Goal: Transaction & Acquisition: Book appointment/travel/reservation

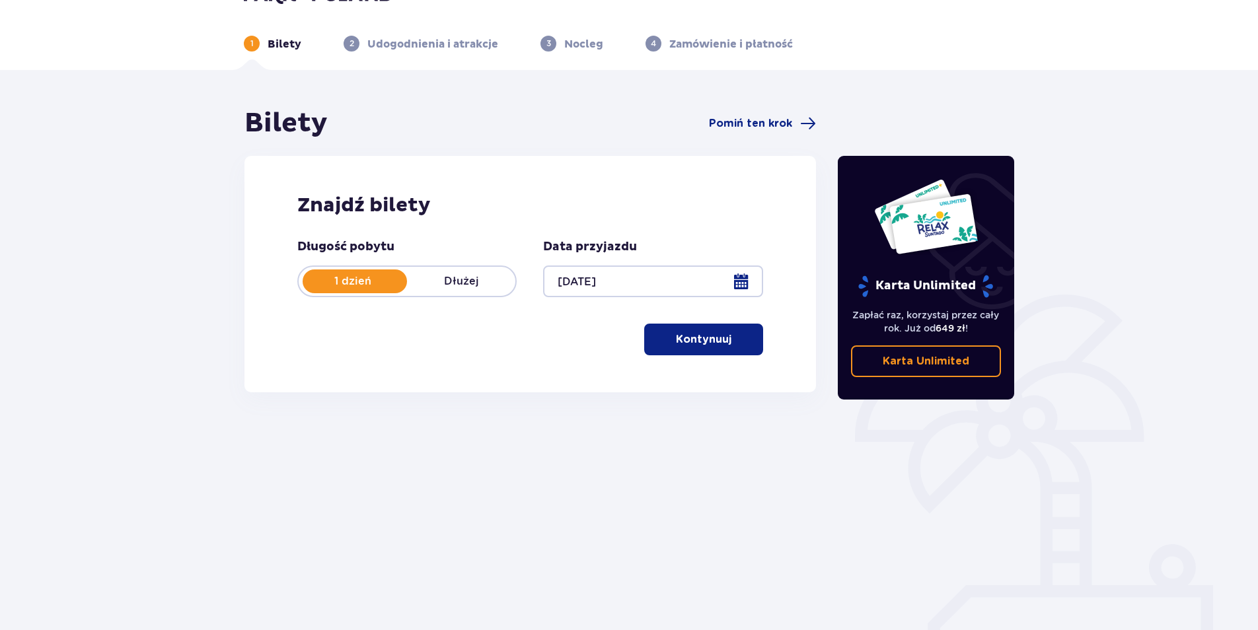
scroll to position [48, 0]
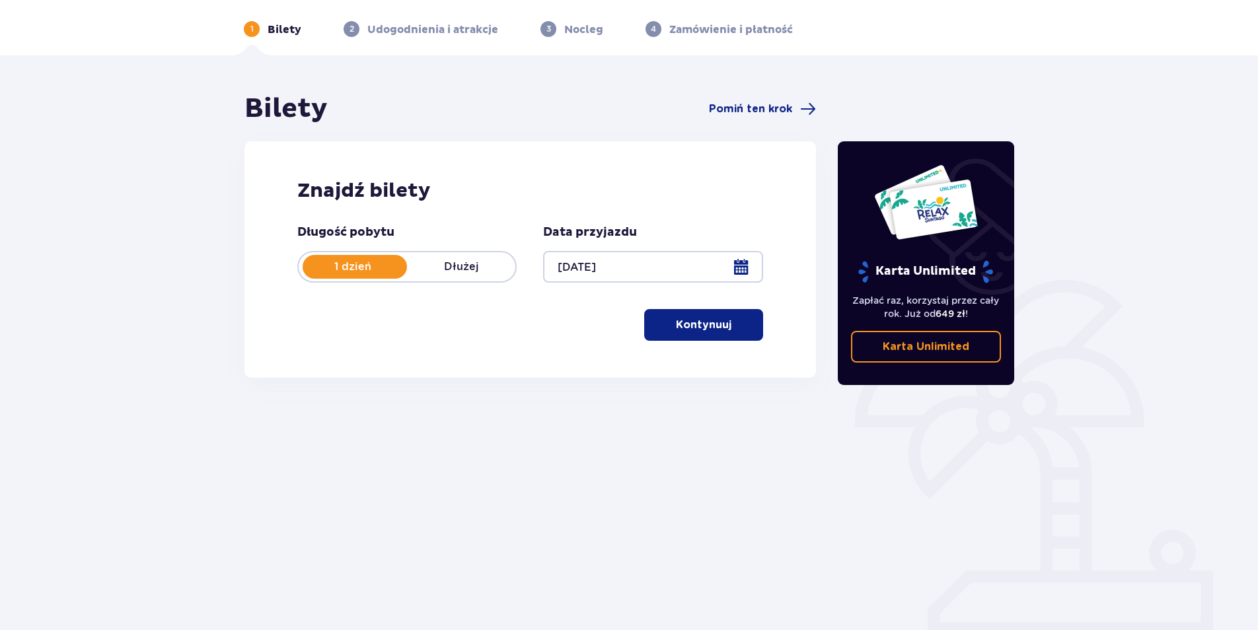
click at [695, 324] on p "Kontynuuj" at bounding box center [703, 325] width 55 height 15
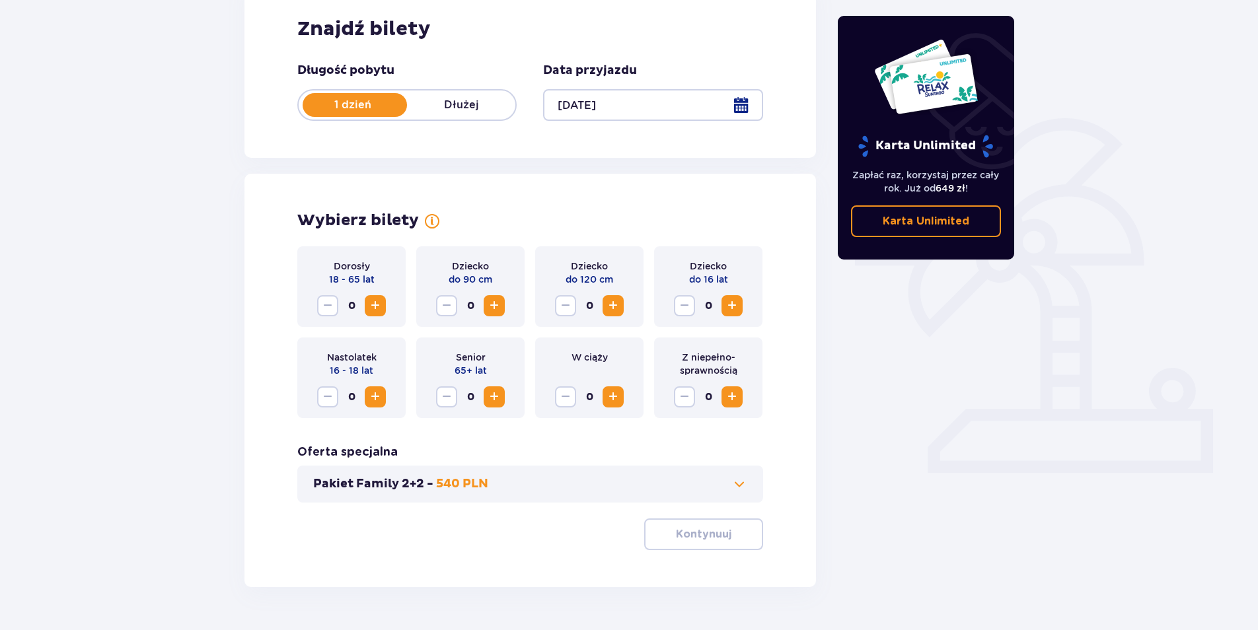
scroll to position [246, 0]
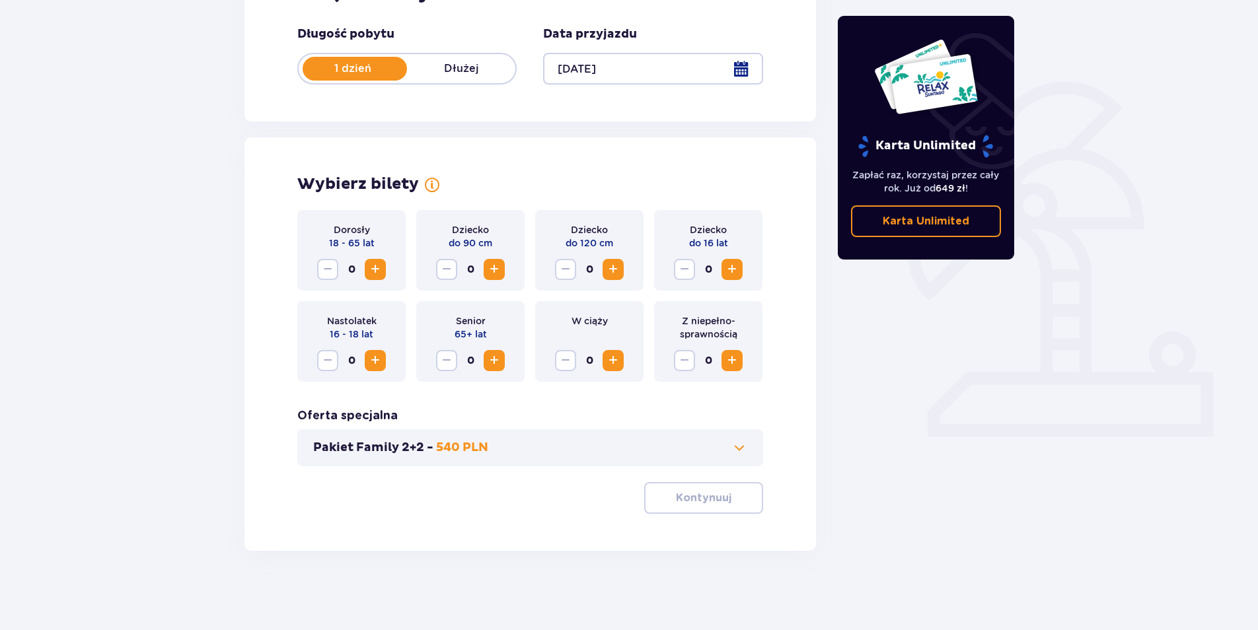
click at [375, 268] on span "Zwiększ" at bounding box center [375, 270] width 16 height 16
click at [708, 500] on p "Kontynuuj" at bounding box center [703, 498] width 55 height 15
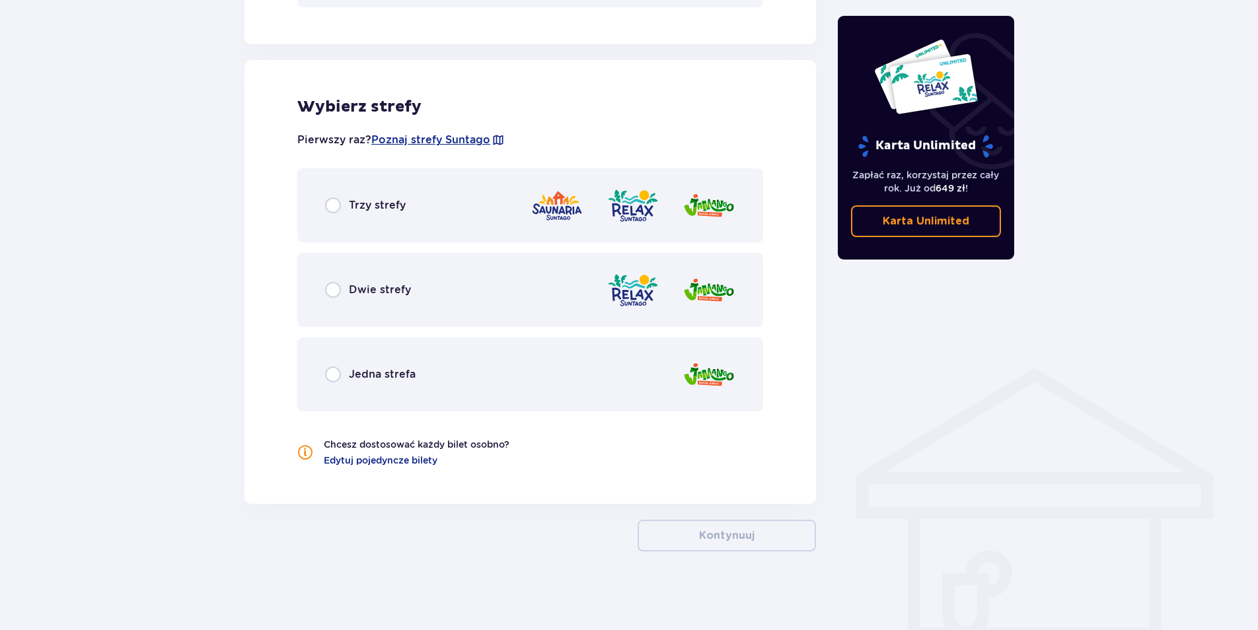
scroll to position [705, 0]
click at [330, 203] on input "radio" at bounding box center [333, 205] width 16 height 16
radio input "true"
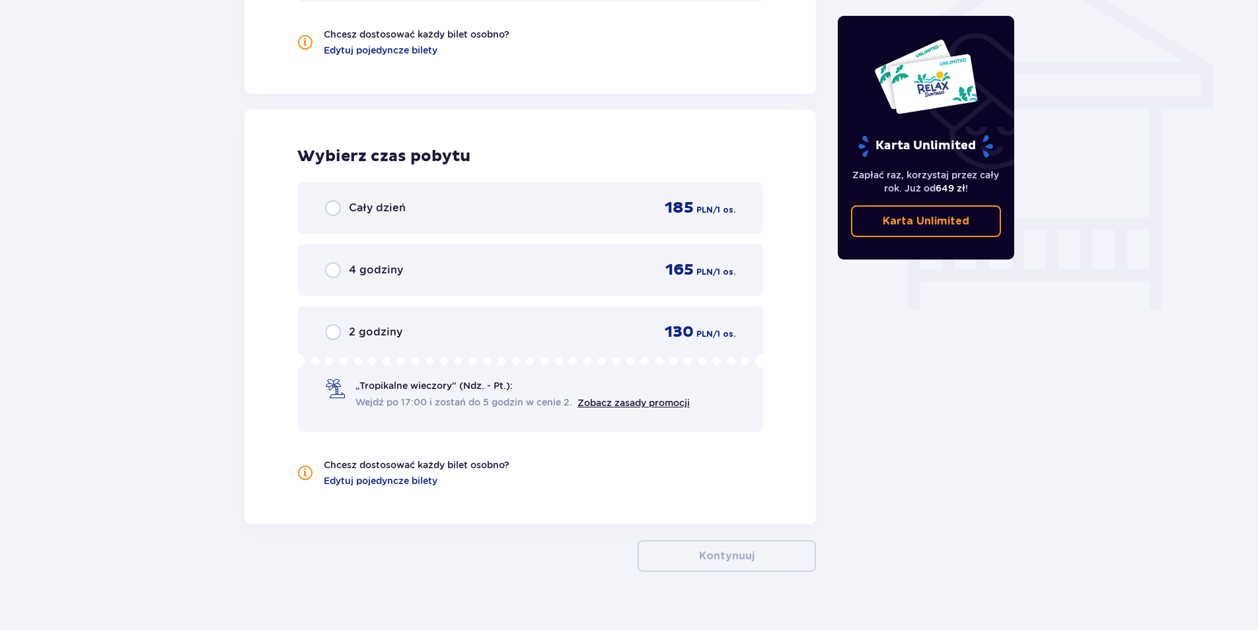
scroll to position [1136, 0]
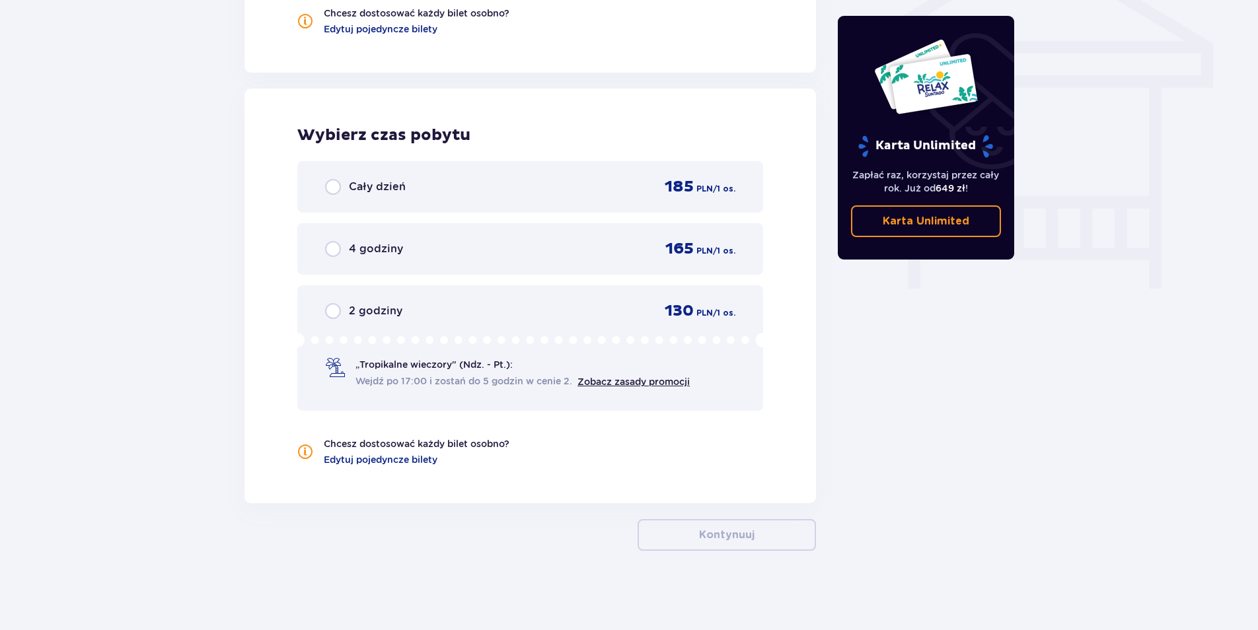
click at [329, 188] on input "radio" at bounding box center [333, 187] width 16 height 16
radio input "true"
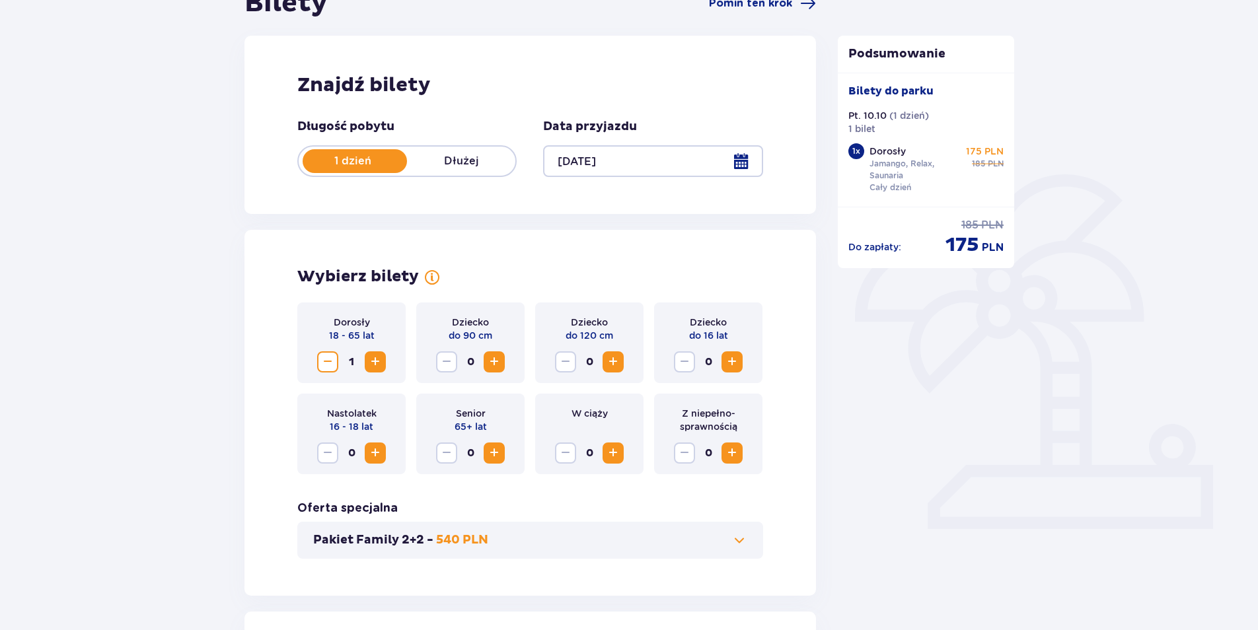
scroll to position [0, 0]
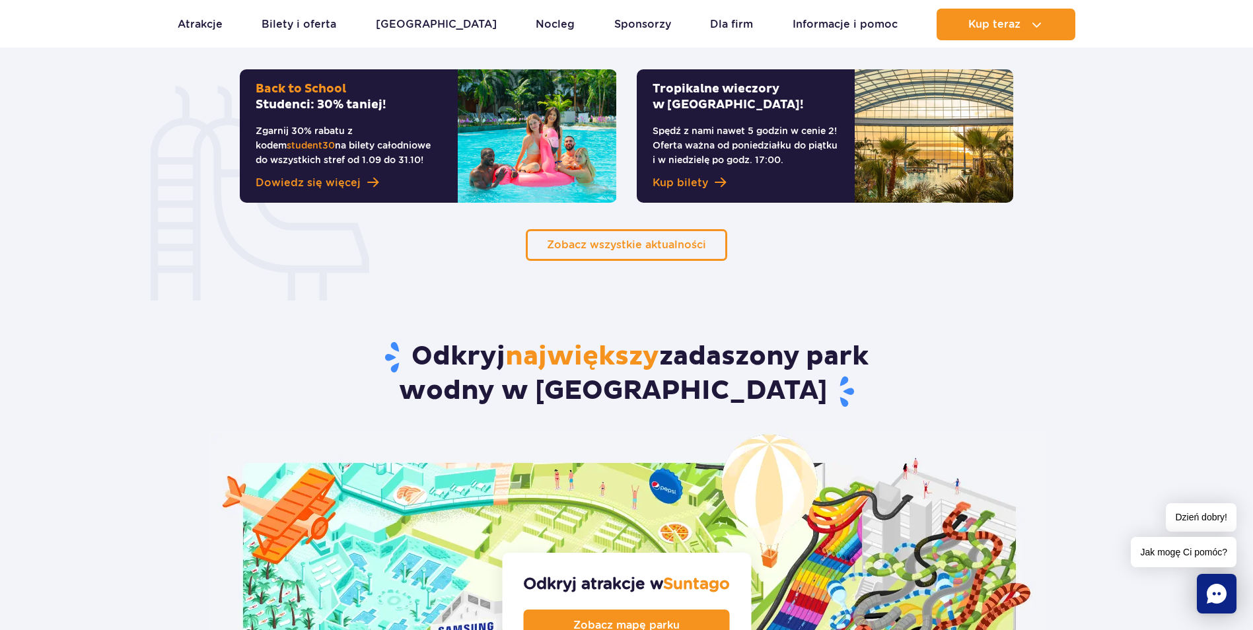
scroll to position [991, 0]
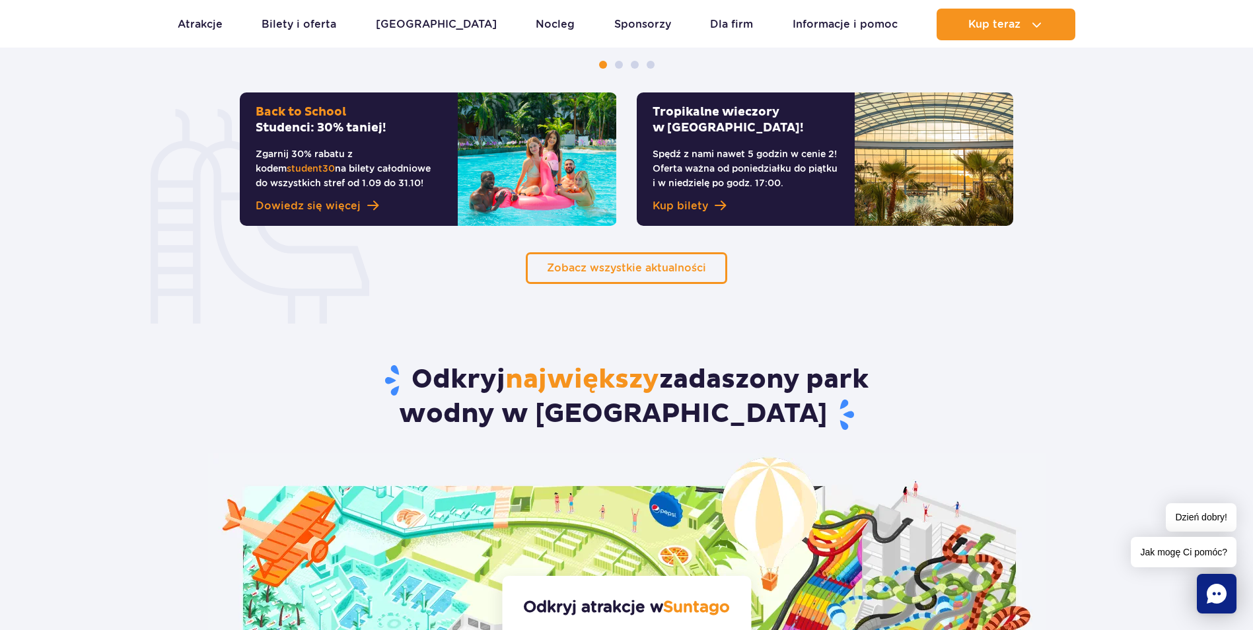
click at [887, 164] on img at bounding box center [934, 158] width 159 height 133
click at [680, 201] on span "Kup bilety" at bounding box center [680, 206] width 55 height 16
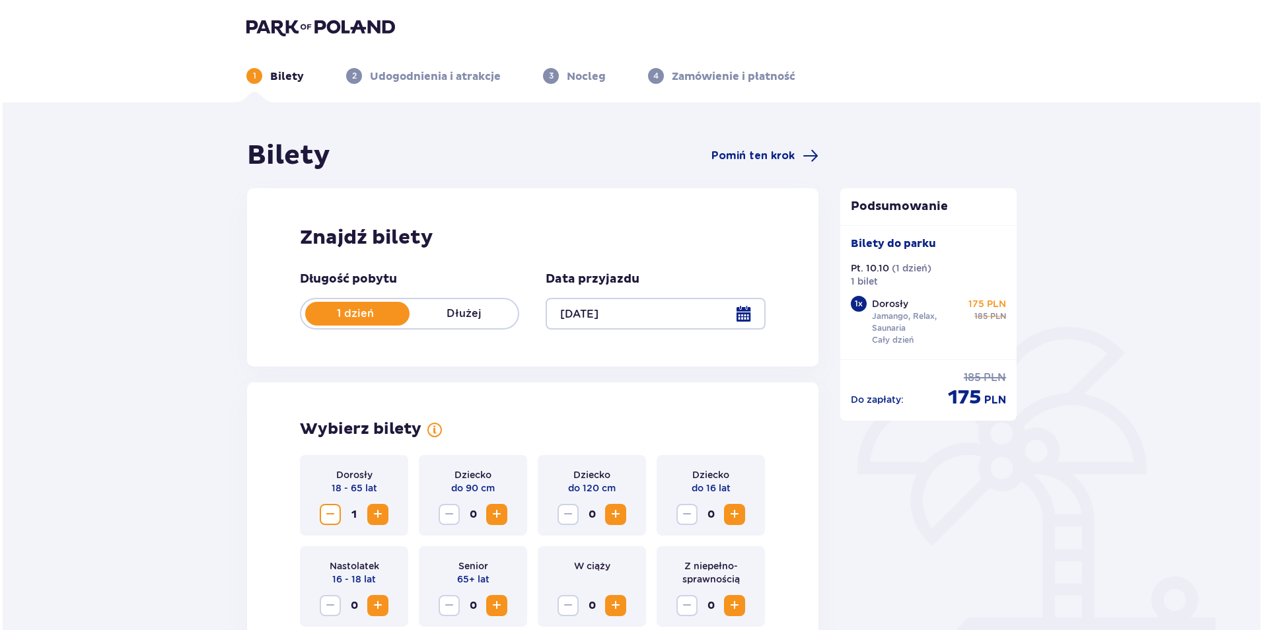
scroll to position [132, 0]
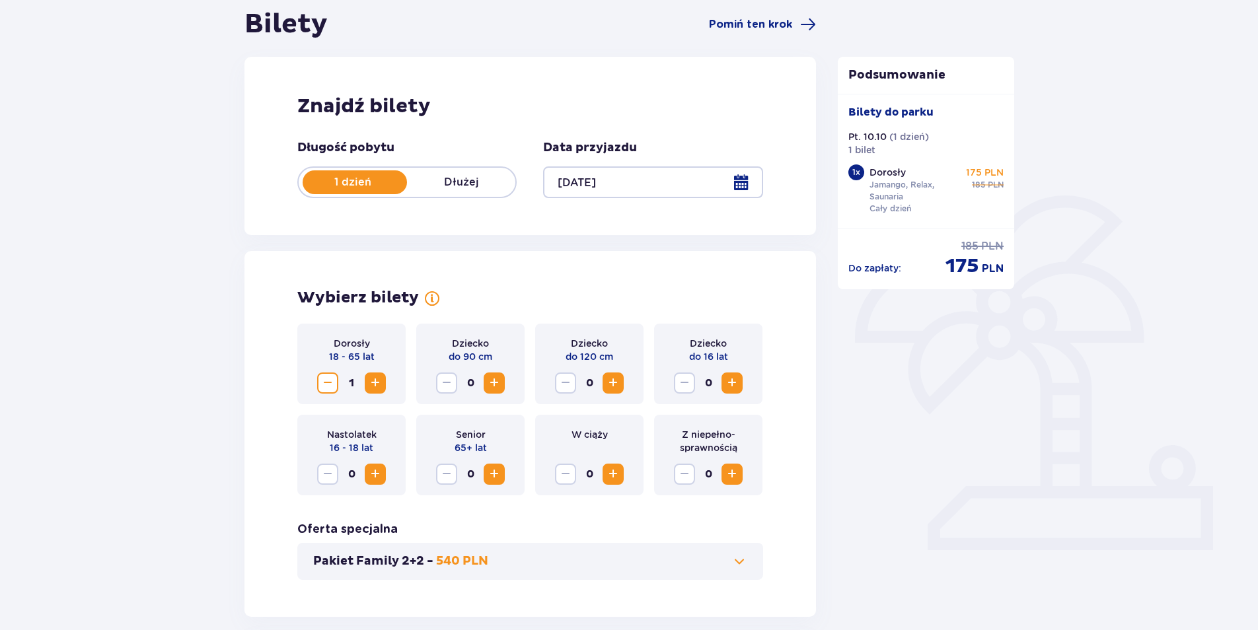
click at [374, 382] on span "Zwiększ" at bounding box center [375, 383] width 16 height 16
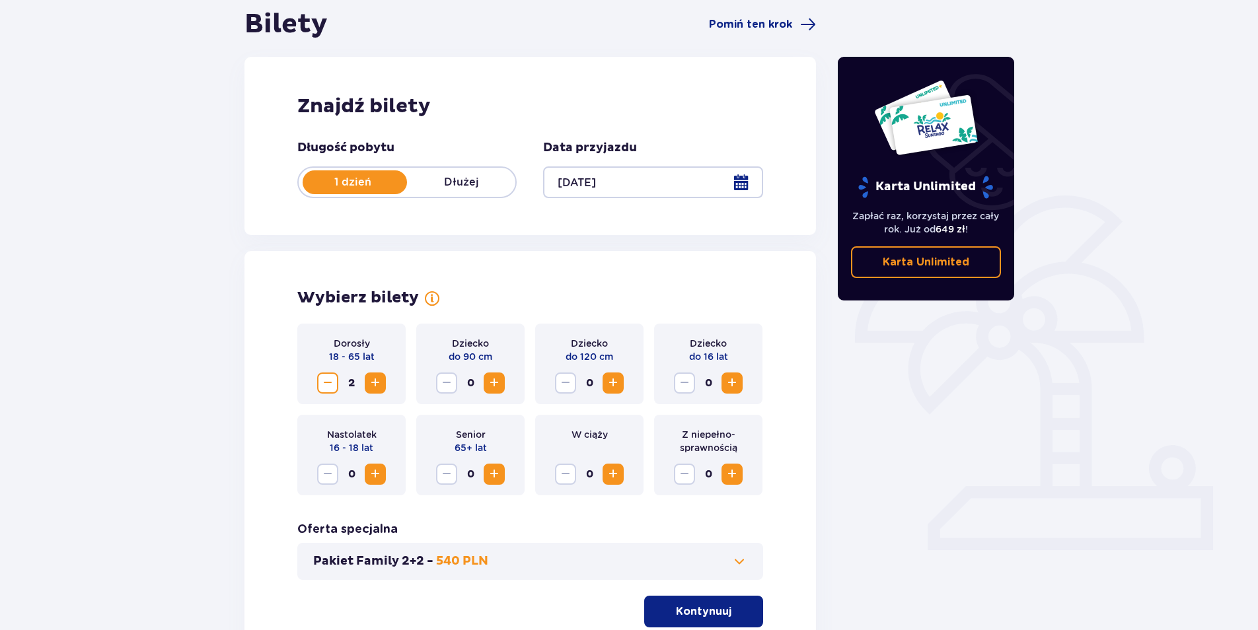
click at [738, 181] on div at bounding box center [652, 182] width 219 height 32
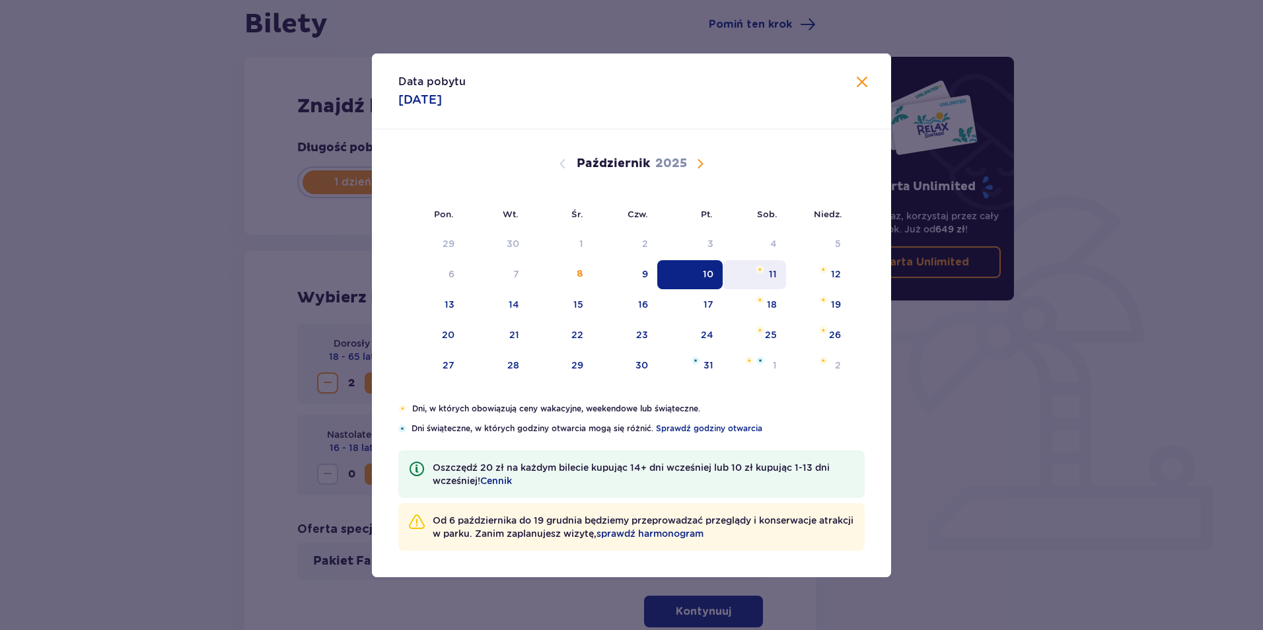
click at [761, 271] on img "sobota, 11 października 2025" at bounding box center [760, 270] width 9 height 8
type input "11.10.25"
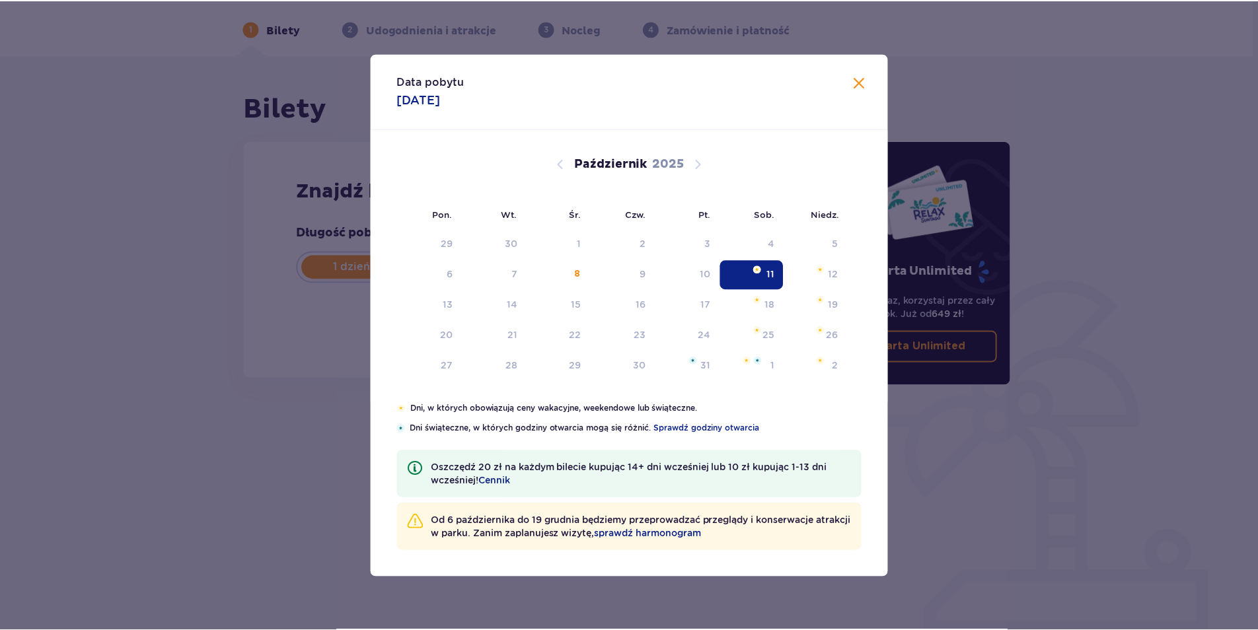
scroll to position [48, 0]
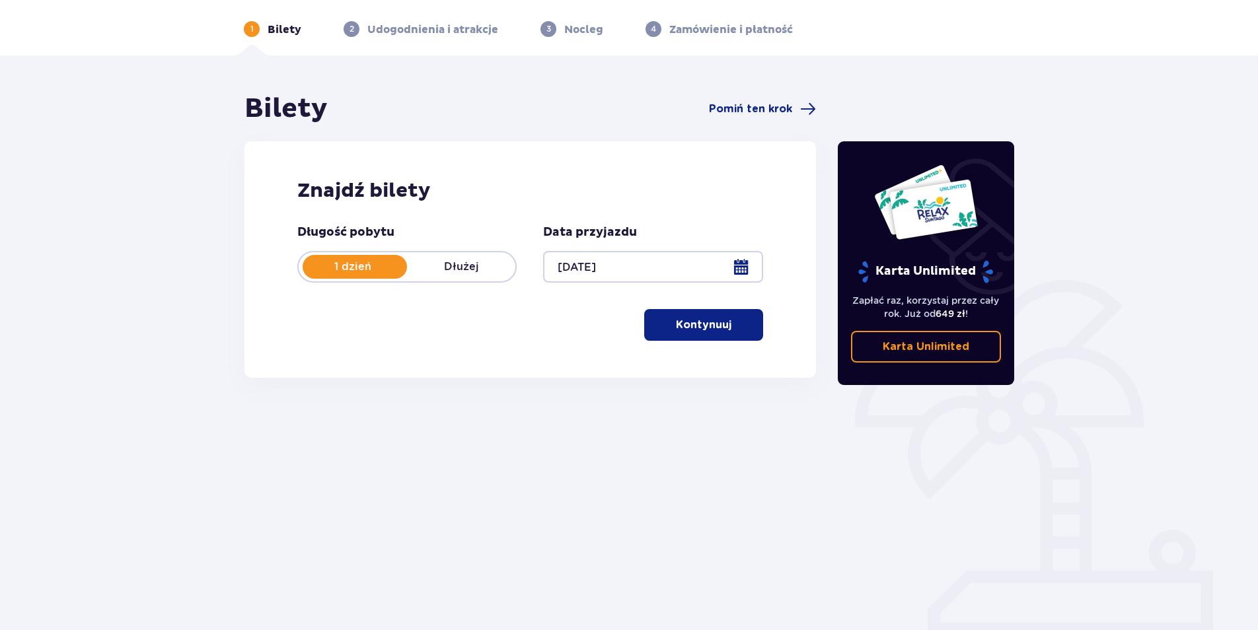
click at [712, 322] on p "Kontynuuj" at bounding box center [703, 325] width 55 height 15
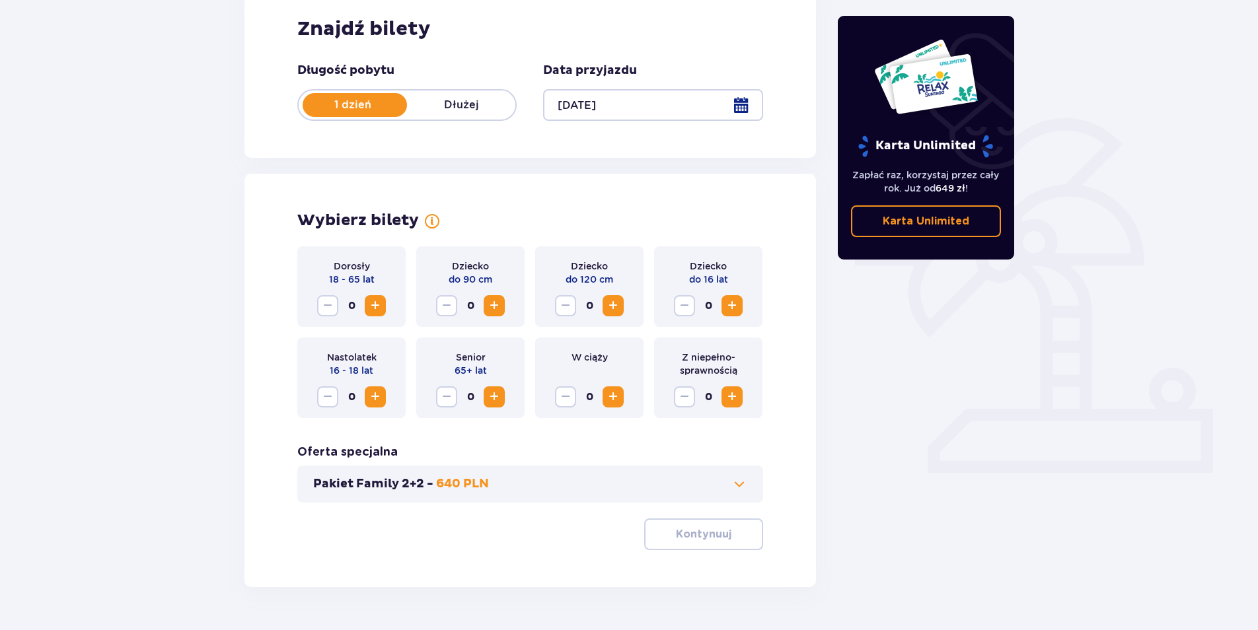
scroll to position [246, 0]
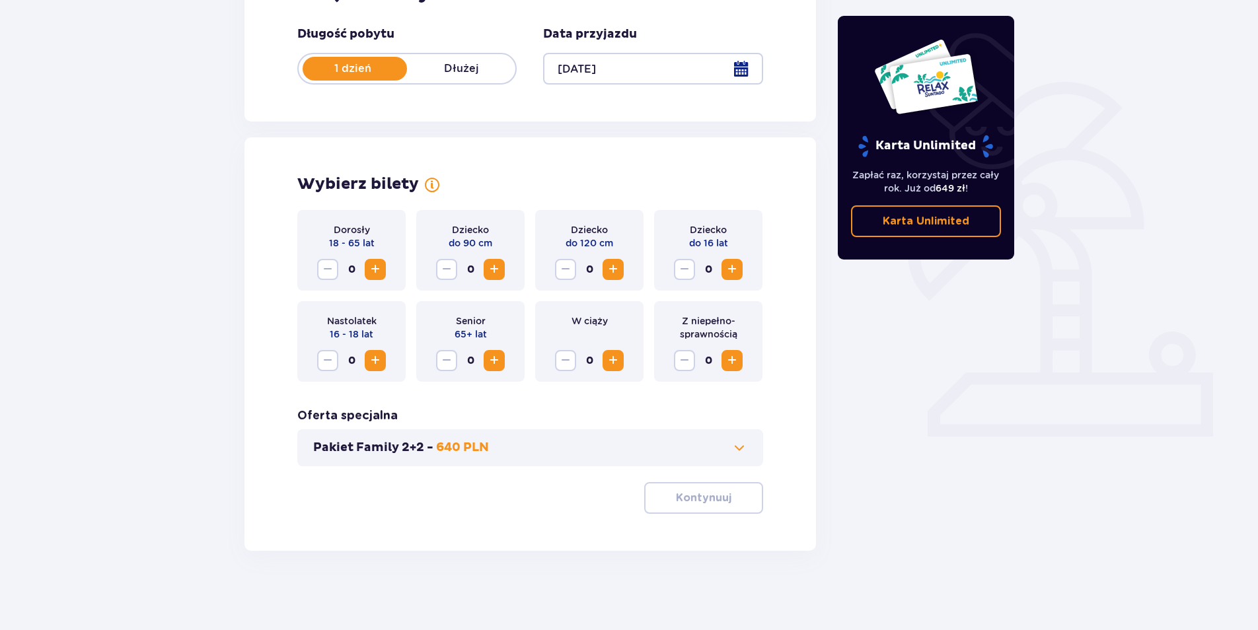
click at [376, 270] on span "Zwiększ" at bounding box center [375, 270] width 16 height 16
click at [697, 488] on button "Kontynuuj" at bounding box center [703, 498] width 119 height 32
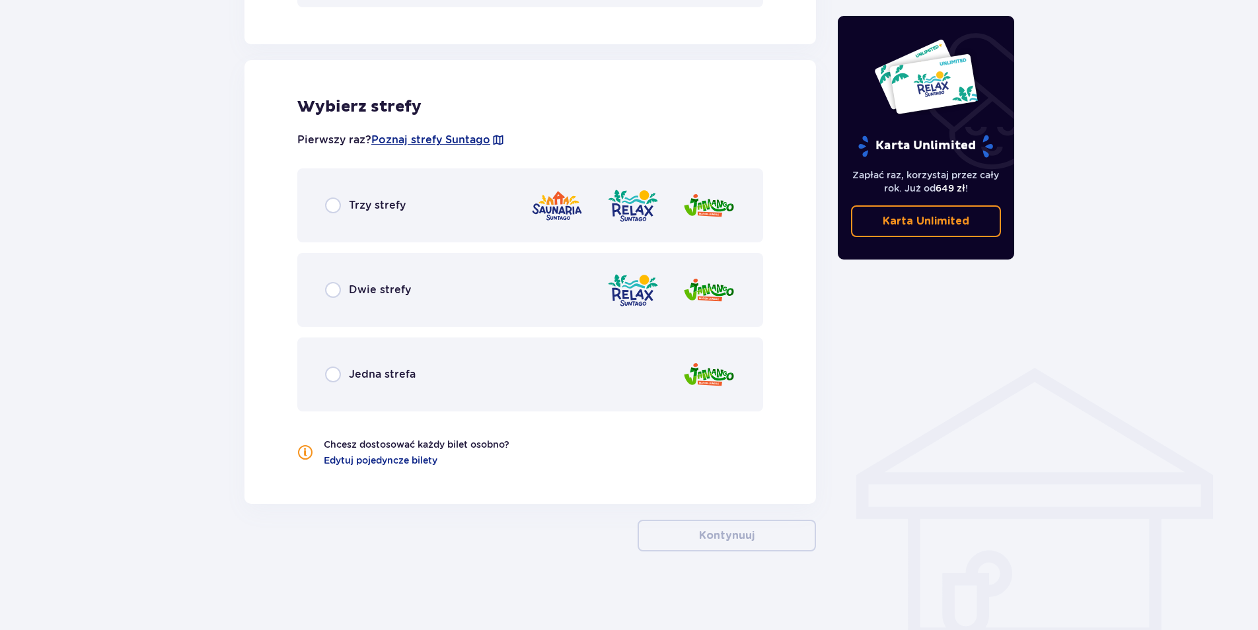
scroll to position [705, 0]
click at [330, 205] on input "radio" at bounding box center [333, 205] width 16 height 16
radio input "true"
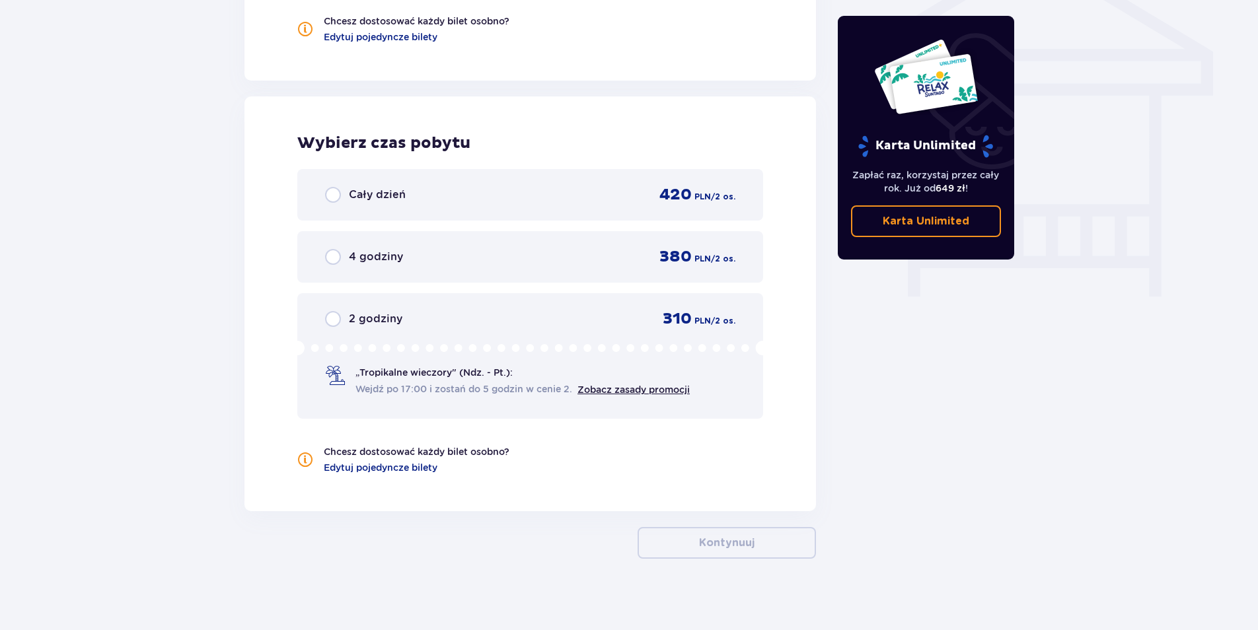
scroll to position [1136, 0]
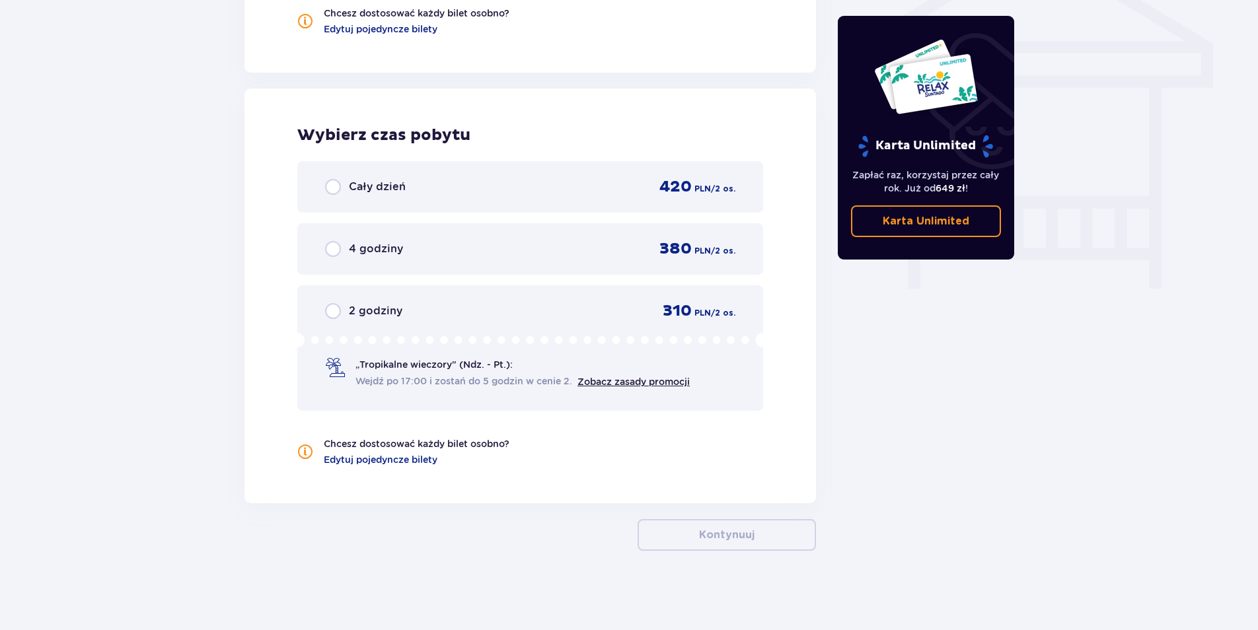
click at [332, 183] on input "radio" at bounding box center [333, 187] width 16 height 16
radio input "true"
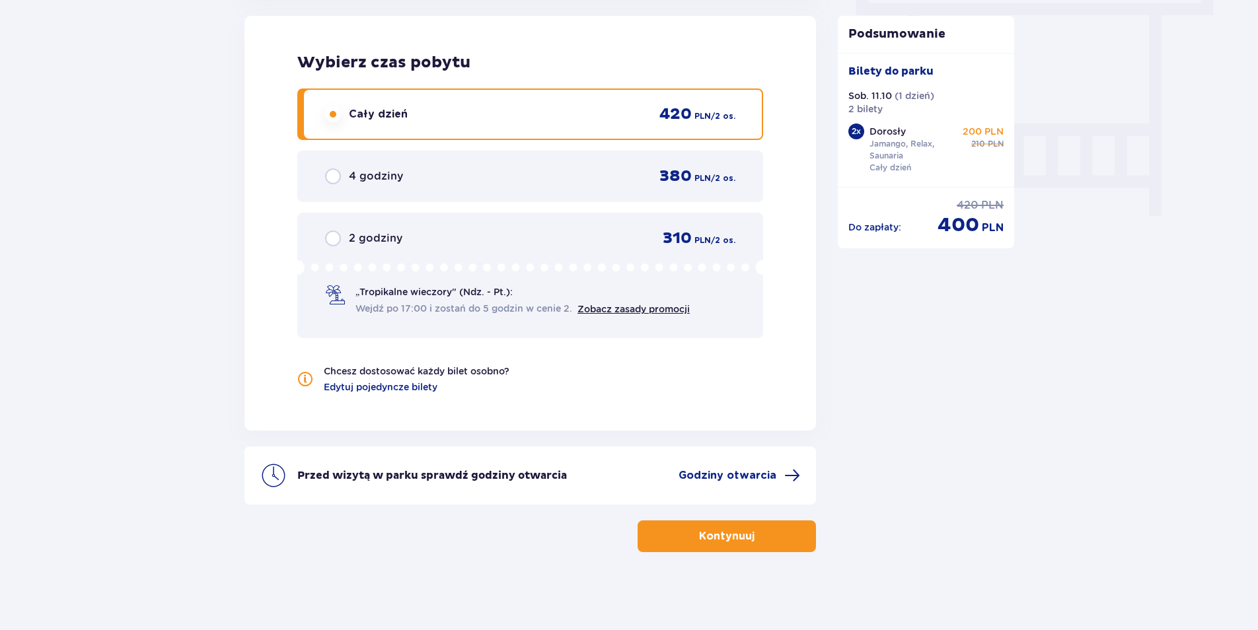
scroll to position [1210, 0]
click at [732, 537] on p "Kontynuuj" at bounding box center [726, 535] width 55 height 15
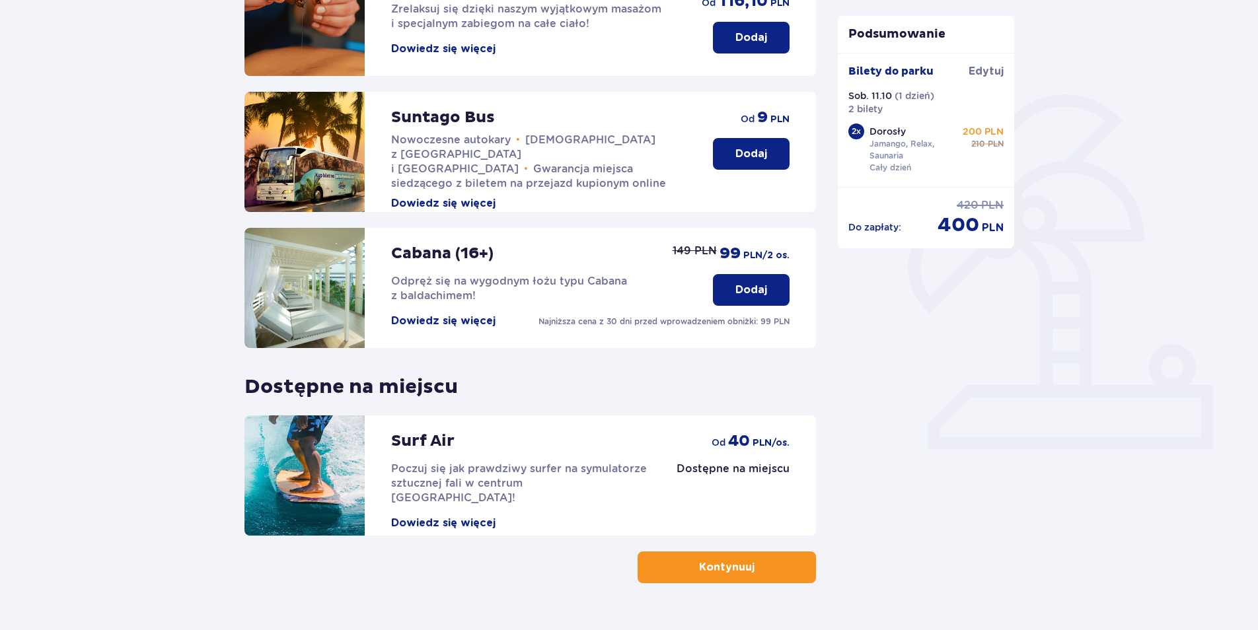
scroll to position [264, 0]
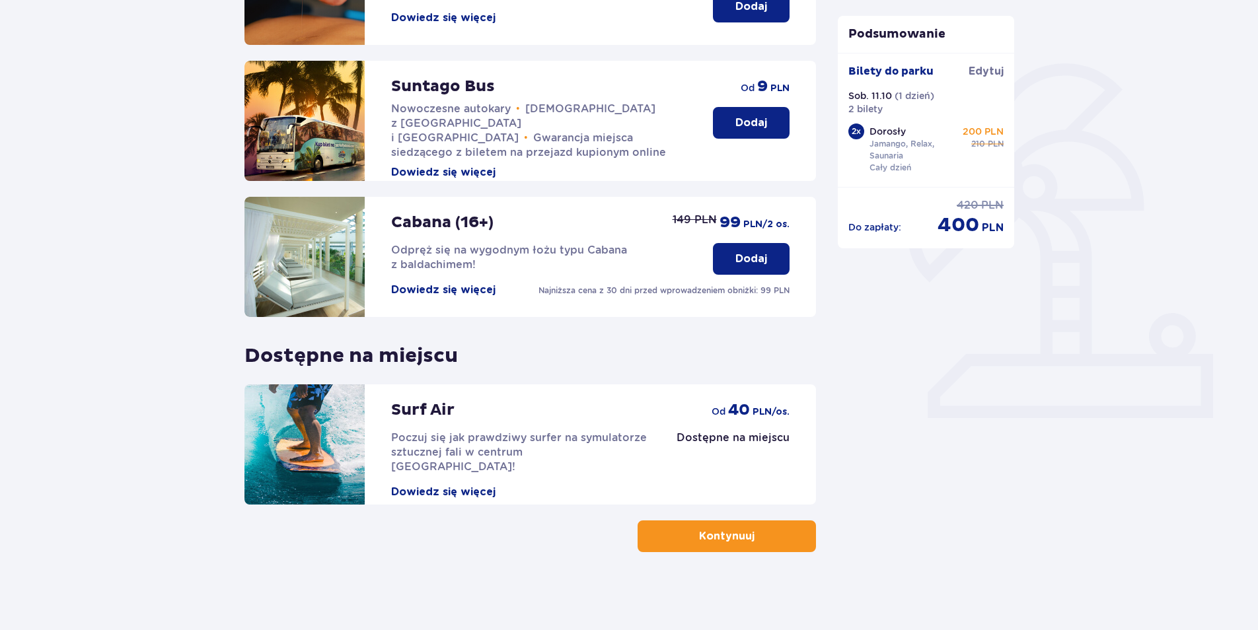
click at [738, 538] on p "Kontynuuj" at bounding box center [726, 536] width 55 height 15
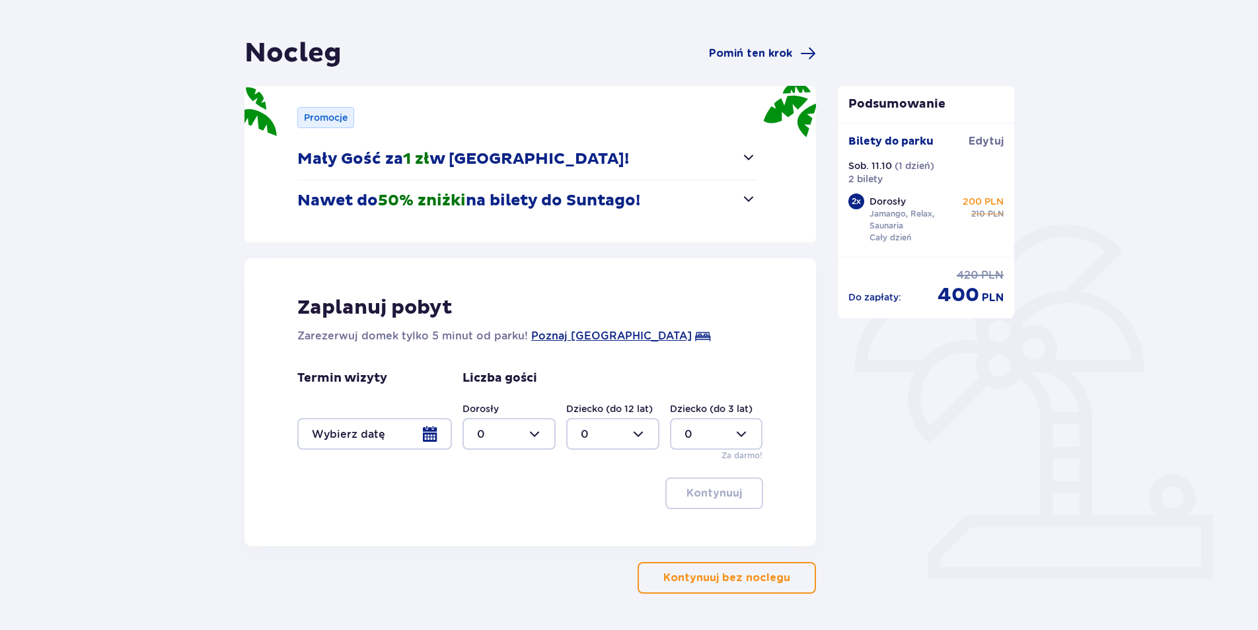
scroll to position [80, 0]
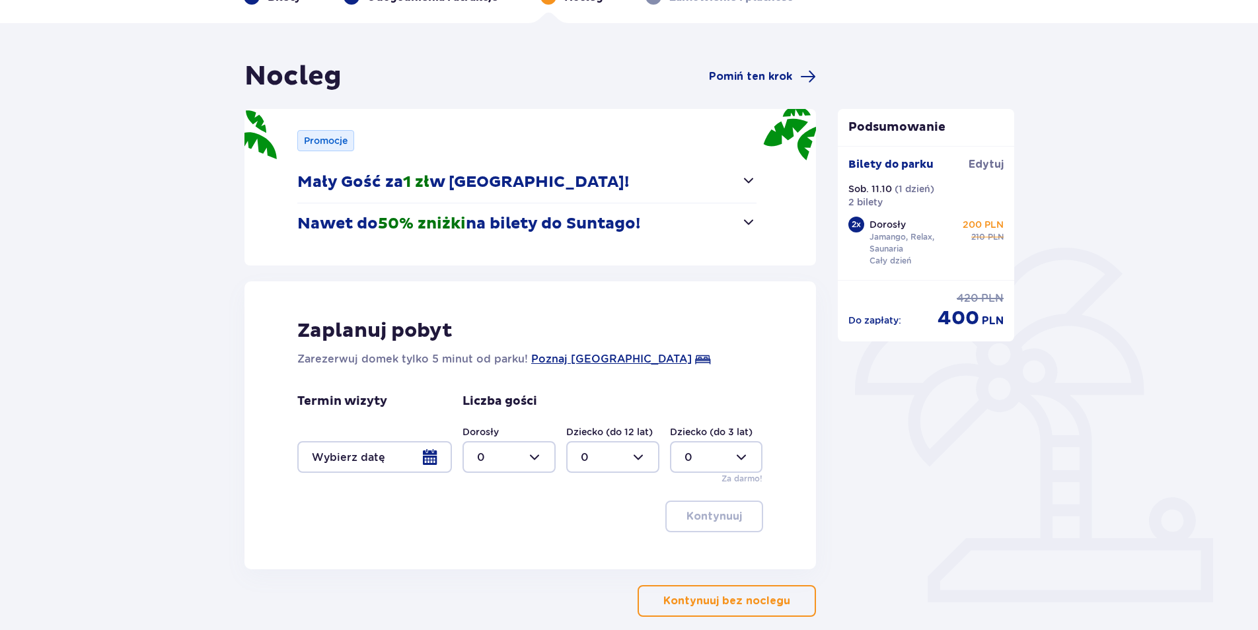
click at [536, 460] on div at bounding box center [508, 457] width 93 height 32
click at [487, 544] on span "2" at bounding box center [509, 553] width 90 height 28
type input "2"
click at [434, 457] on div at bounding box center [374, 457] width 155 height 32
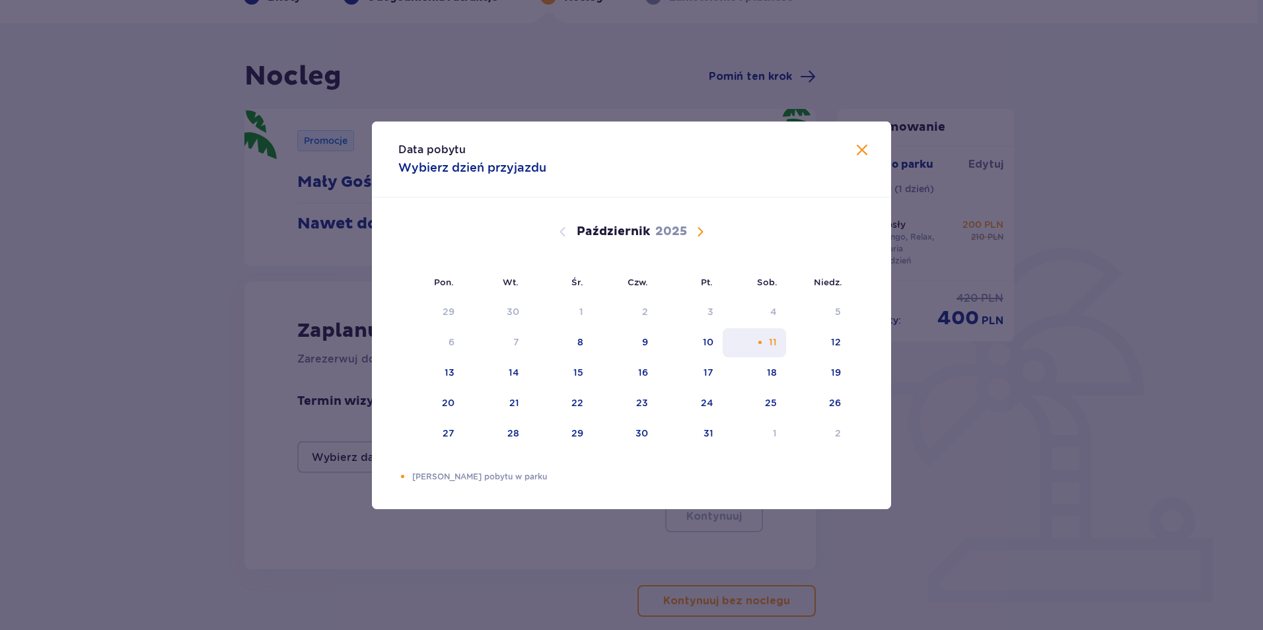
click at [765, 339] on div "11" at bounding box center [755, 342] width 64 height 29
click at [837, 340] on div "12" at bounding box center [836, 342] width 10 height 13
type input "11.10.25 - 12.10.25"
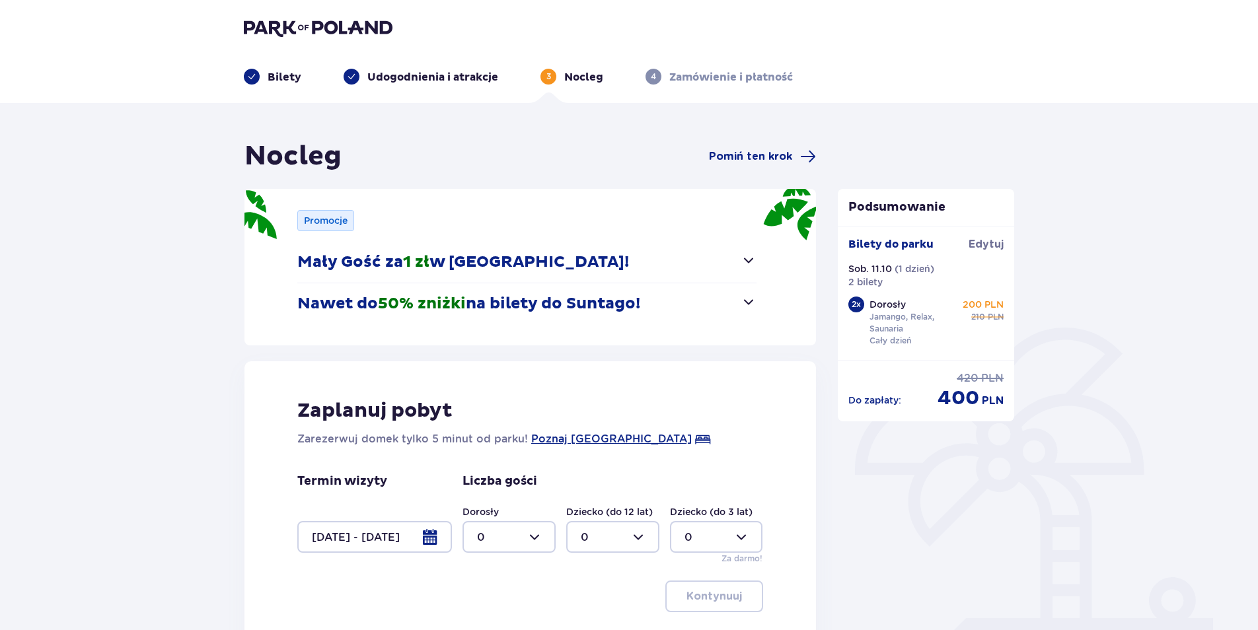
click at [535, 537] on div at bounding box center [508, 537] width 93 height 32
click at [493, 464] on div "2" at bounding box center [509, 463] width 64 height 15
click at [428, 534] on div at bounding box center [374, 537] width 155 height 32
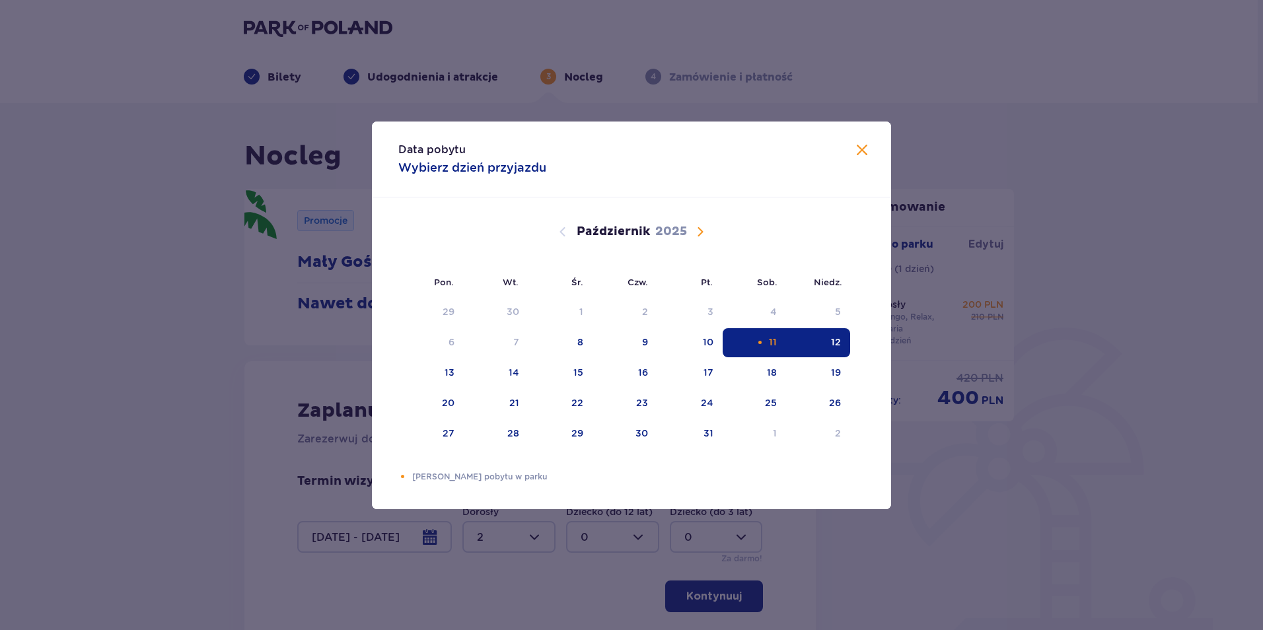
click at [837, 339] on div "12" at bounding box center [836, 342] width 10 height 13
click at [765, 341] on div "11" at bounding box center [755, 342] width 64 height 29
click at [810, 344] on div "12" at bounding box center [818, 342] width 64 height 29
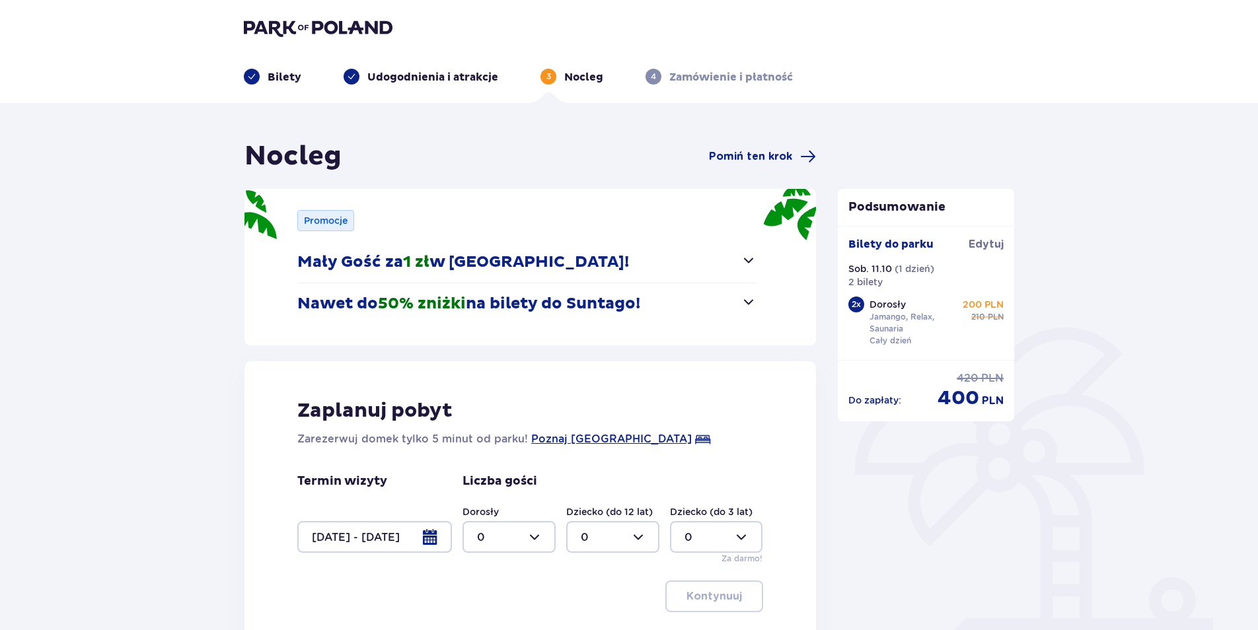
click at [530, 536] on div at bounding box center [508, 537] width 93 height 32
click at [498, 460] on div "2" at bounding box center [509, 463] width 64 height 15
type input "2"
click at [693, 598] on p "Kontynuuj" at bounding box center [713, 596] width 55 height 15
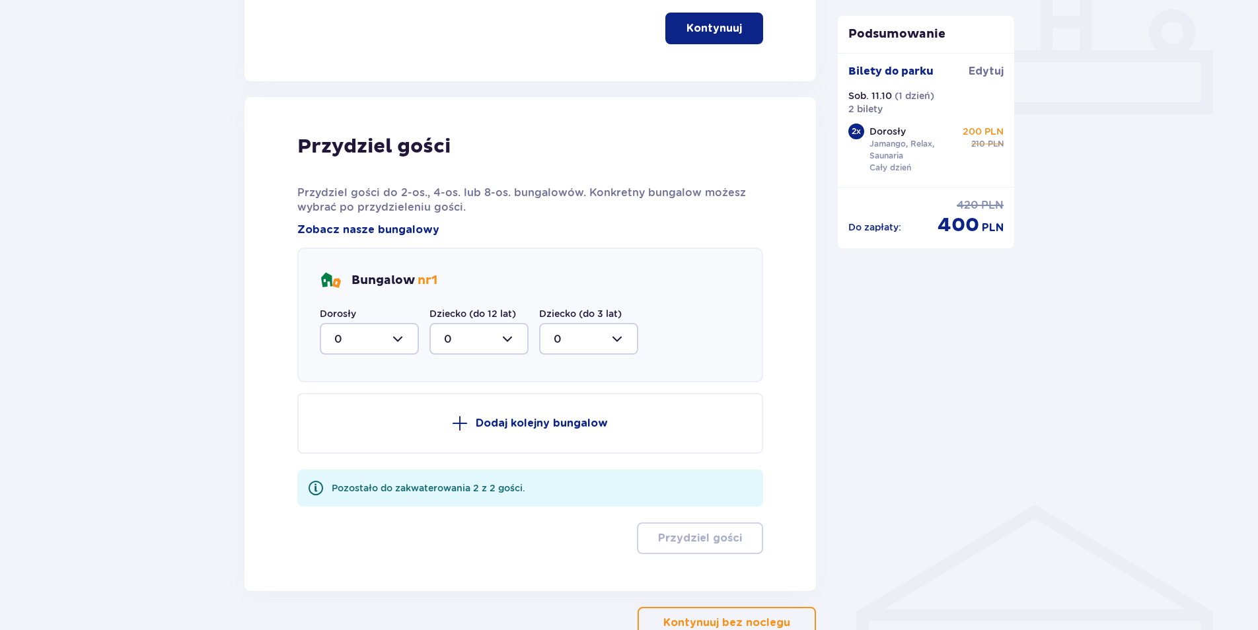
scroll to position [649, 0]
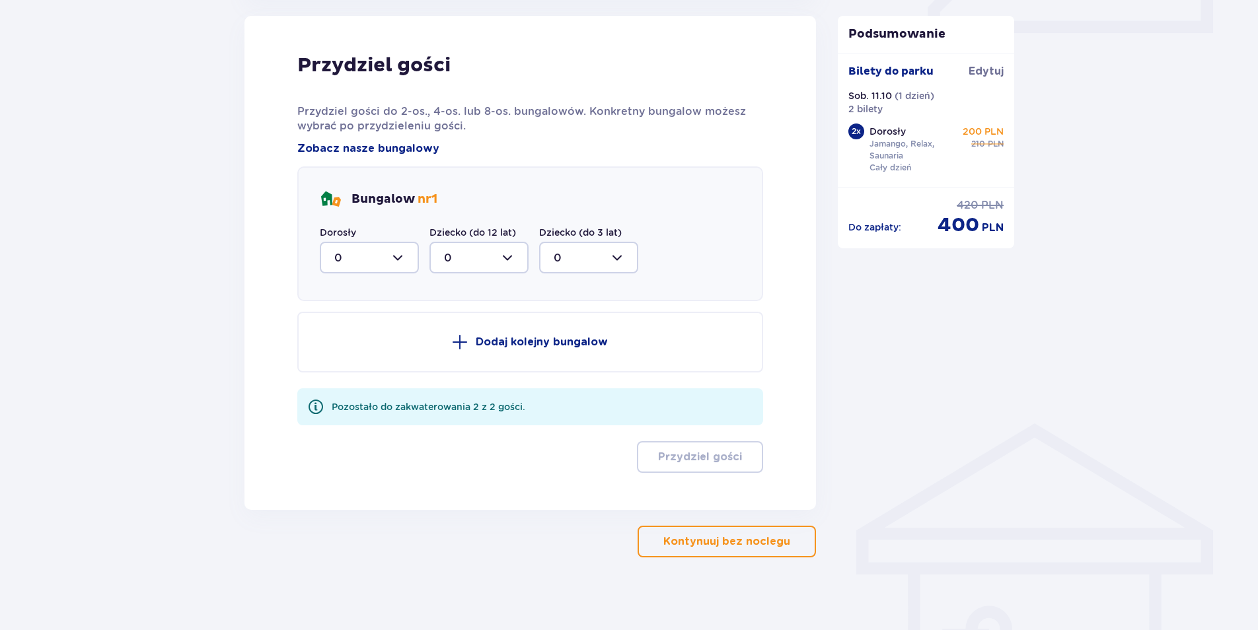
click at [398, 252] on div at bounding box center [369, 258] width 99 height 32
click at [363, 353] on div "2" at bounding box center [369, 353] width 70 height 15
type input "2"
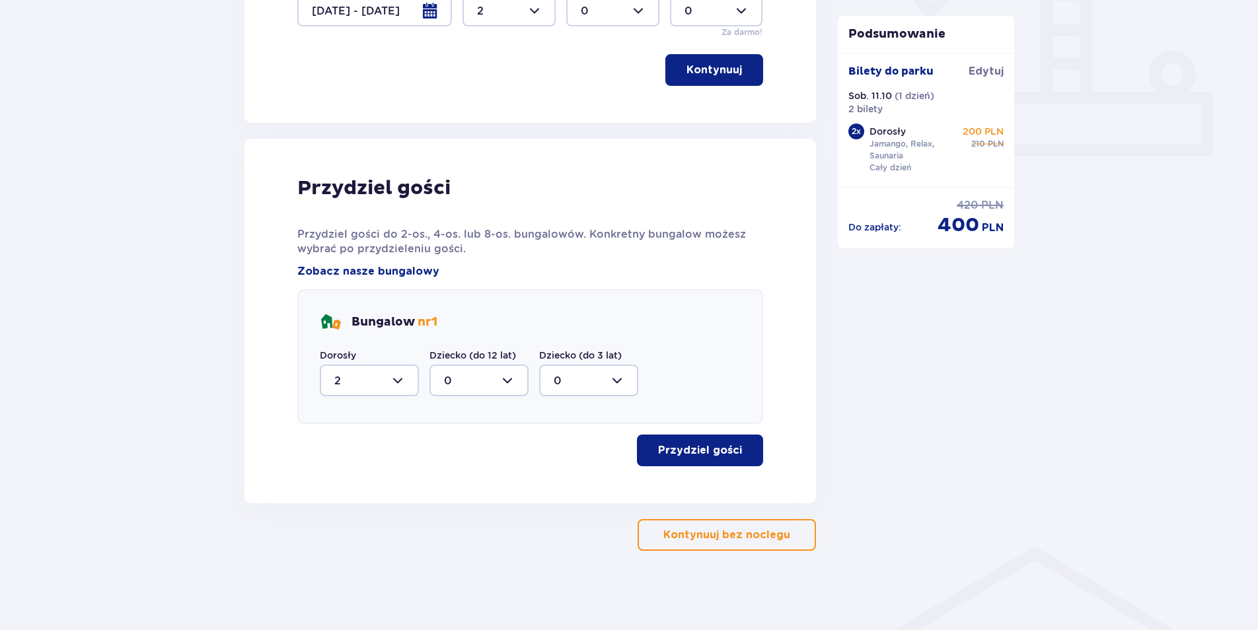
scroll to position [526, 0]
click at [703, 450] on p "Przydziel gości" at bounding box center [700, 450] width 84 height 15
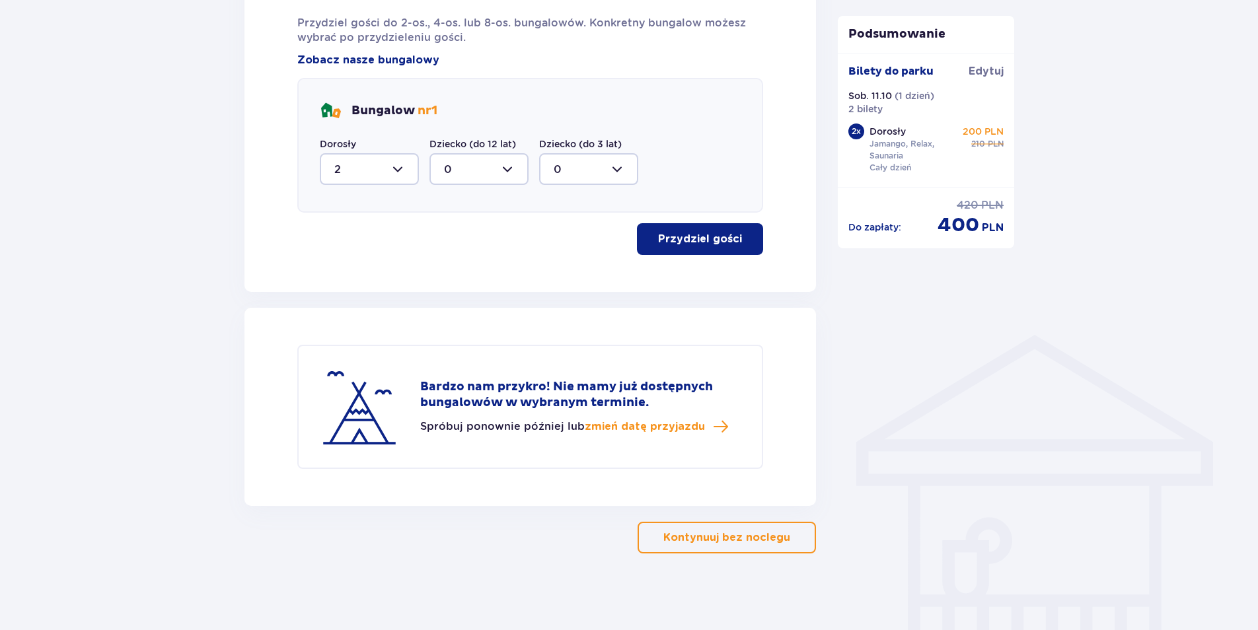
scroll to position [740, 0]
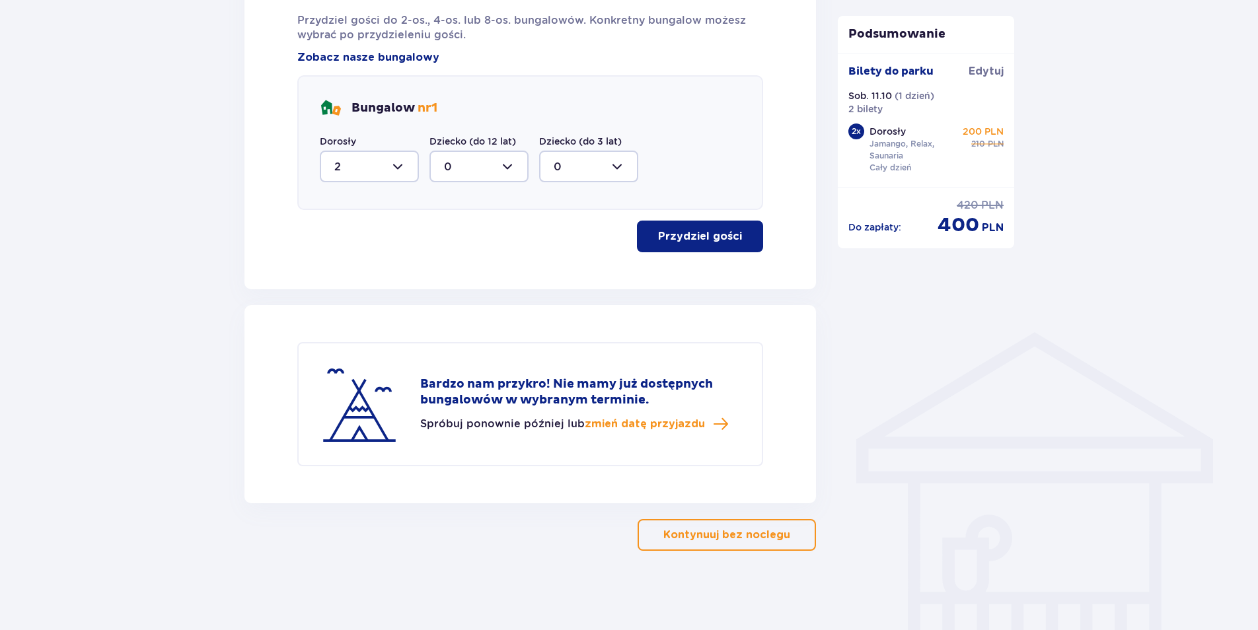
click at [699, 242] on p "Przydziel gości" at bounding box center [700, 236] width 84 height 15
click at [670, 420] on span "zmień datę przyjazdu" at bounding box center [645, 424] width 120 height 15
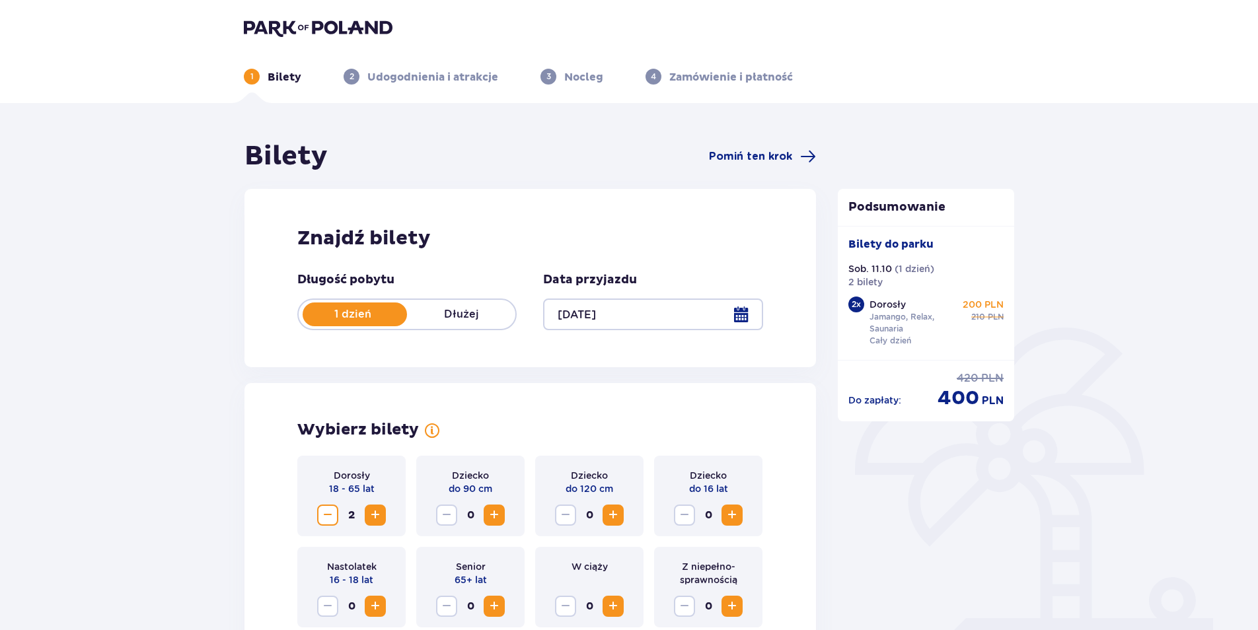
click at [744, 316] on div at bounding box center [652, 315] width 219 height 32
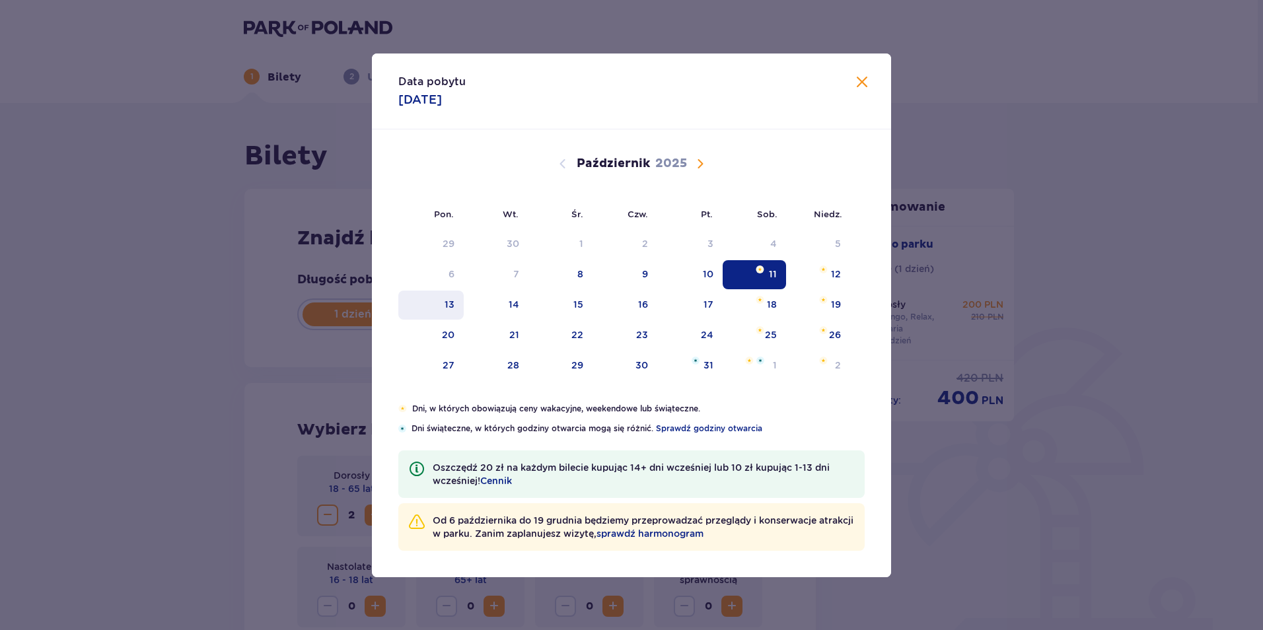
click at [448, 306] on div "13" at bounding box center [450, 304] width 10 height 13
type input "13.10.25"
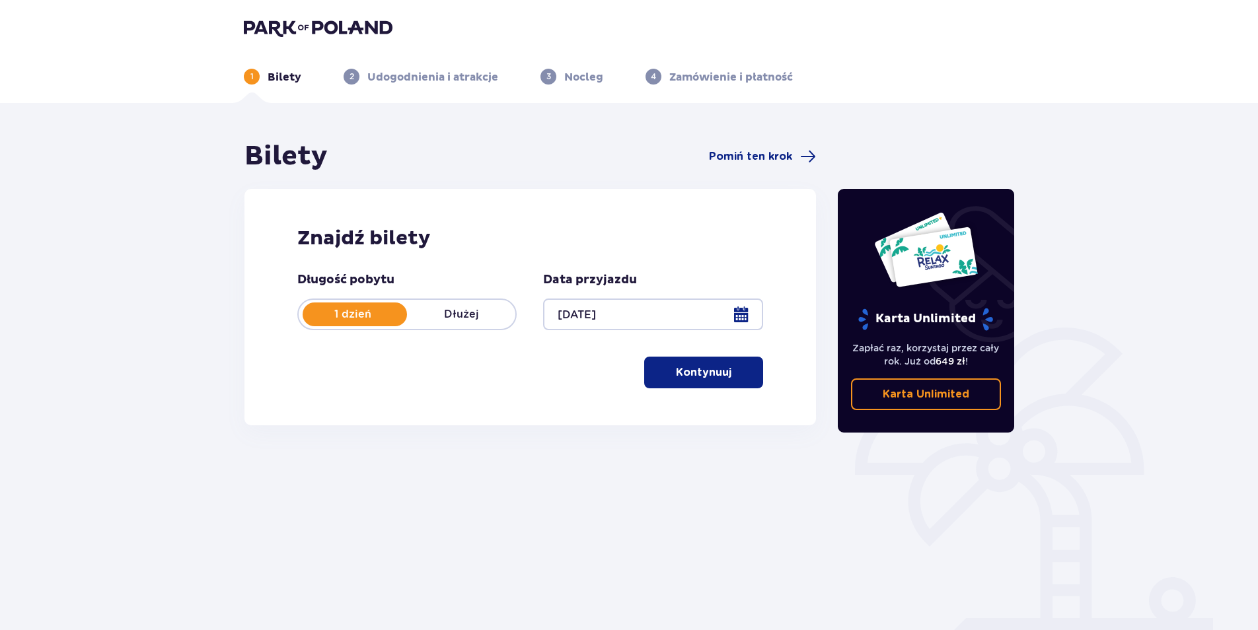
click at [692, 365] on button "Kontynuuj" at bounding box center [703, 373] width 119 height 32
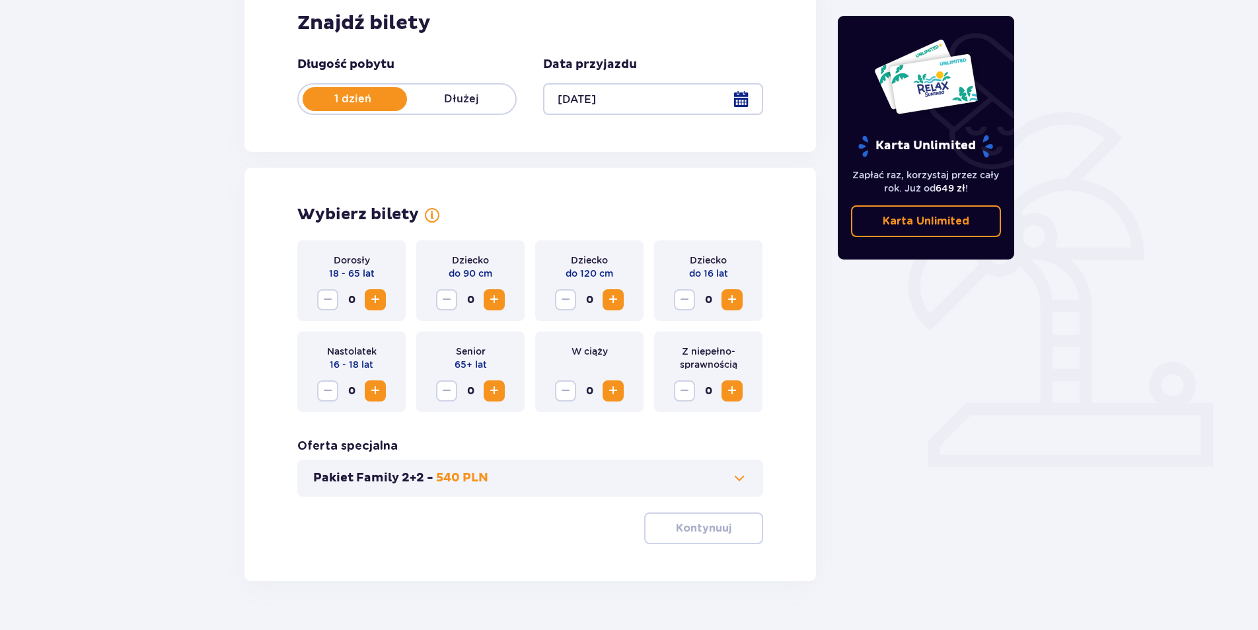
scroll to position [246, 0]
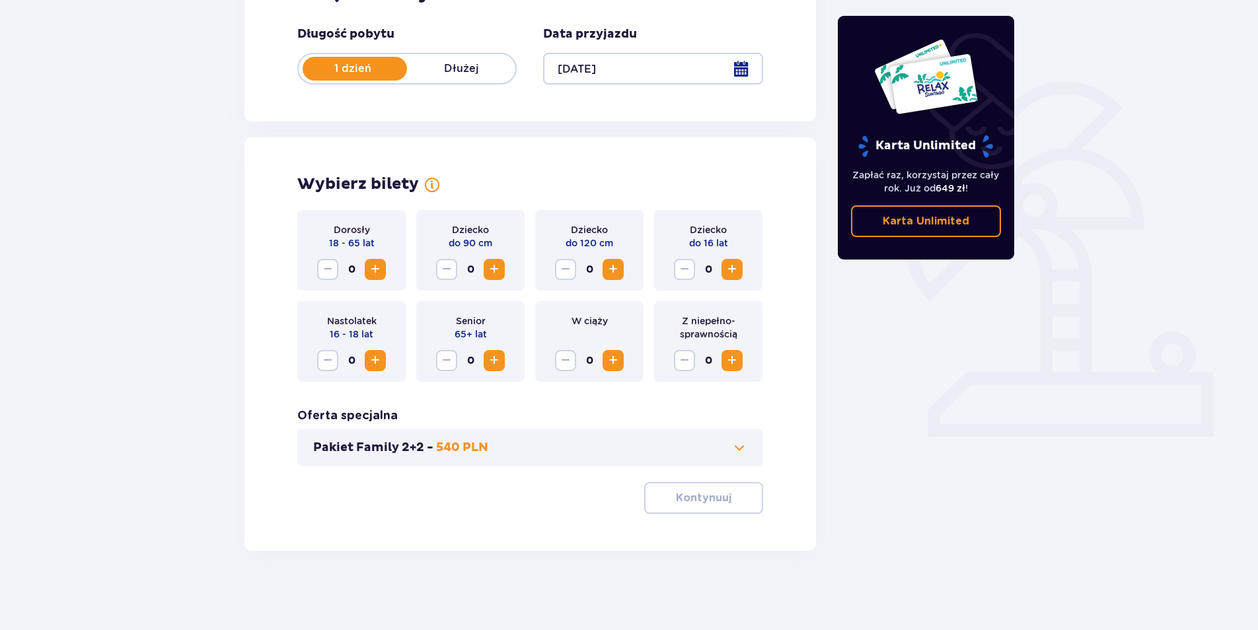
click at [368, 267] on span "Zwiększ" at bounding box center [375, 270] width 16 height 16
click at [707, 501] on p "Kontynuuj" at bounding box center [703, 498] width 55 height 15
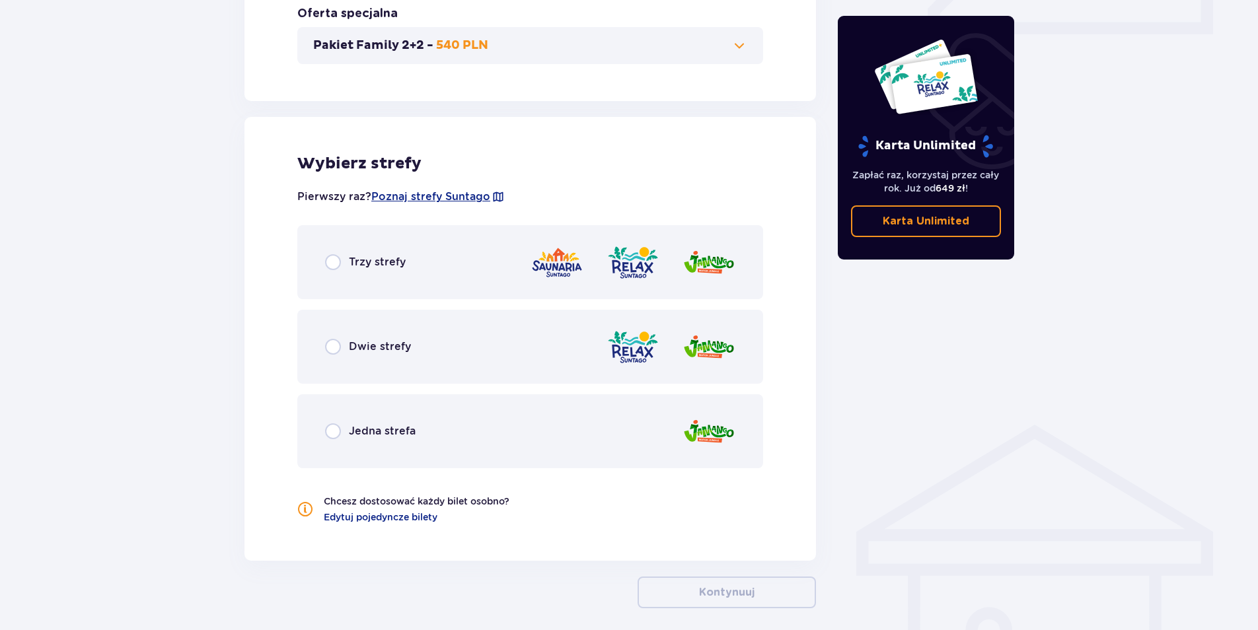
scroll to position [705, 0]
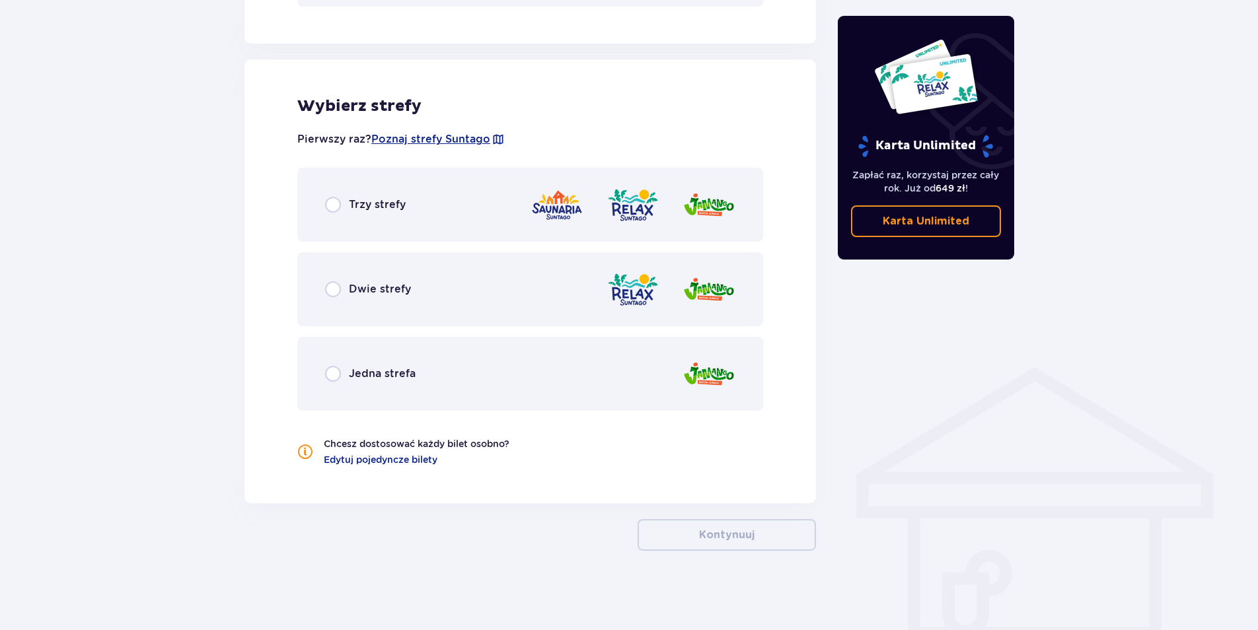
click at [334, 202] on input "radio" at bounding box center [333, 205] width 16 height 16
radio input "true"
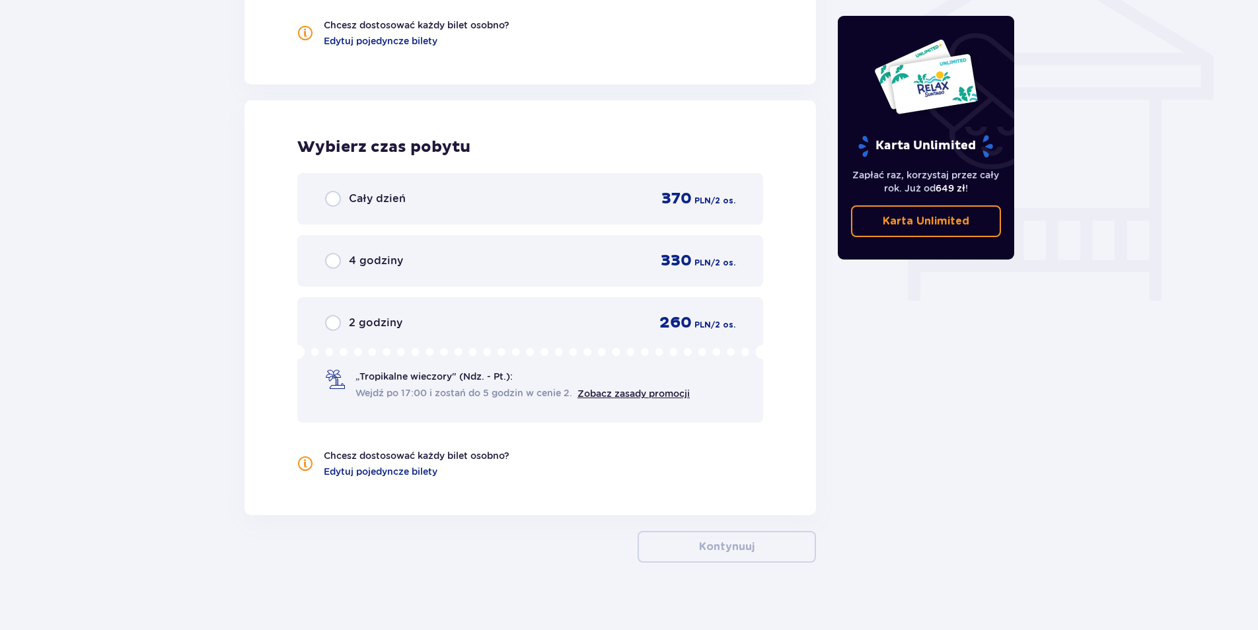
scroll to position [1136, 0]
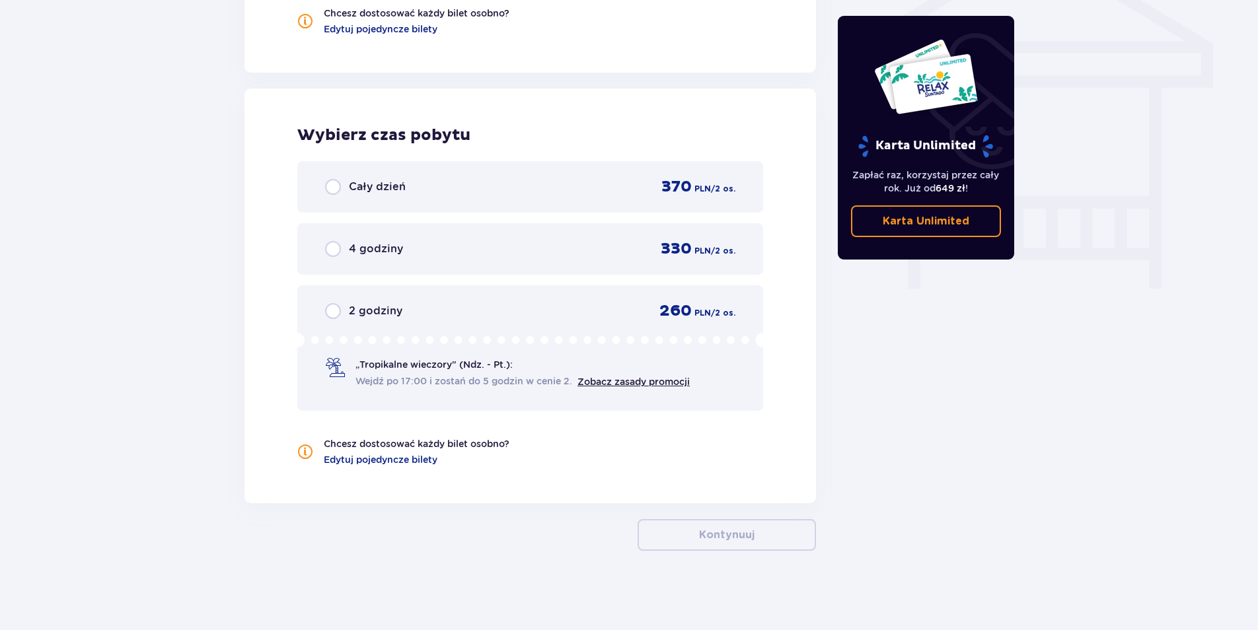
click at [330, 191] on input "radio" at bounding box center [333, 187] width 16 height 16
radio input "true"
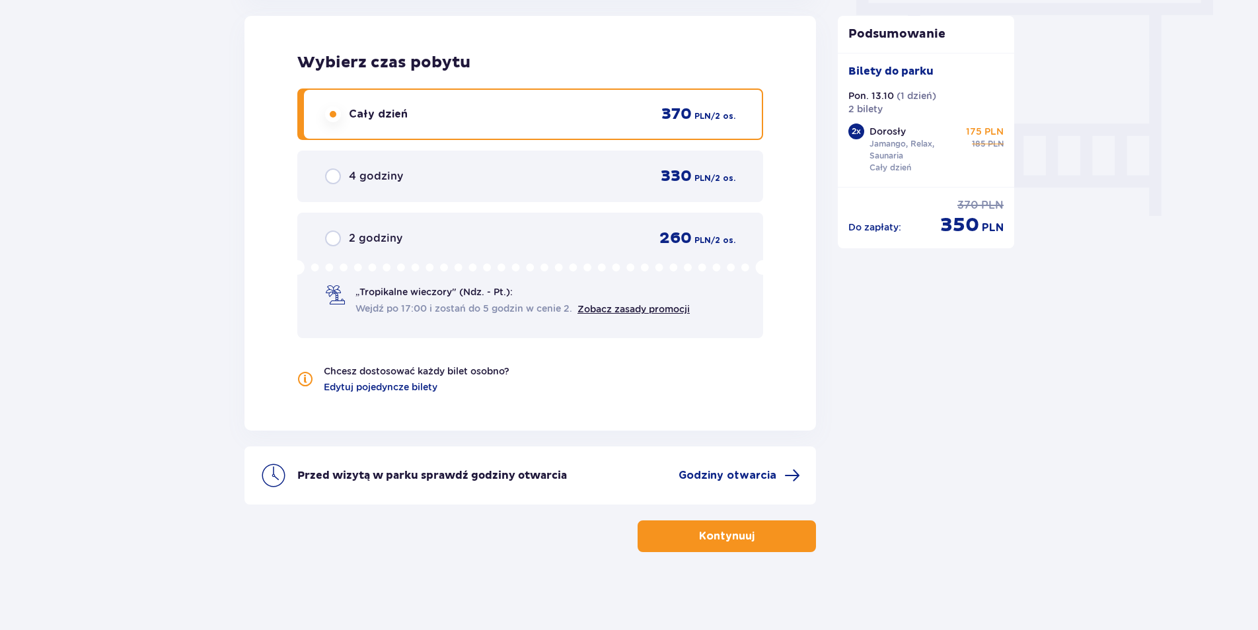
scroll to position [1210, 0]
click at [723, 534] on p "Kontynuuj" at bounding box center [726, 535] width 55 height 15
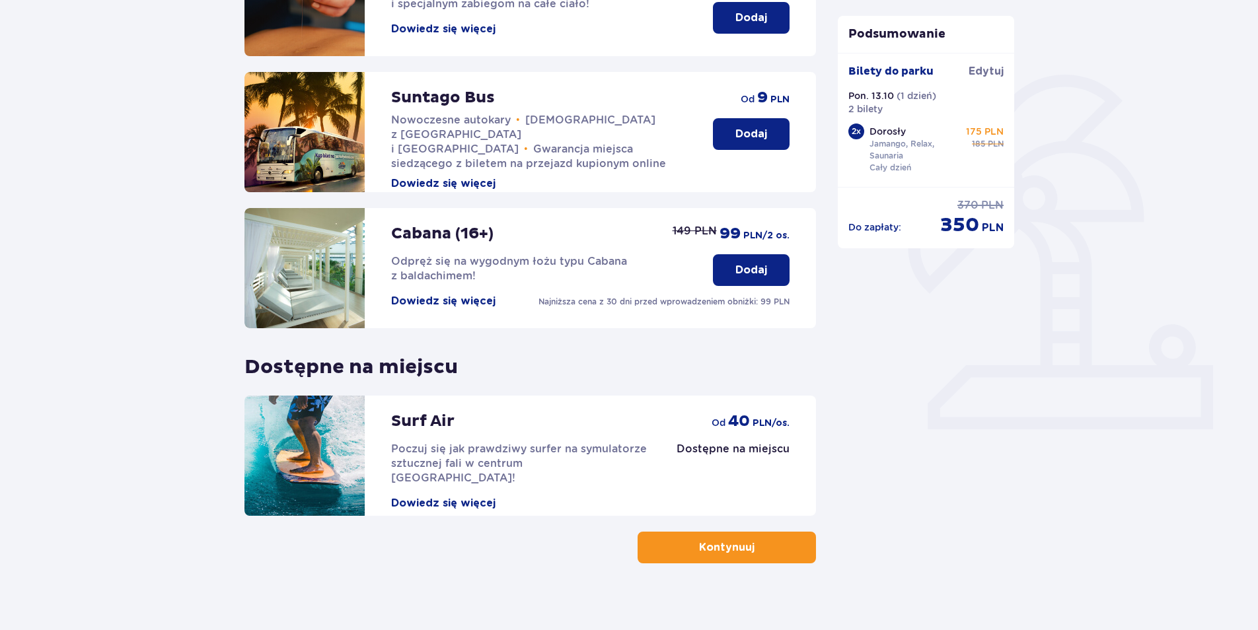
scroll to position [266, 0]
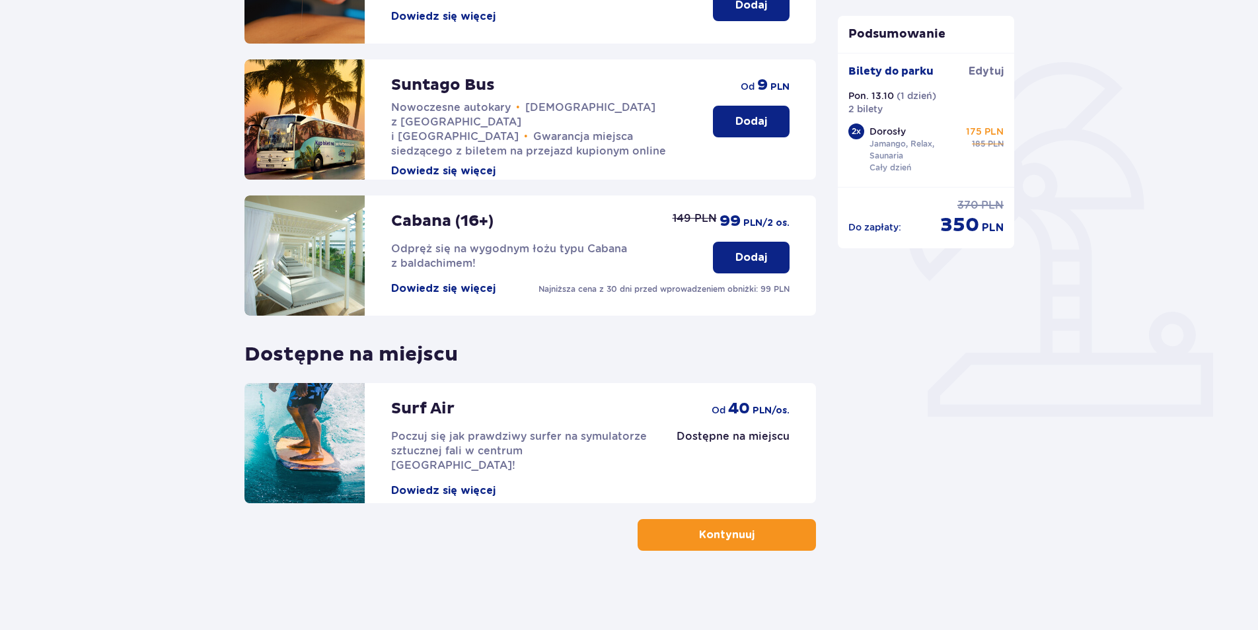
click at [716, 542] on p "Kontynuuj" at bounding box center [726, 535] width 55 height 15
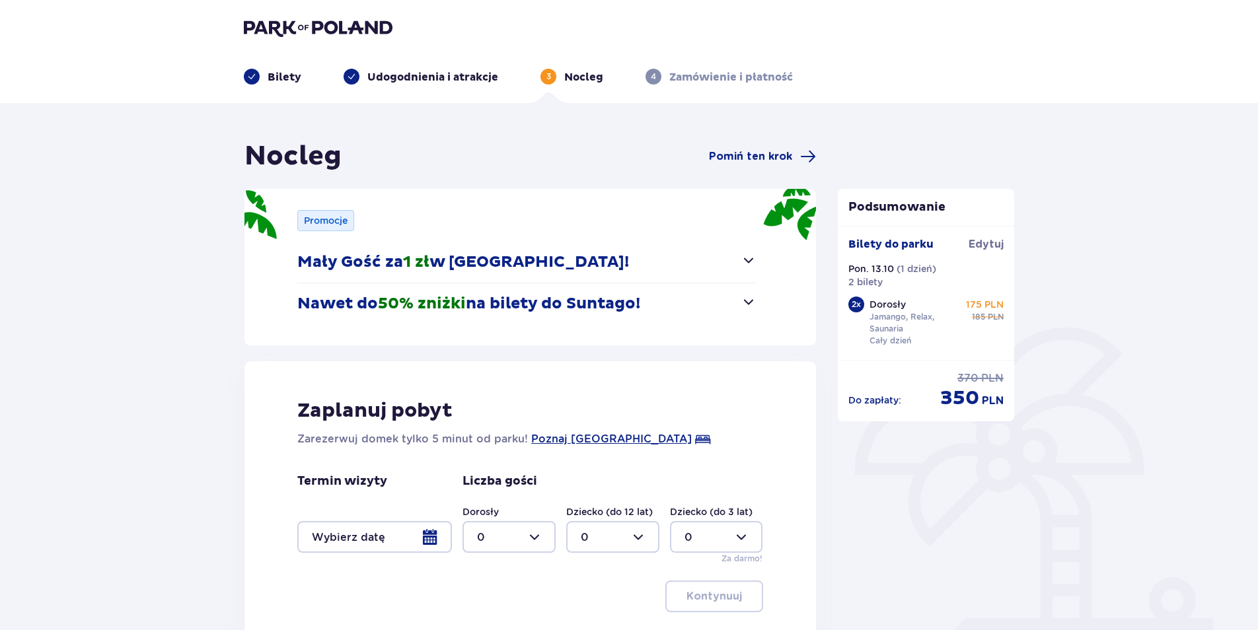
click at [426, 537] on div at bounding box center [374, 537] width 155 height 32
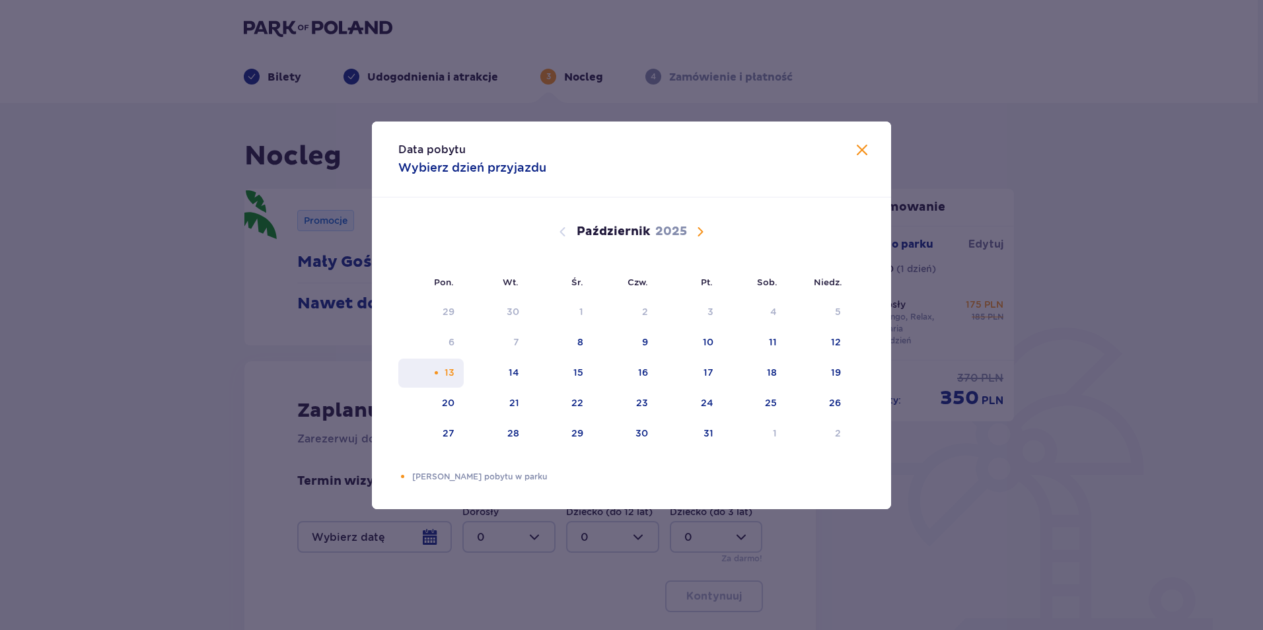
click at [441, 377] on div "13" at bounding box center [430, 373] width 65 height 29
click at [526, 373] on div "14" at bounding box center [496, 373] width 65 height 29
type input "13.10.25 - 14.10.25"
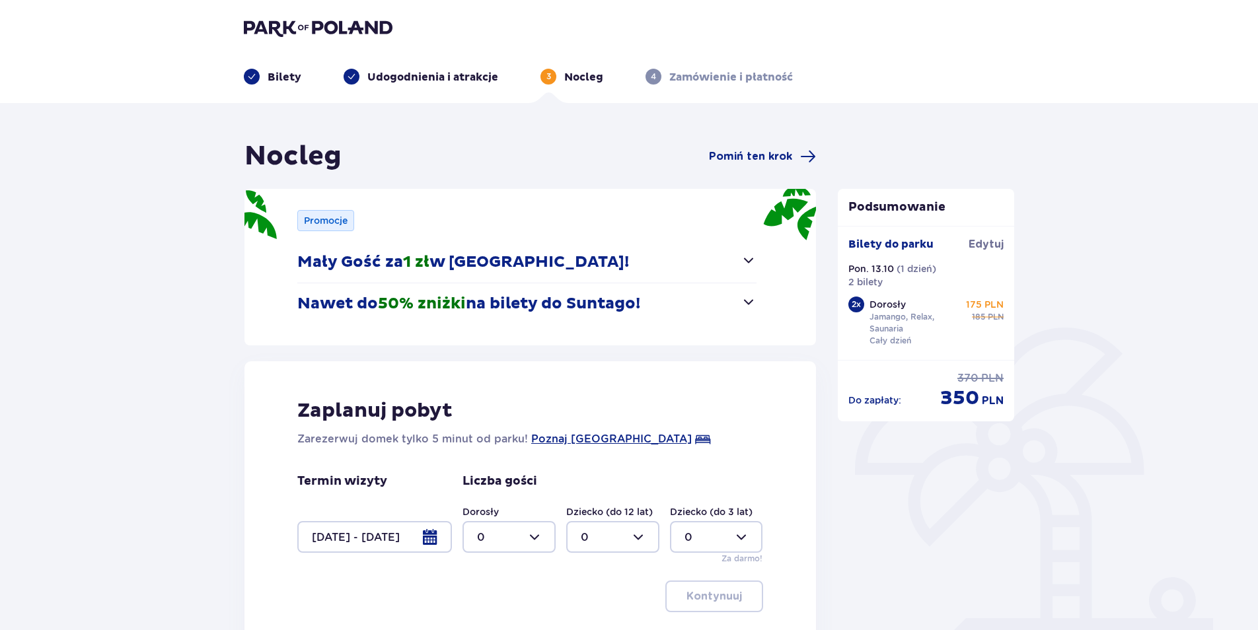
click at [539, 533] on div at bounding box center [508, 537] width 93 height 32
click at [491, 459] on div "2" at bounding box center [509, 463] width 64 height 15
type input "2"
click at [714, 599] on p "Kontynuuj" at bounding box center [713, 596] width 55 height 15
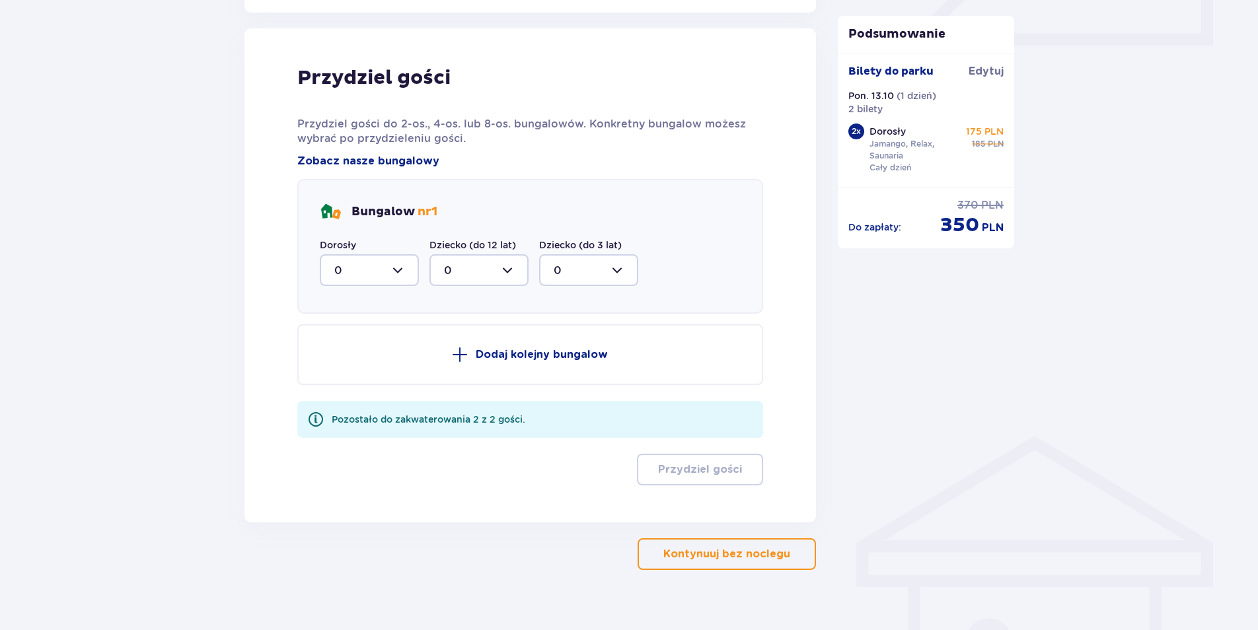
scroll to position [649, 0]
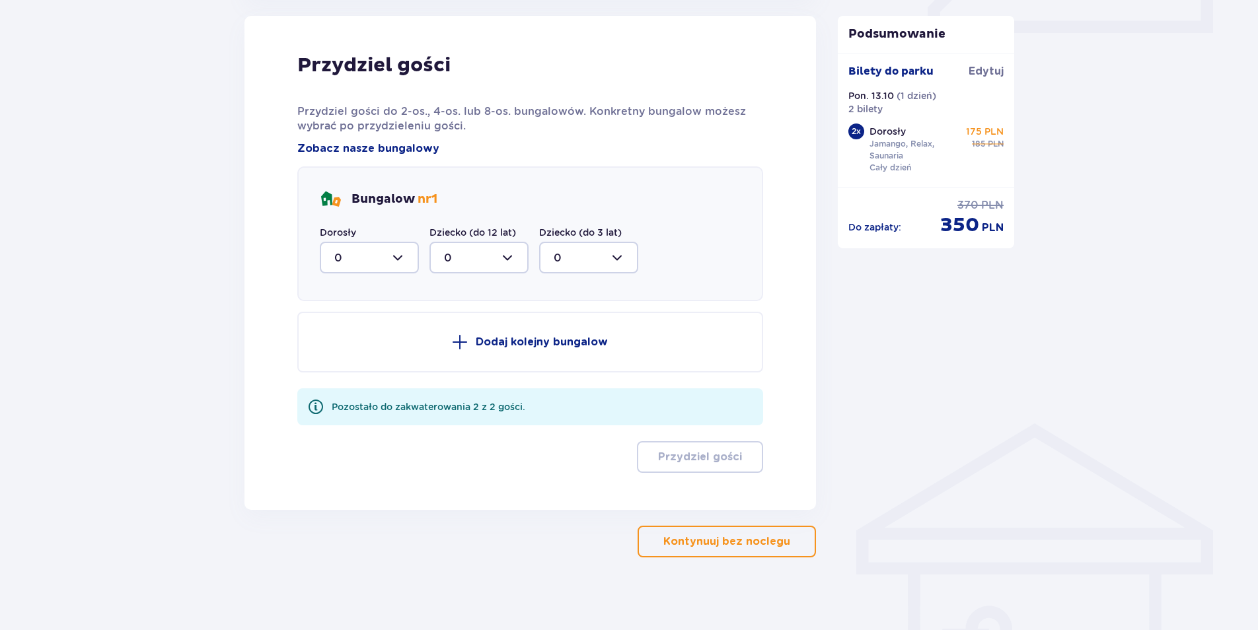
click at [400, 256] on div at bounding box center [369, 258] width 99 height 32
click at [359, 349] on div "2" at bounding box center [369, 353] width 70 height 15
type input "2"
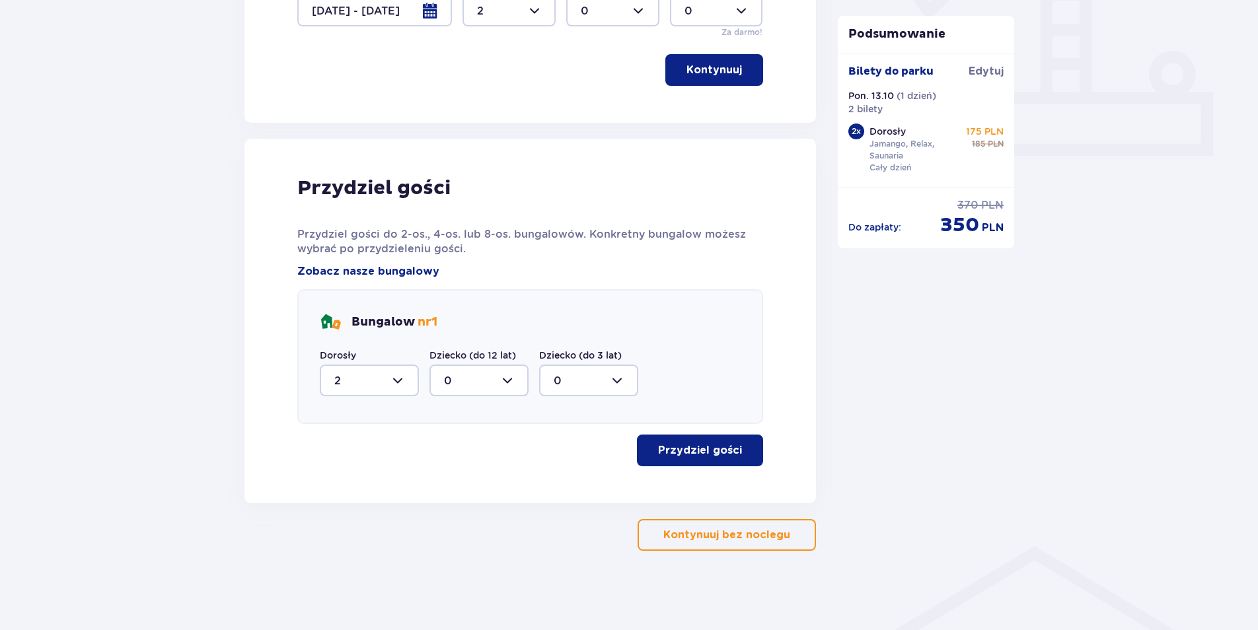
click at [703, 452] on p "Przydziel gości" at bounding box center [700, 450] width 84 height 15
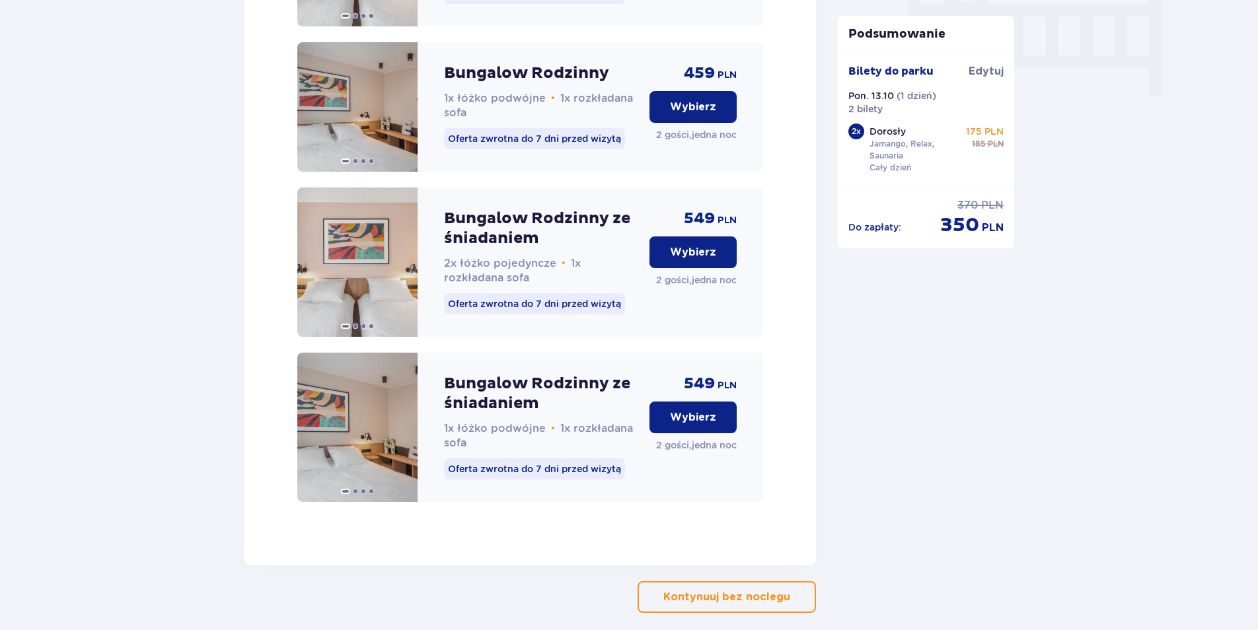
scroll to position [1360, 0]
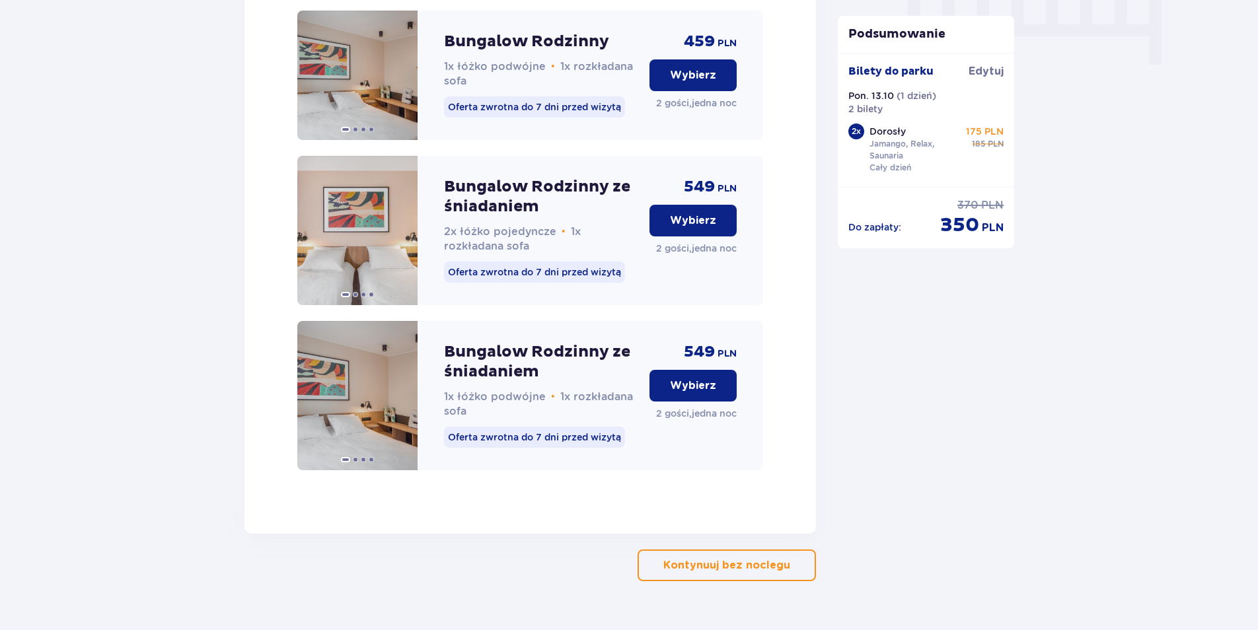
click at [698, 393] on p "Wybierz" at bounding box center [693, 385] width 46 height 15
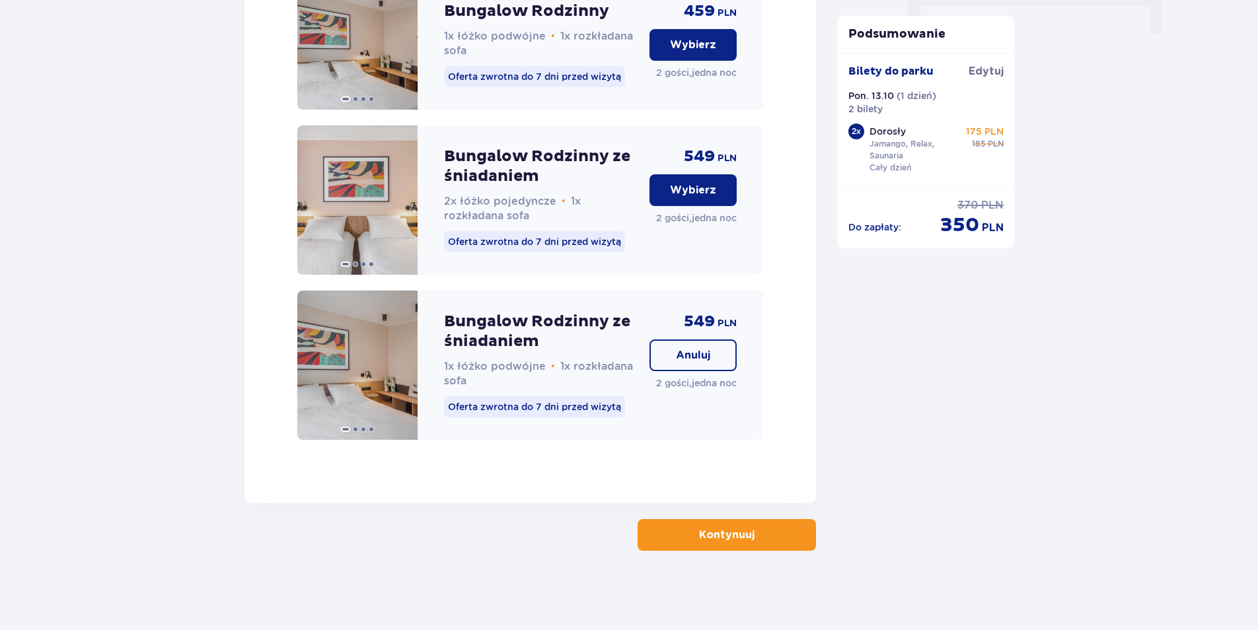
scroll to position [1404, 0]
click at [716, 538] on p "Kontynuuj" at bounding box center [726, 535] width 55 height 15
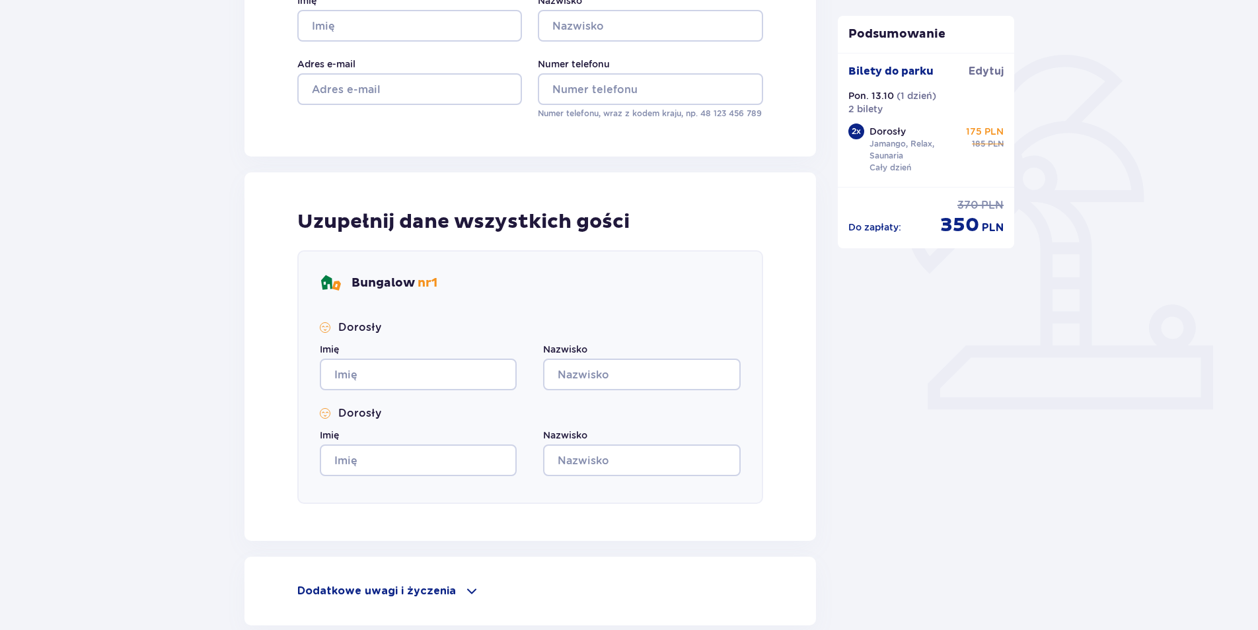
scroll to position [395, 0]
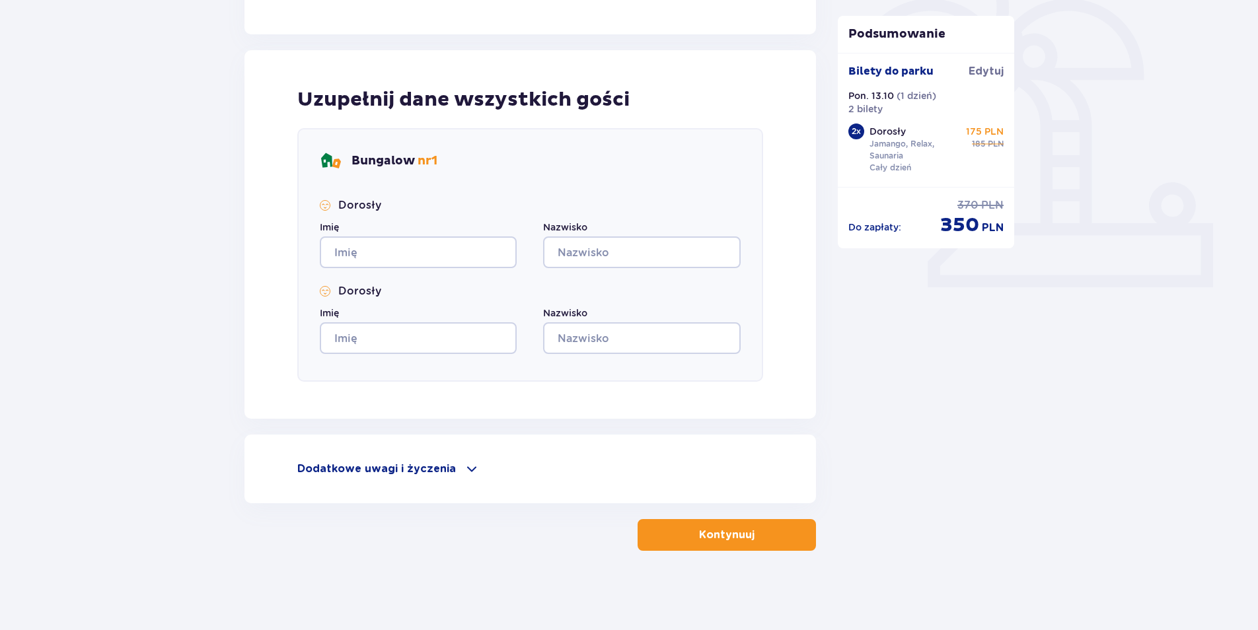
click at [464, 469] on span at bounding box center [472, 469] width 16 height 16
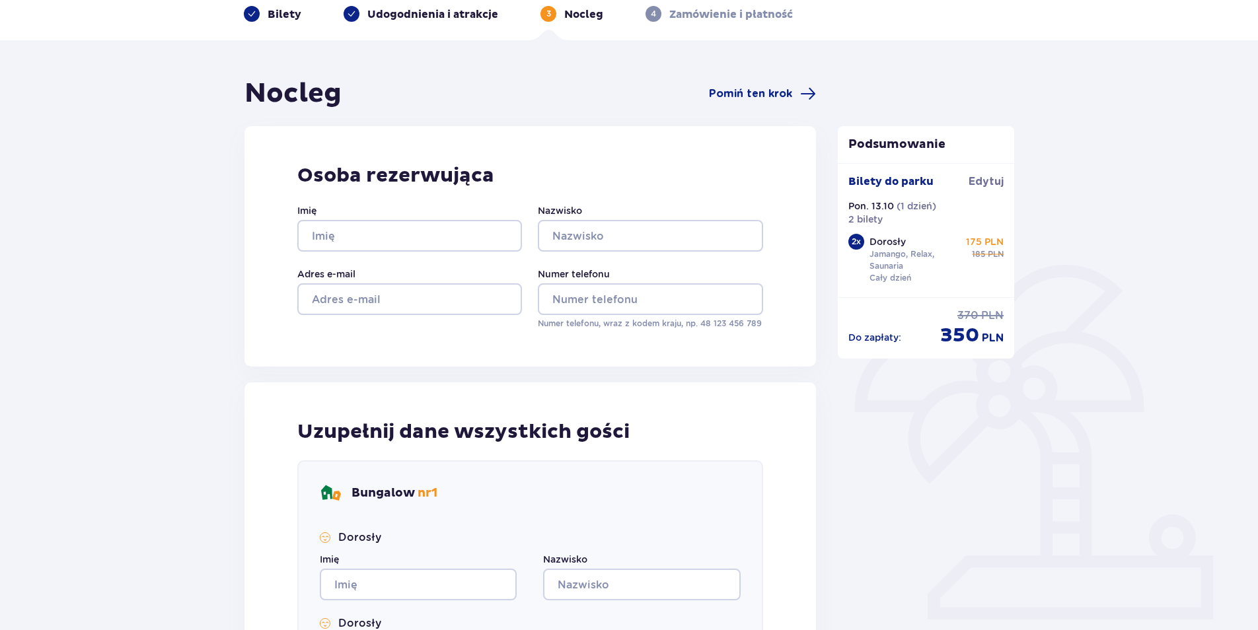
scroll to position [0, 0]
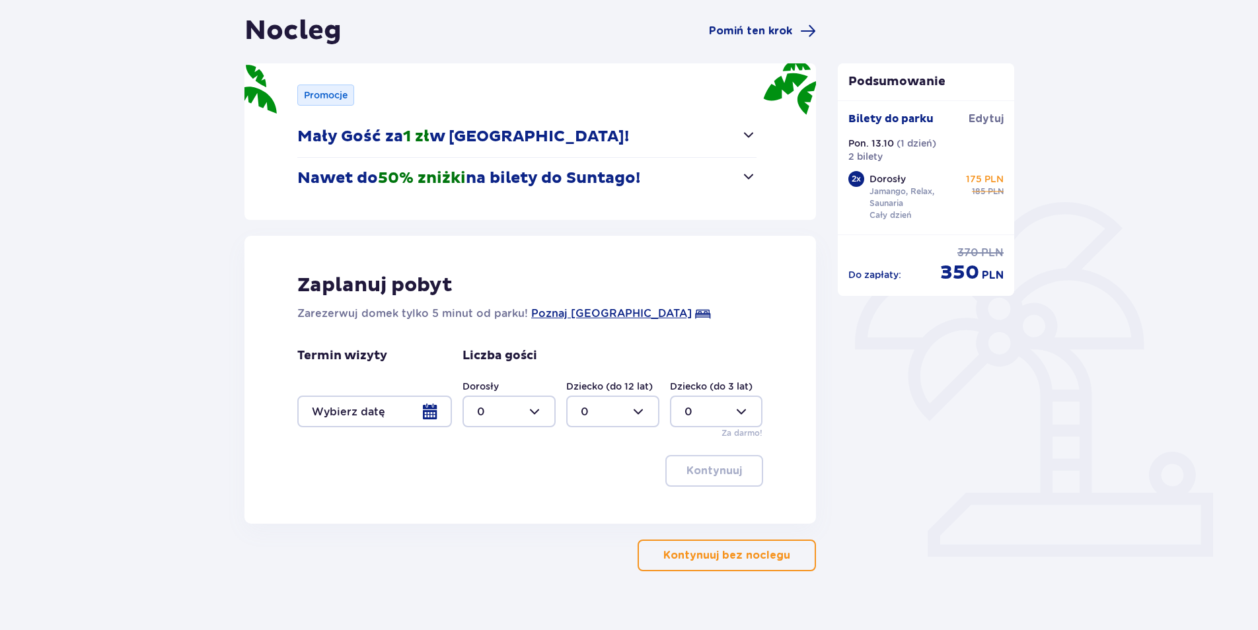
scroll to position [146, 0]
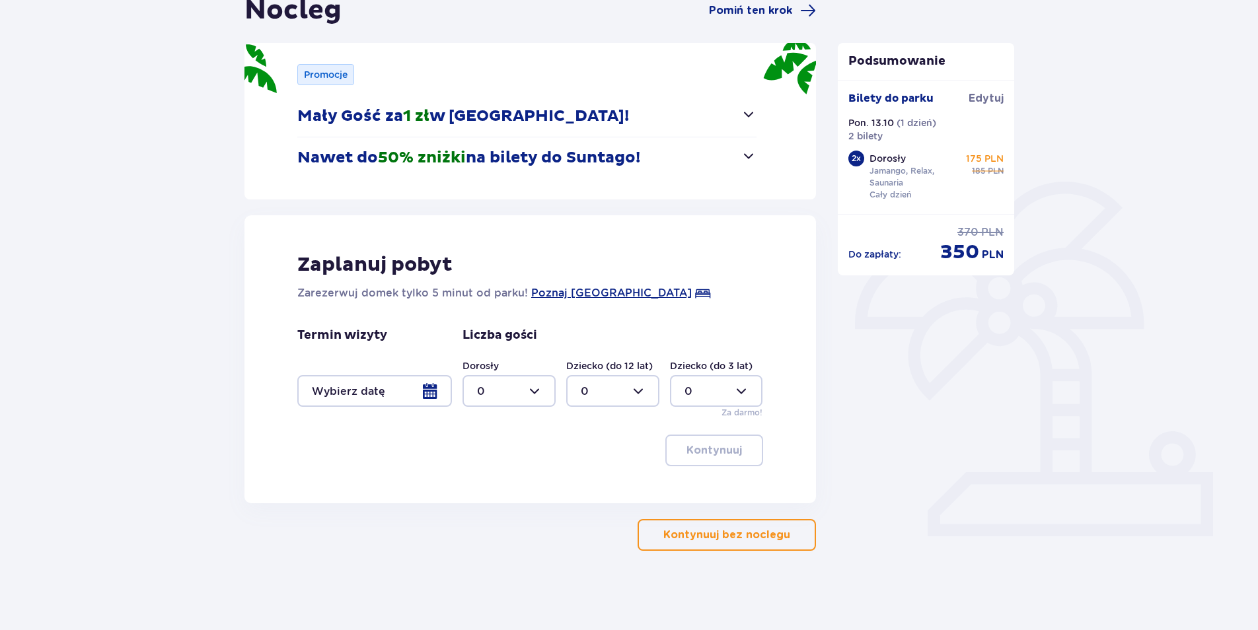
click at [428, 390] on div at bounding box center [374, 391] width 155 height 32
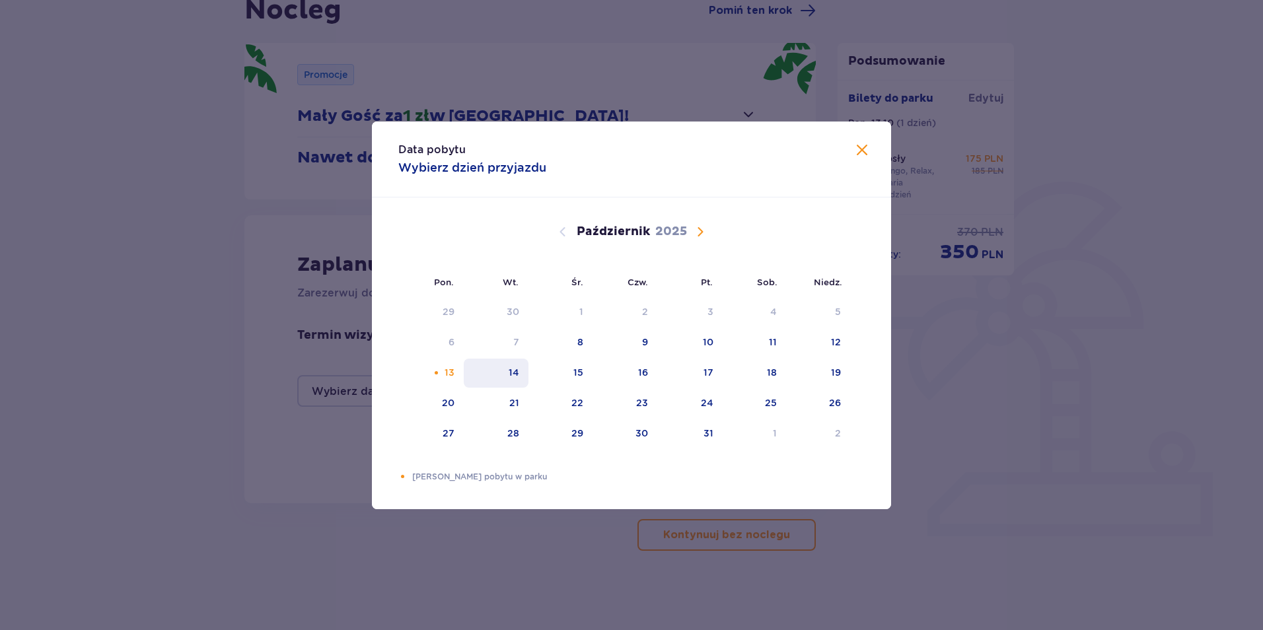
click at [516, 373] on div "14" at bounding box center [514, 372] width 11 height 13
click at [565, 379] on div "15" at bounding box center [560, 373] width 64 height 29
type input "14.10.25 - 15.10.25"
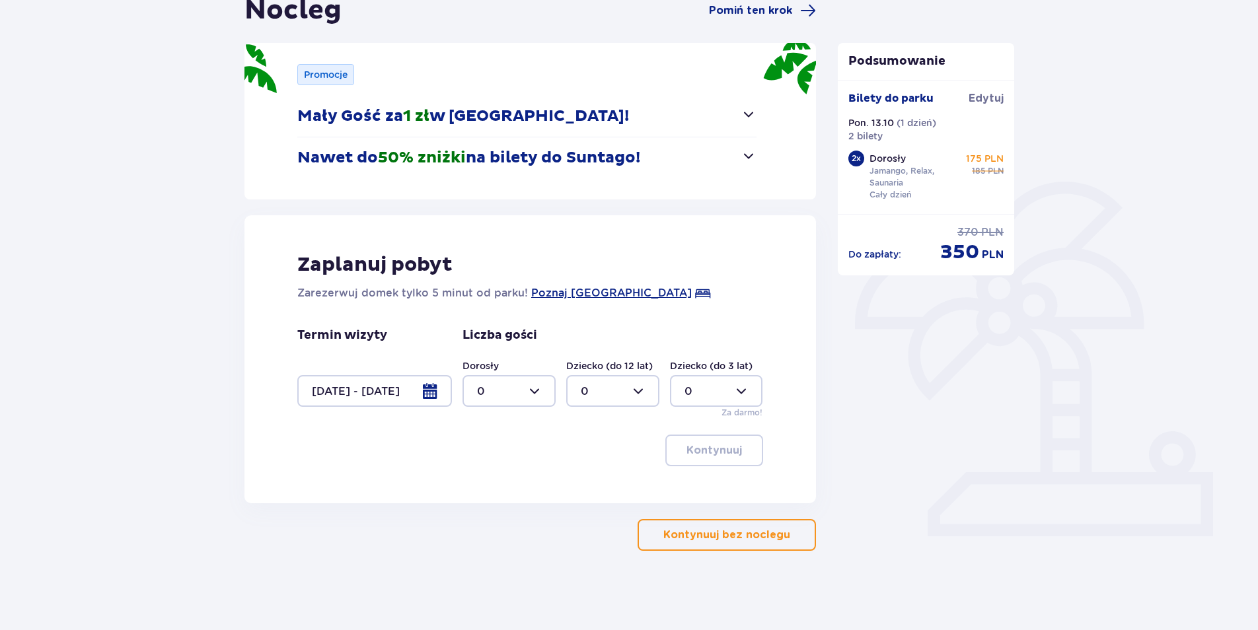
click at [437, 374] on div "Termin wizyty 14.10.25 - 15.10.25" at bounding box center [374, 367] width 155 height 79
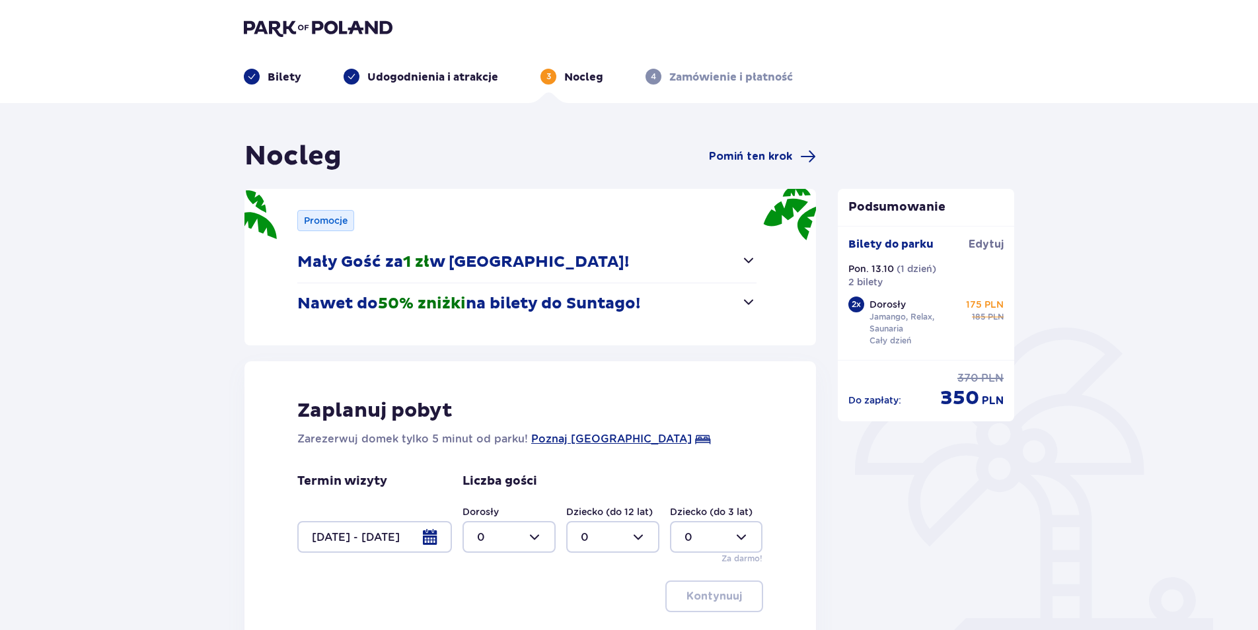
click at [536, 536] on div at bounding box center [508, 537] width 93 height 32
click at [492, 461] on div "2" at bounding box center [509, 463] width 64 height 15
type input "2"
click at [435, 530] on div at bounding box center [374, 537] width 155 height 32
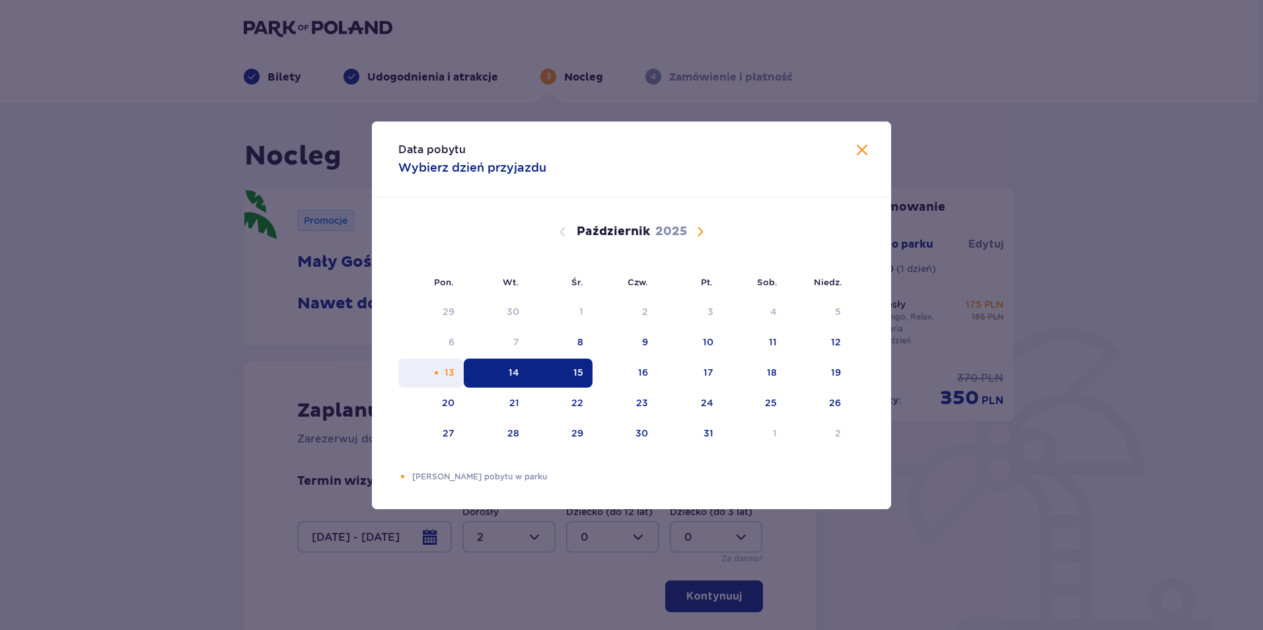
click at [448, 371] on div "13" at bounding box center [450, 372] width 10 height 13
click at [510, 379] on div "14" at bounding box center [496, 373] width 65 height 29
type input "13.10.25 - 14.10.25"
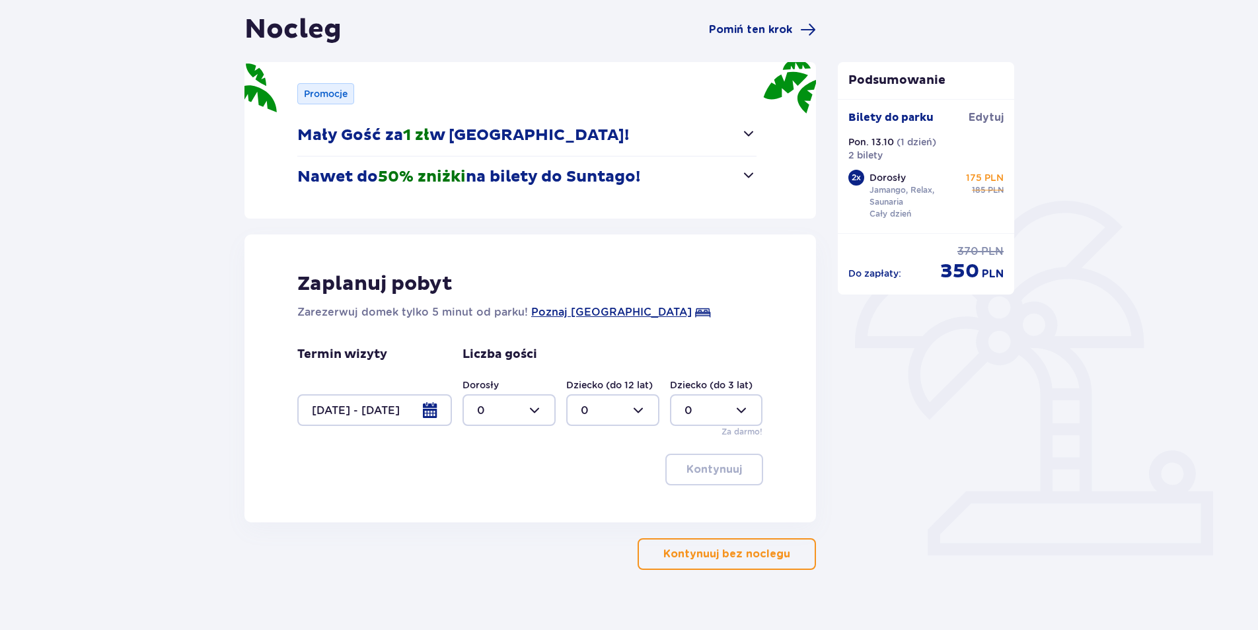
scroll to position [132, 0]
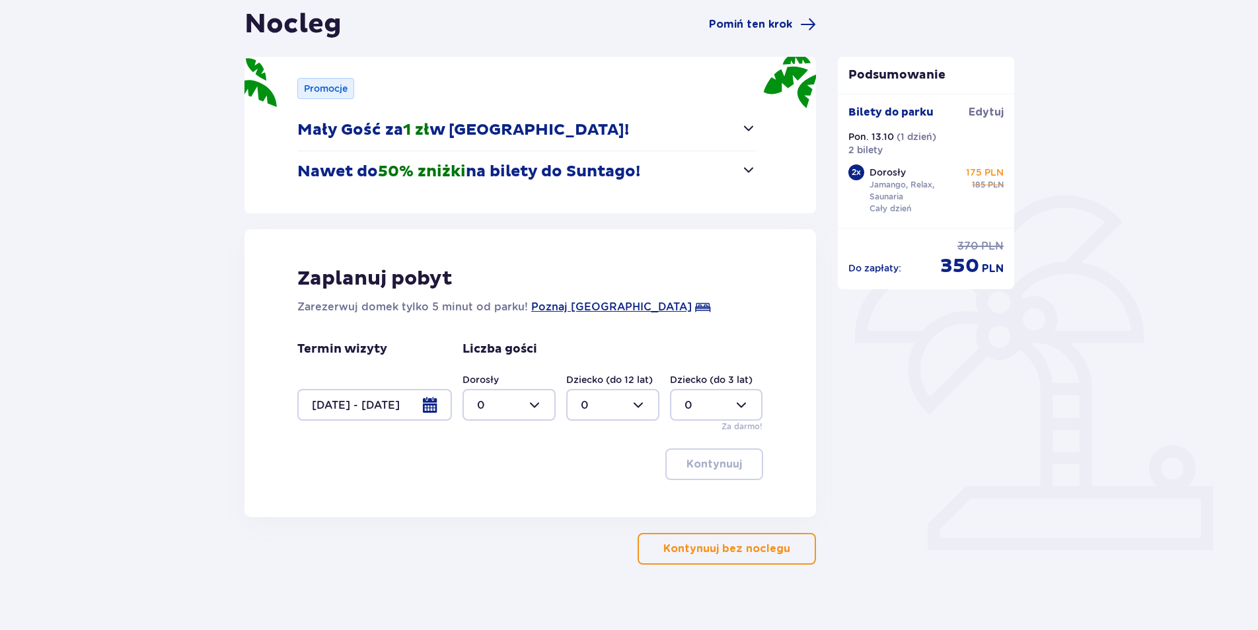
click at [532, 406] on div at bounding box center [508, 405] width 93 height 32
click at [499, 495] on div "2" at bounding box center [509, 500] width 64 height 15
type input "2"
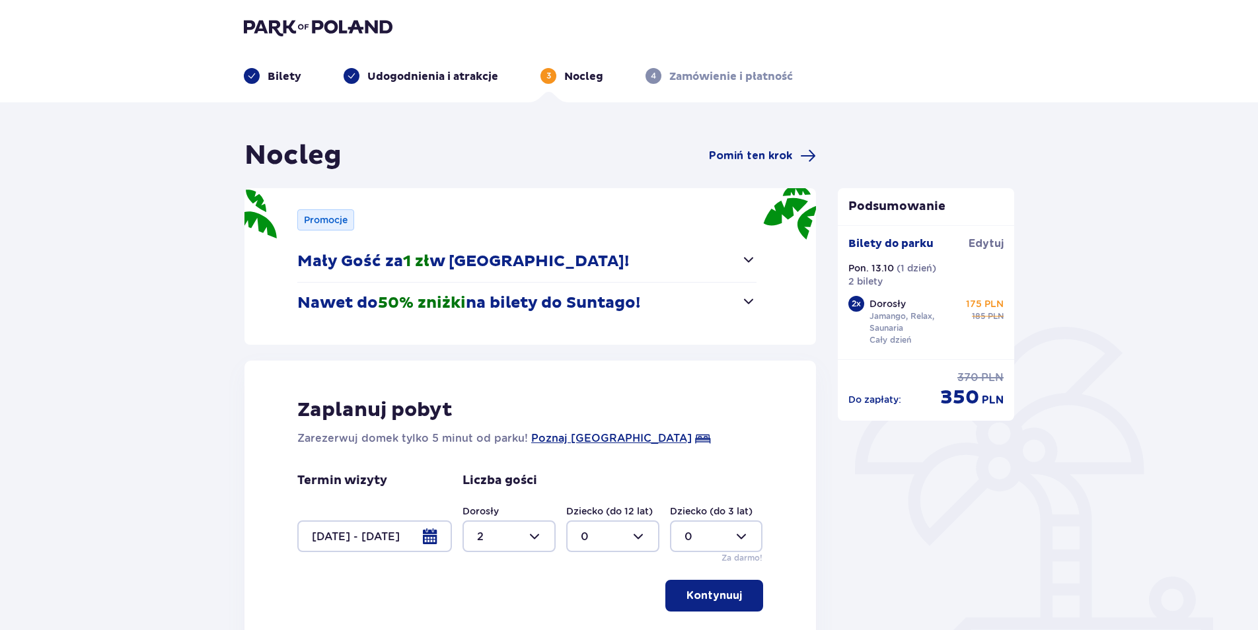
scroll to position [0, 0]
click at [288, 77] on p "Bilety" at bounding box center [284, 77] width 34 height 15
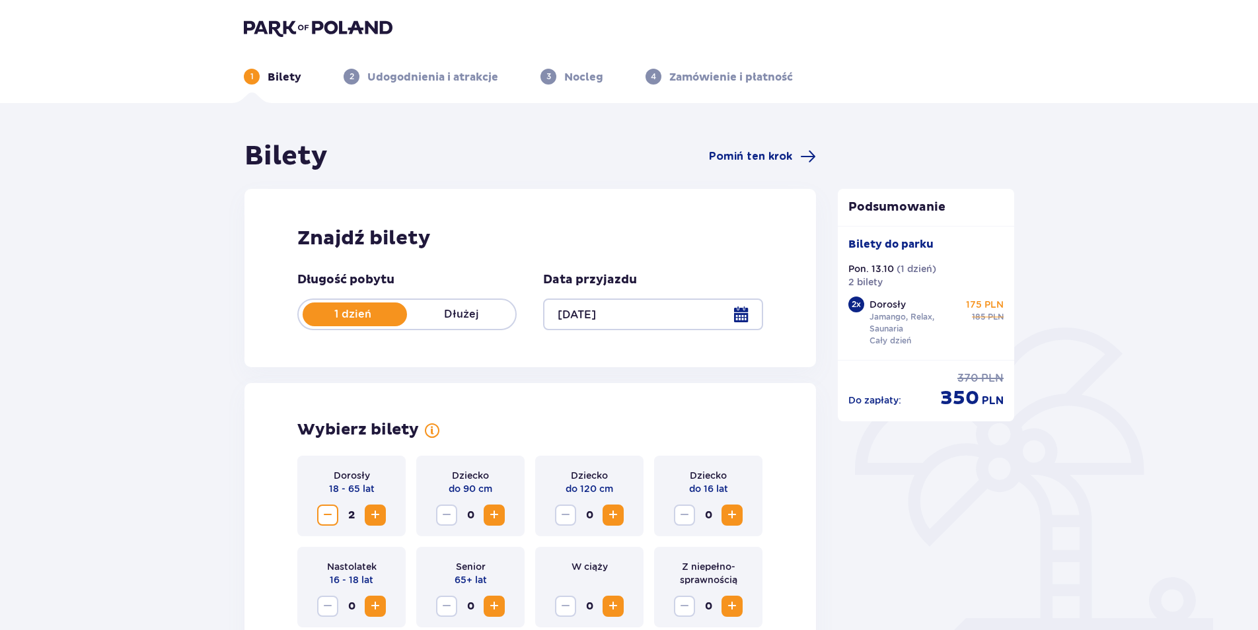
click at [442, 318] on p "Dłużej" at bounding box center [461, 314] width 108 height 15
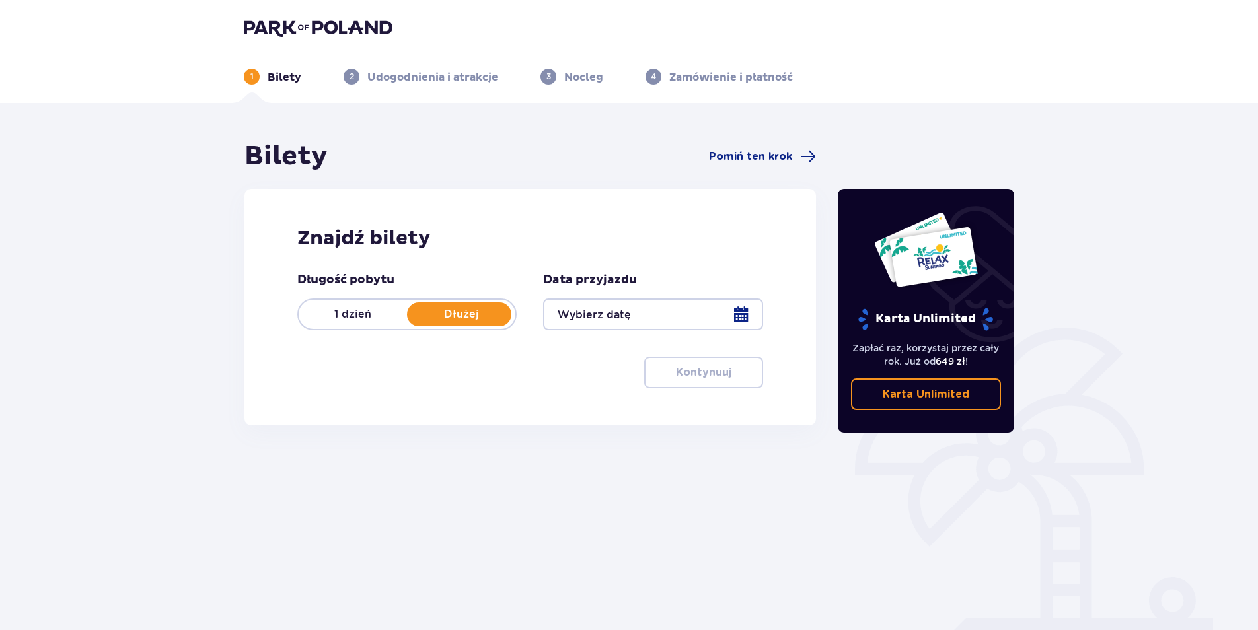
click at [742, 314] on div at bounding box center [652, 315] width 219 height 32
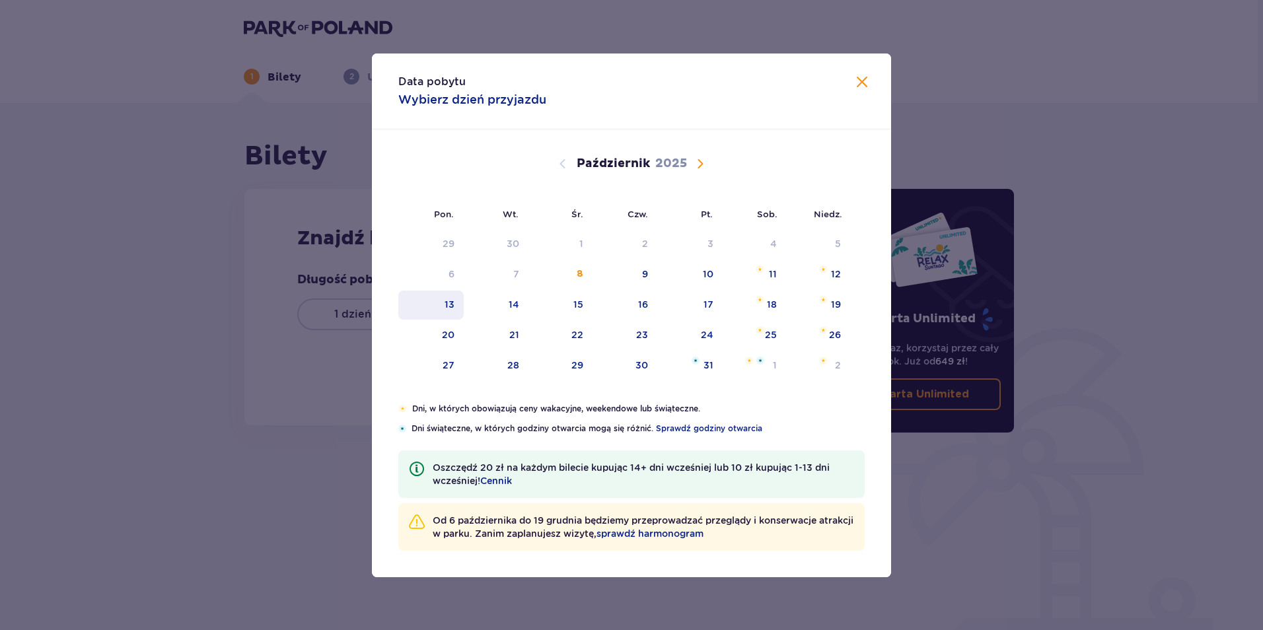
click at [443, 303] on div "13" at bounding box center [430, 305] width 65 height 29
click at [512, 301] on div "14" at bounding box center [514, 304] width 11 height 13
type input "13.10.25 - 14.10.25"
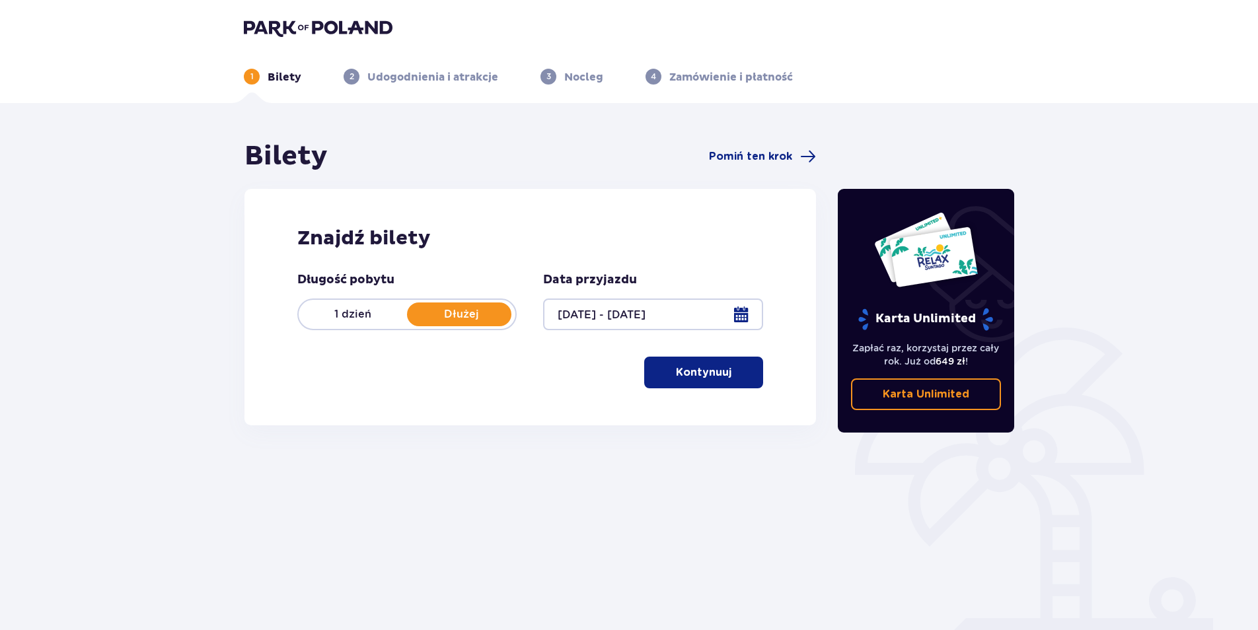
click at [693, 372] on p "Kontynuuj" at bounding box center [703, 372] width 55 height 15
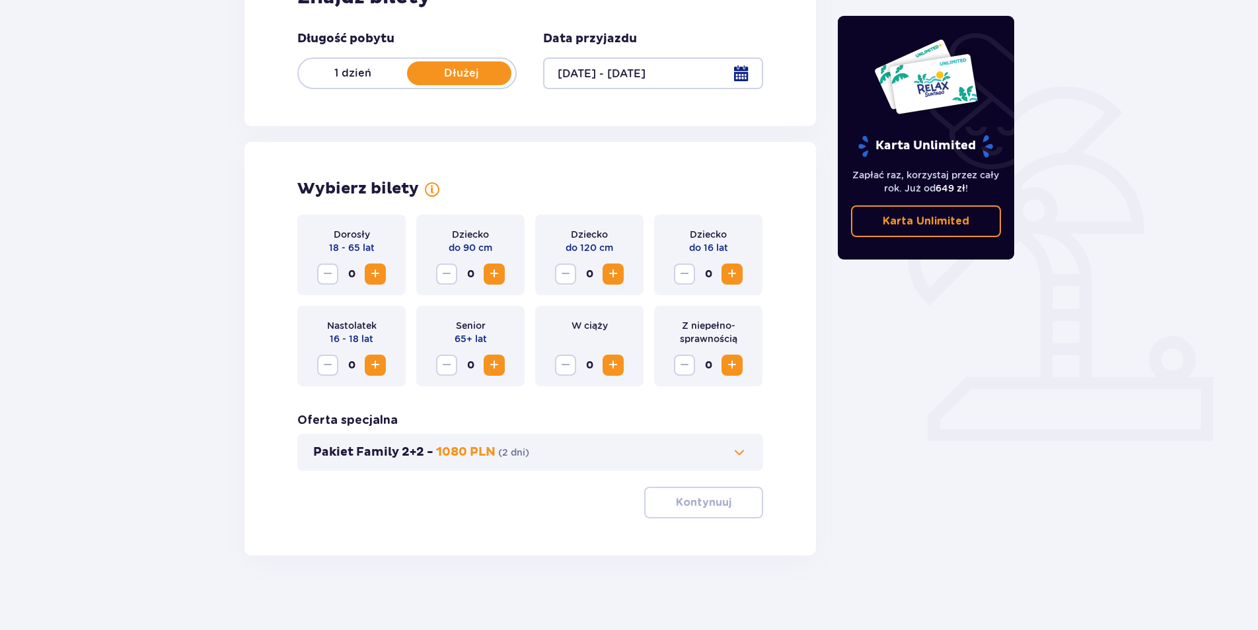
scroll to position [246, 0]
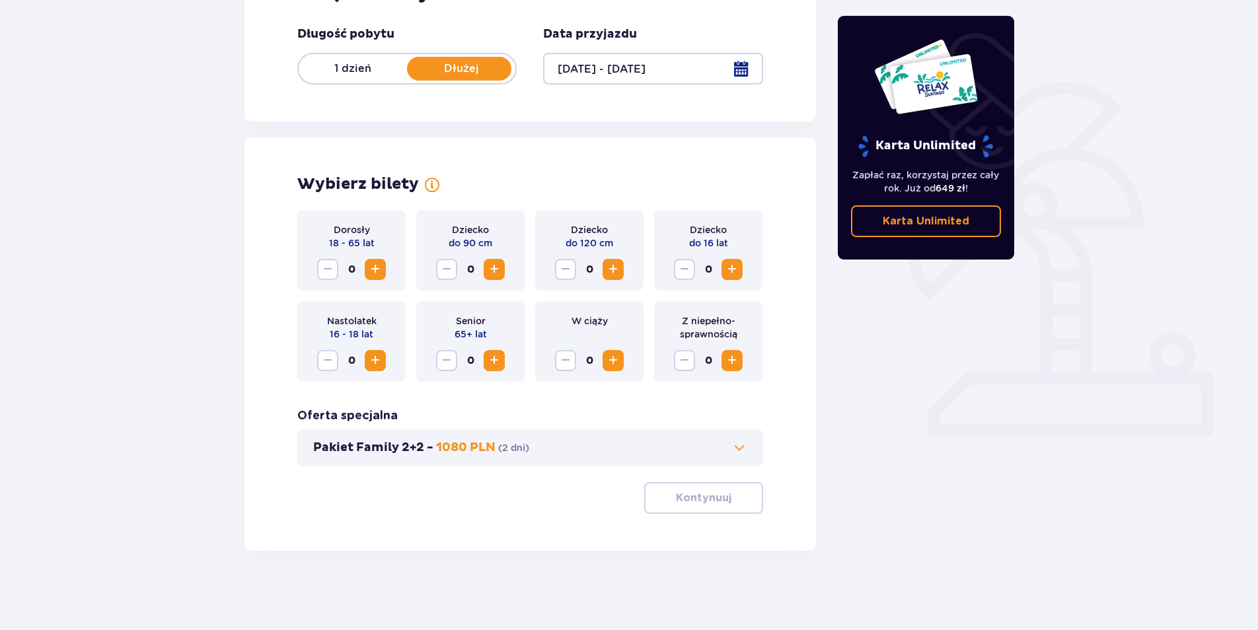
click at [378, 269] on span "Zwiększ" at bounding box center [375, 270] width 16 height 16
click at [689, 495] on p "Kontynuuj" at bounding box center [703, 498] width 55 height 15
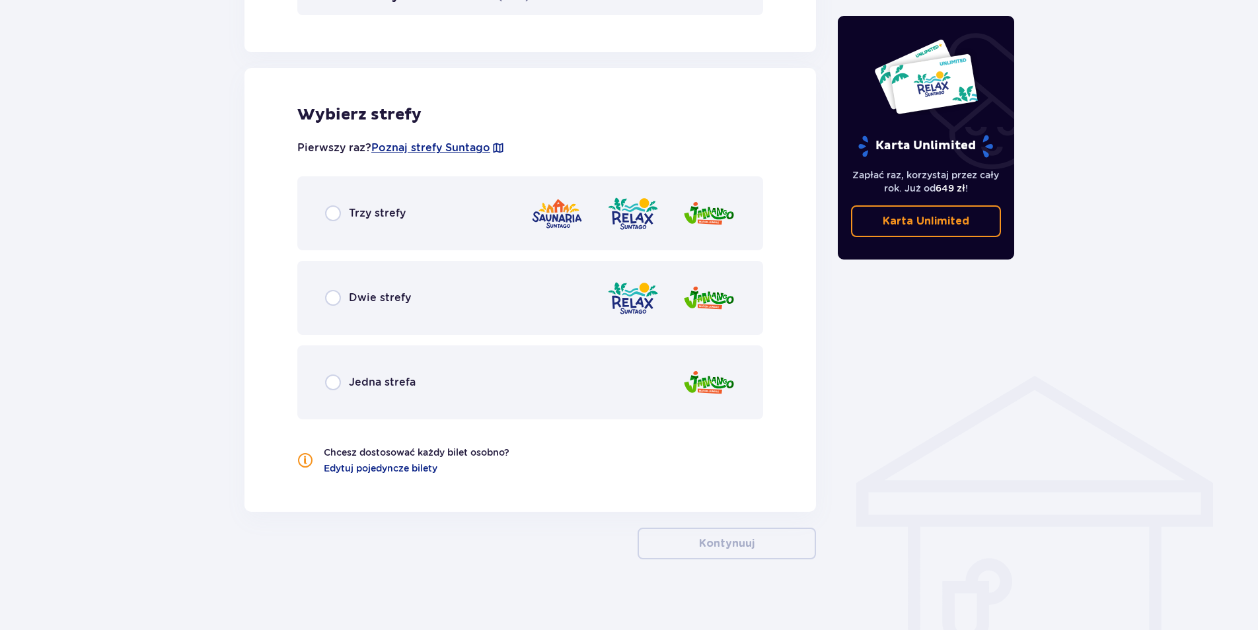
scroll to position [705, 0]
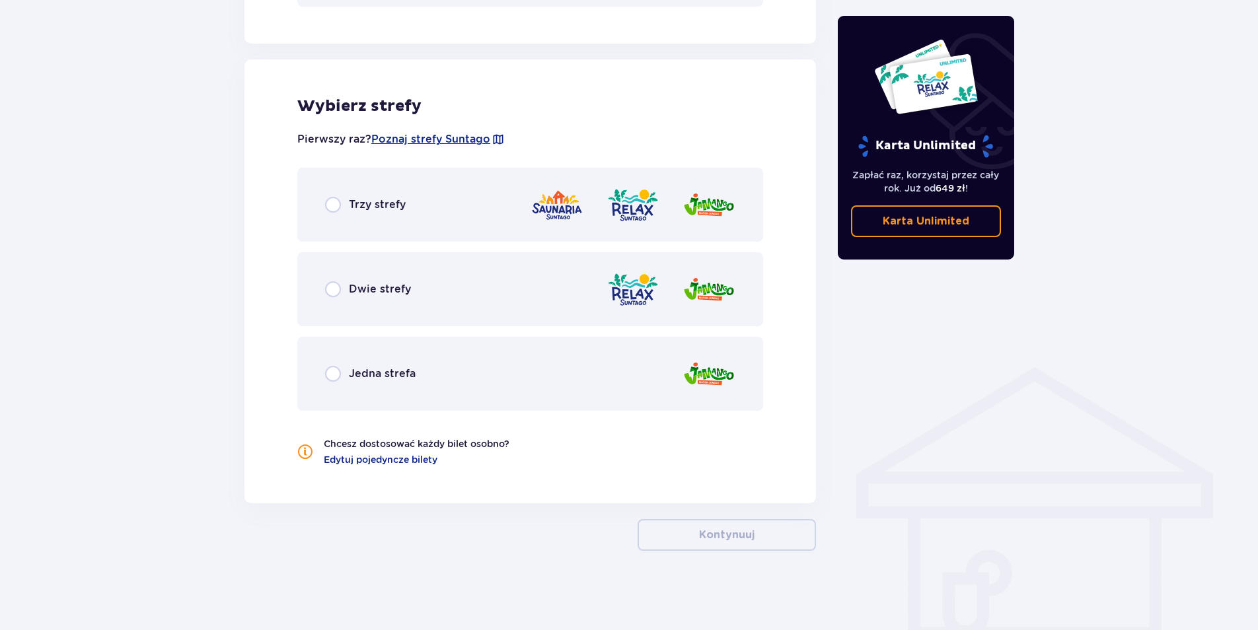
click at [334, 205] on input "radio" at bounding box center [333, 205] width 16 height 16
radio input "true"
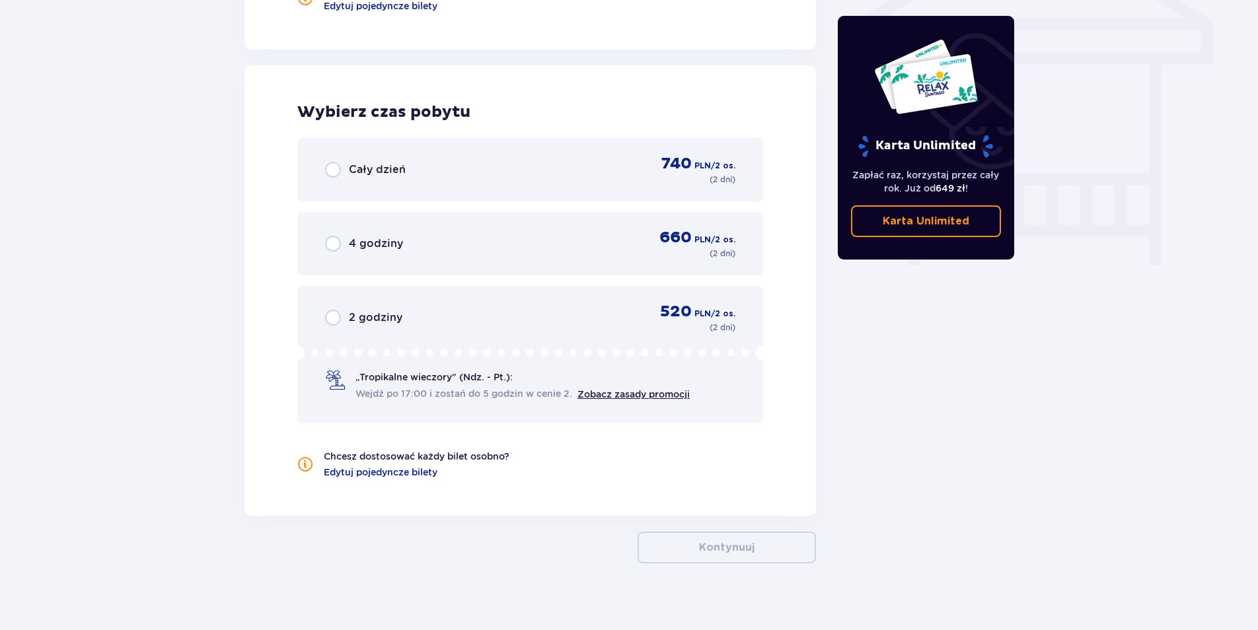
scroll to position [1172, 0]
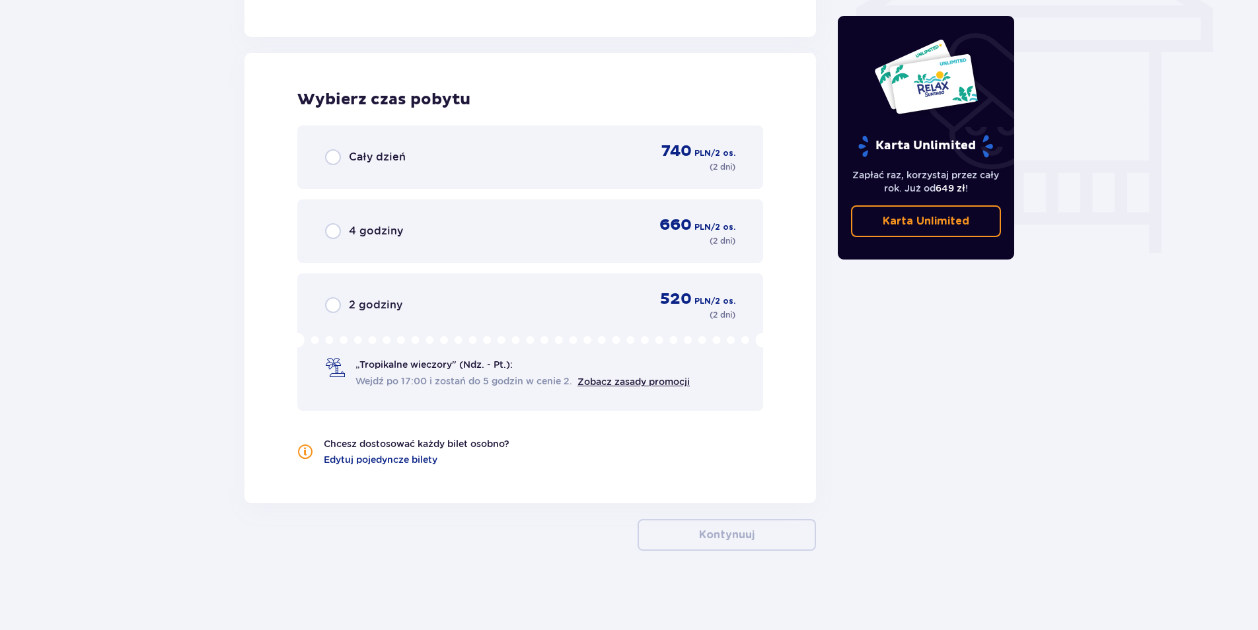
click at [327, 155] on input "radio" at bounding box center [333, 157] width 16 height 16
radio input "true"
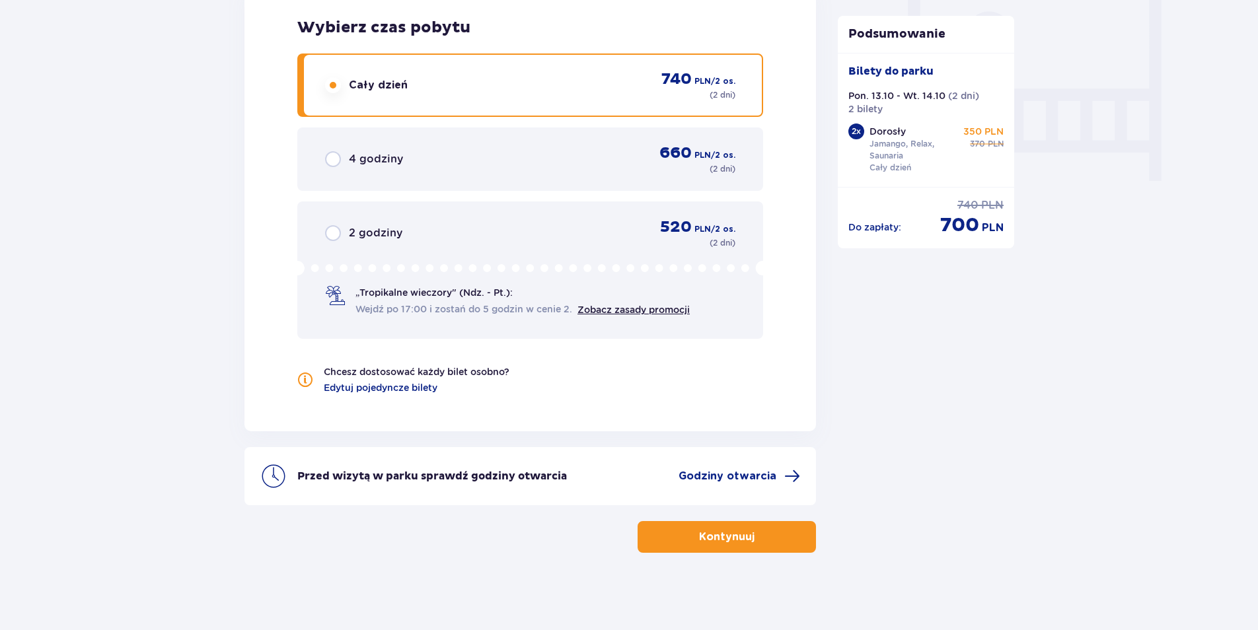
scroll to position [1246, 0]
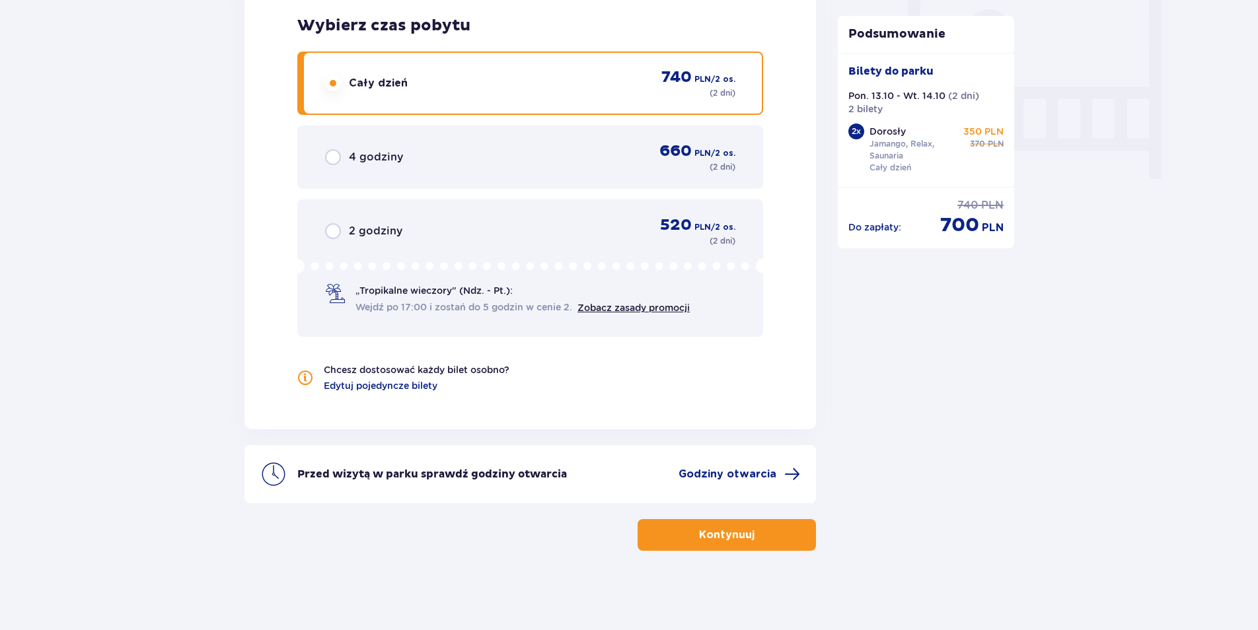
click at [722, 538] on p "Kontynuuj" at bounding box center [726, 535] width 55 height 15
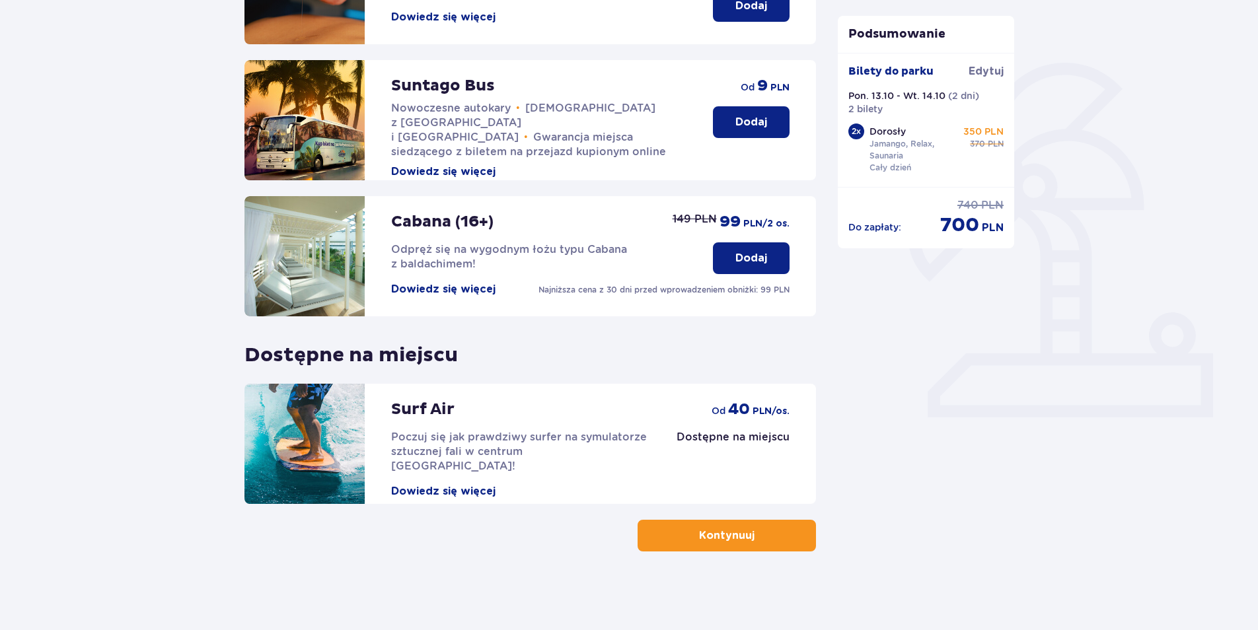
scroll to position [266, 0]
click at [717, 535] on p "Kontynuuj" at bounding box center [726, 535] width 55 height 15
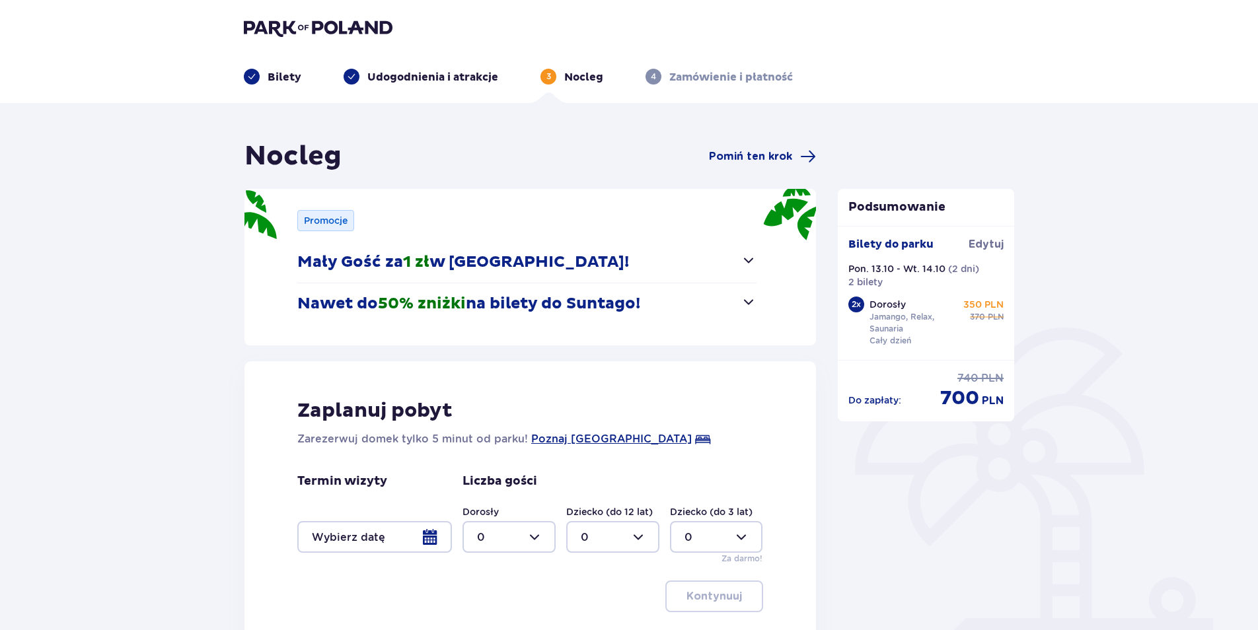
click at [431, 537] on div at bounding box center [374, 537] width 155 height 32
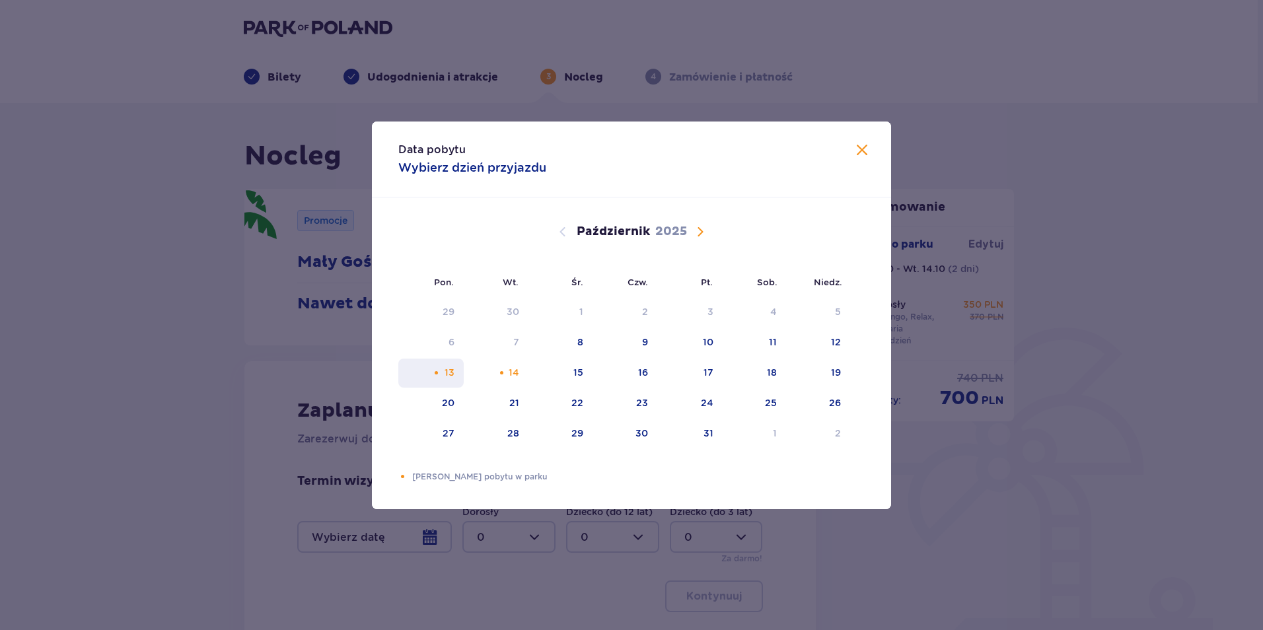
click at [450, 369] on div "13" at bounding box center [450, 372] width 10 height 13
click at [509, 371] on div "14" at bounding box center [514, 372] width 11 height 13
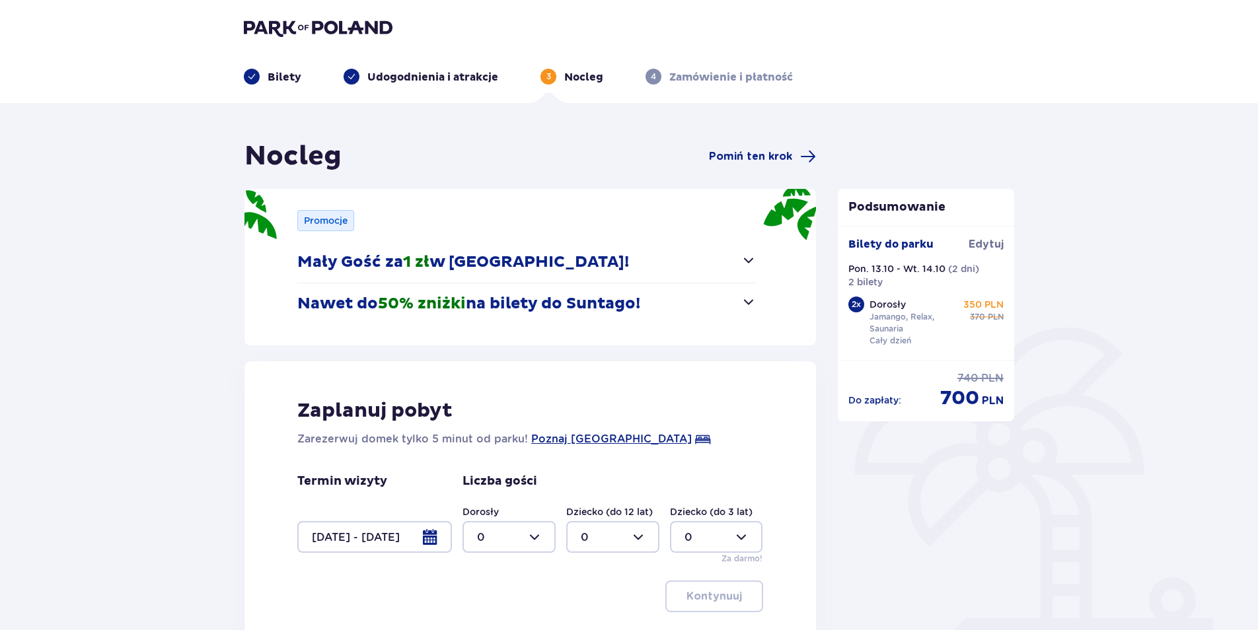
click at [433, 537] on div at bounding box center [374, 537] width 155 height 32
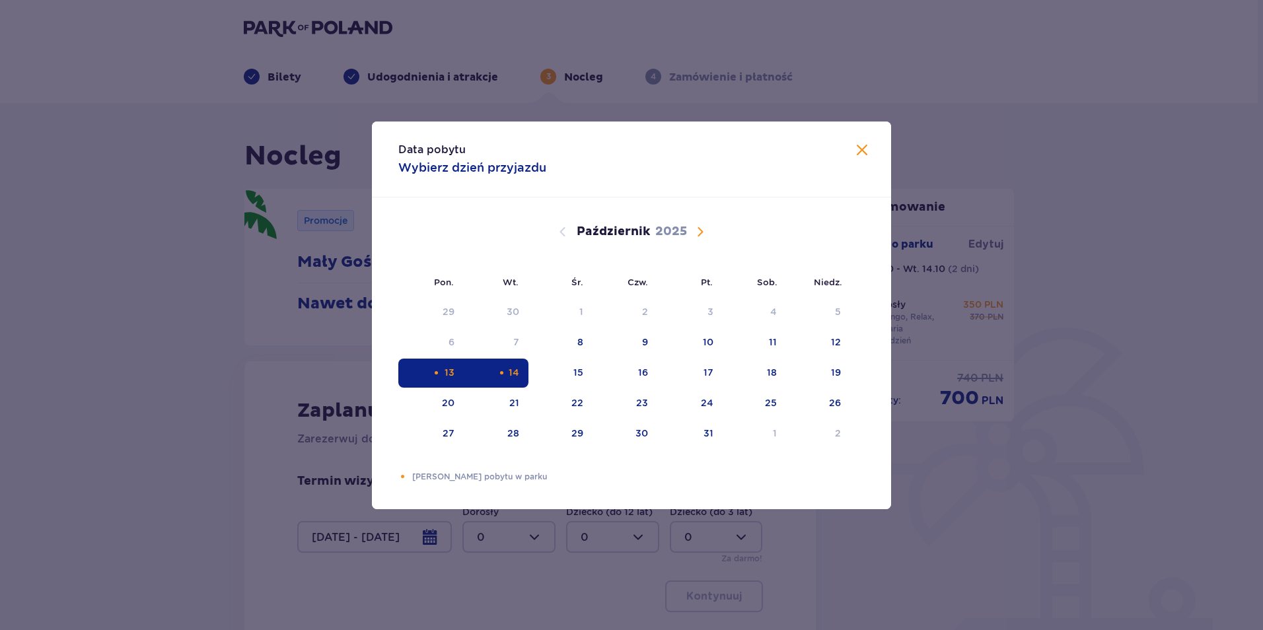
click at [521, 373] on div "14" at bounding box center [496, 373] width 65 height 29
click at [583, 373] on div "15" at bounding box center [578, 372] width 10 height 13
type input "14.10.25 - 15.10.25"
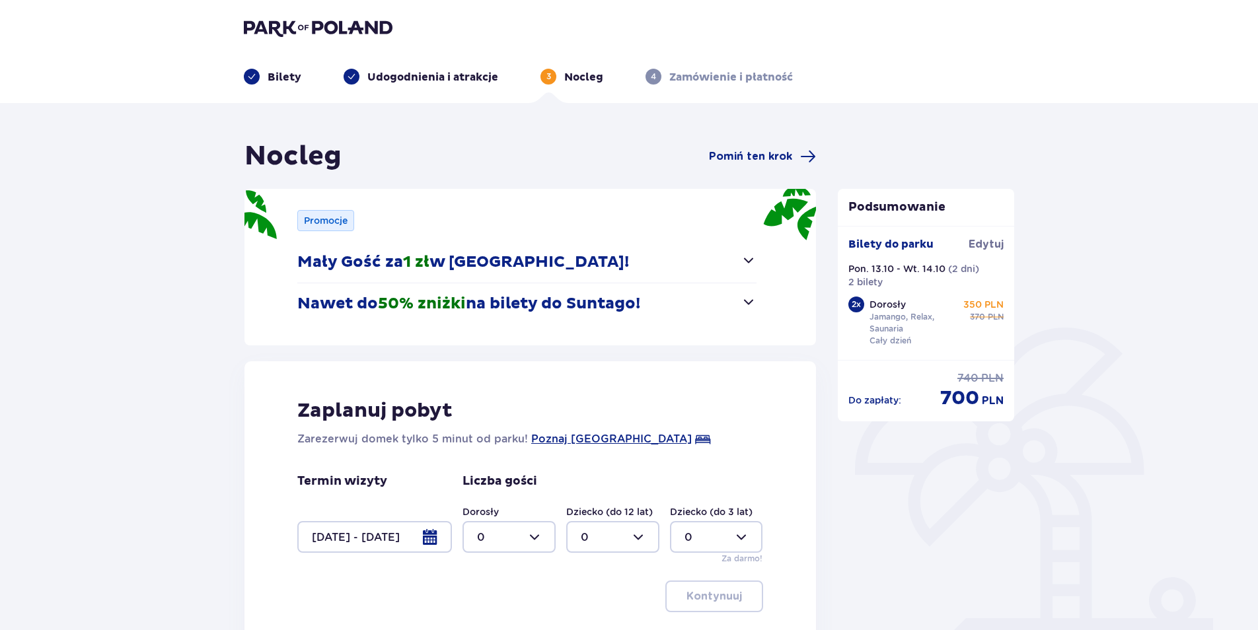
click at [534, 534] on div at bounding box center [508, 537] width 93 height 32
click at [497, 462] on div "2" at bounding box center [509, 463] width 64 height 15
type input "2"
click at [435, 537] on div at bounding box center [374, 537] width 155 height 32
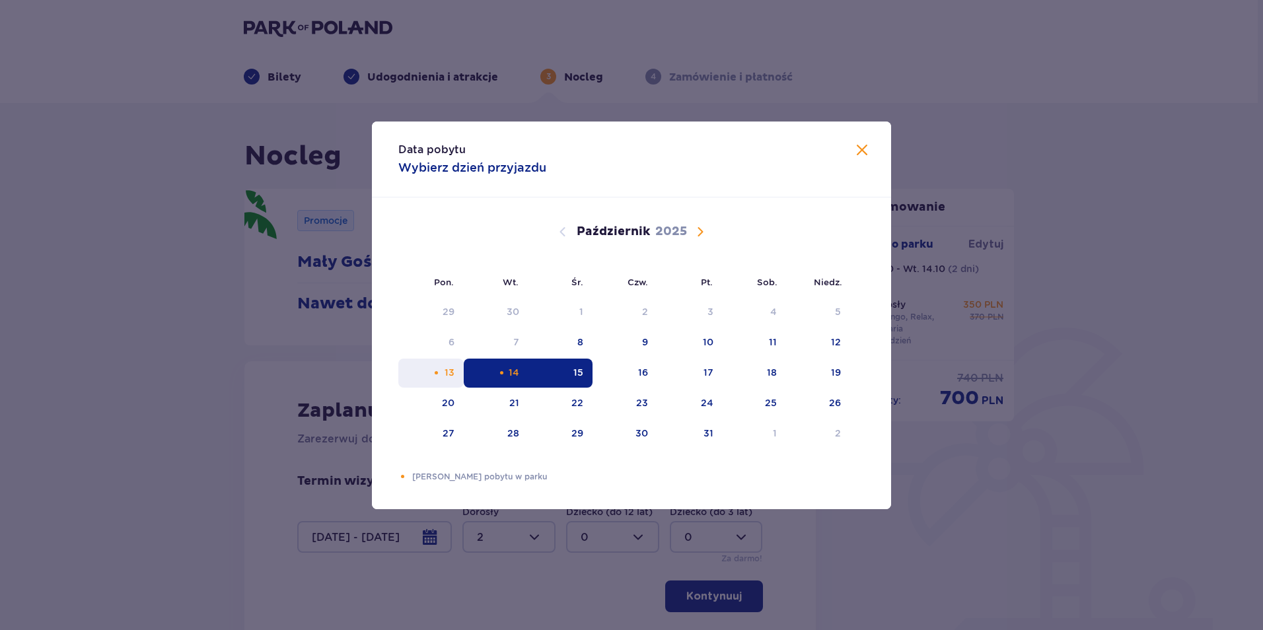
click at [450, 375] on div "13" at bounding box center [450, 372] width 10 height 13
click at [497, 376] on div "14" at bounding box center [496, 373] width 65 height 29
type input "13.10.25 - 14.10.25"
type input "0"
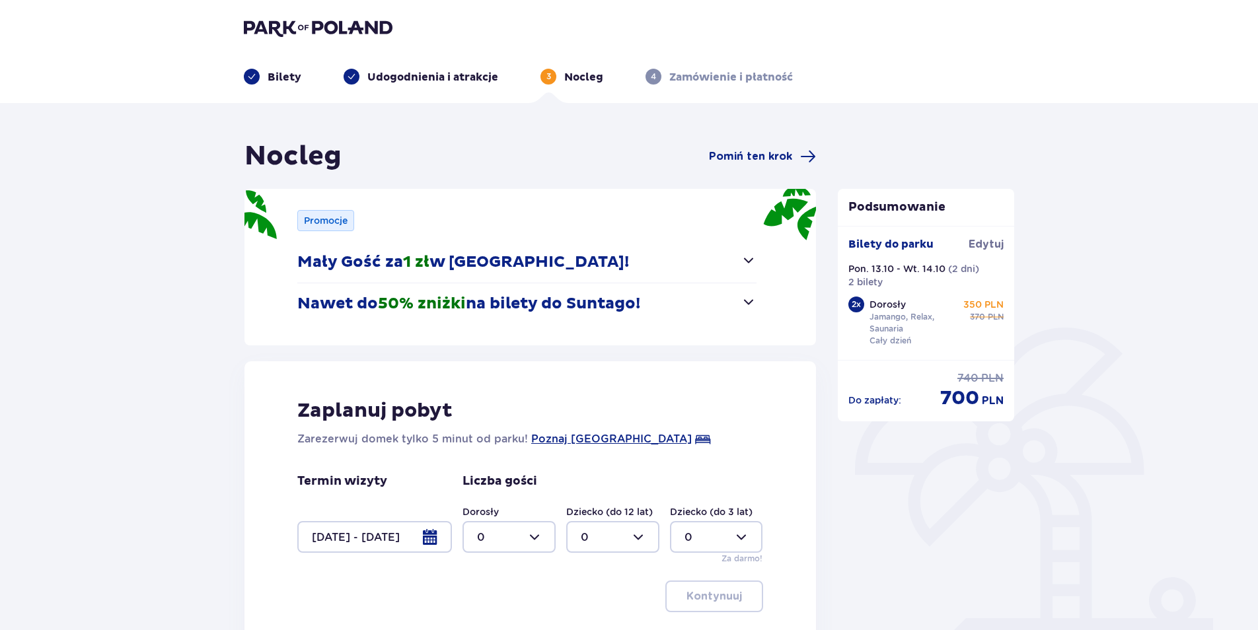
click at [430, 536] on div at bounding box center [374, 537] width 155 height 32
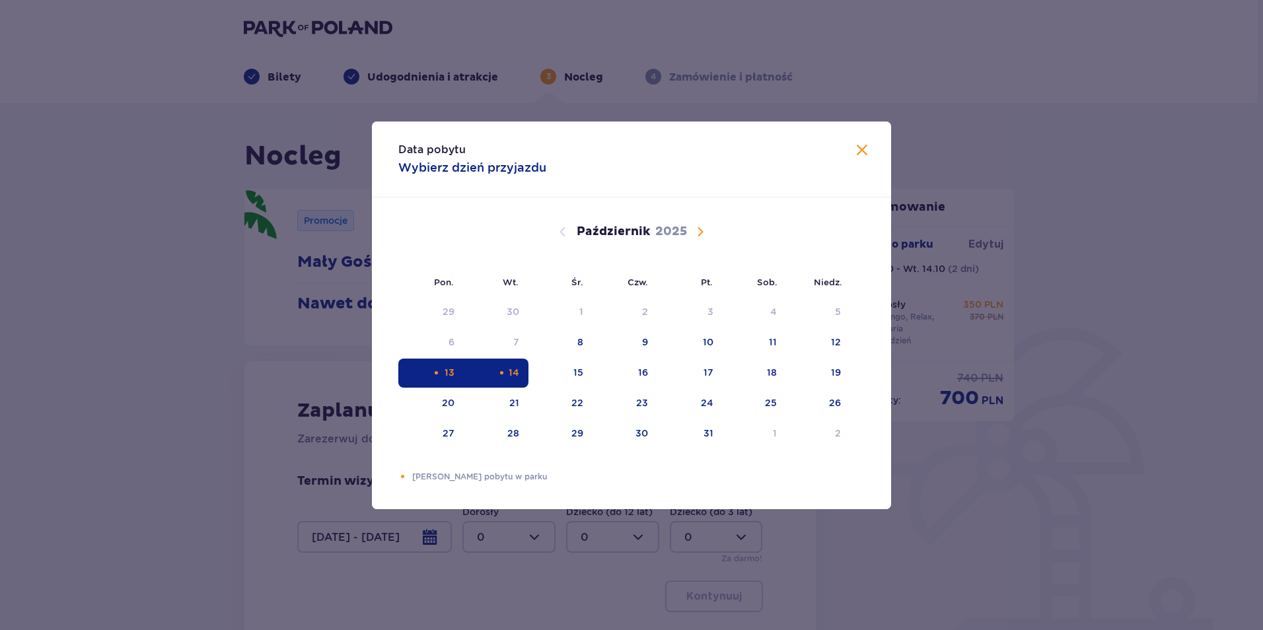
click at [503, 370] on div "Pomarańczowa kropka" at bounding box center [501, 373] width 9 height 9
click at [582, 370] on div "15" at bounding box center [578, 372] width 10 height 13
type input "14.10.25 - 15.10.25"
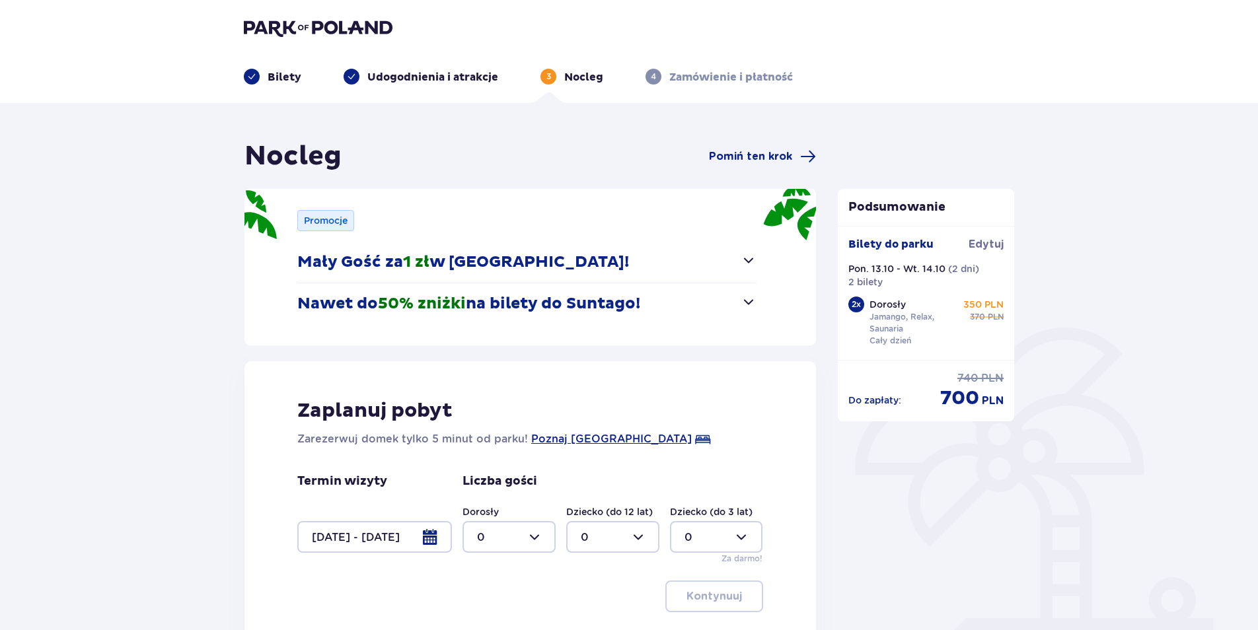
click at [542, 536] on div at bounding box center [508, 537] width 93 height 32
click at [497, 459] on div "2" at bounding box center [509, 463] width 64 height 15
type input "2"
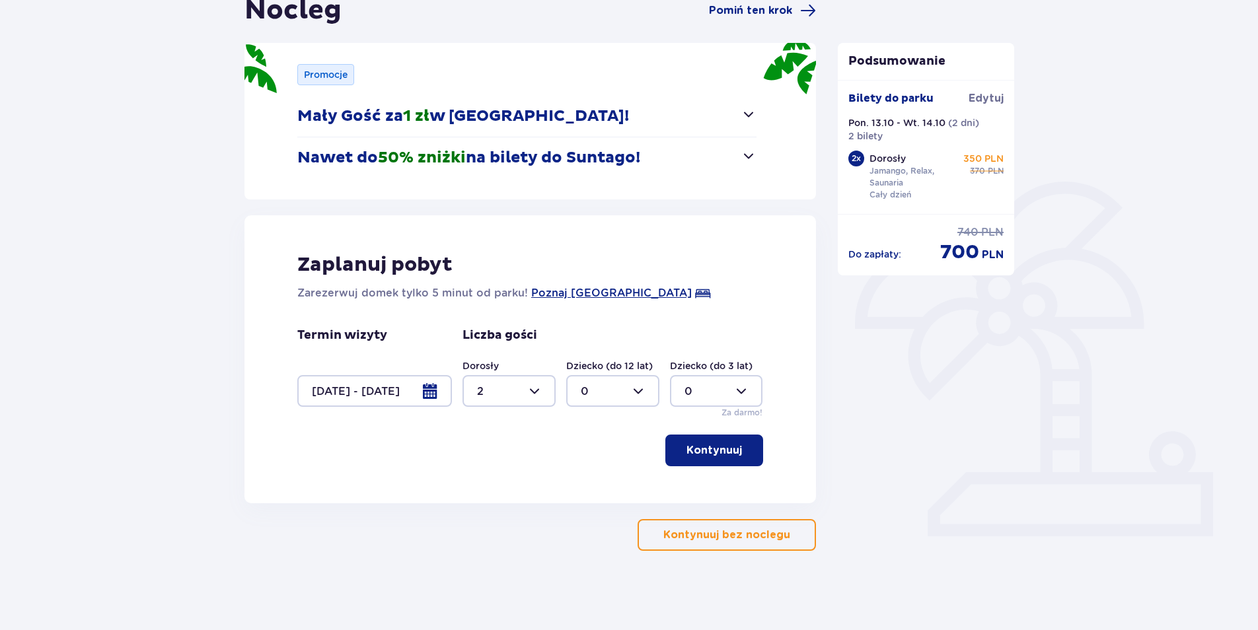
click at [713, 459] on button "Kontynuuj" at bounding box center [714, 451] width 98 height 32
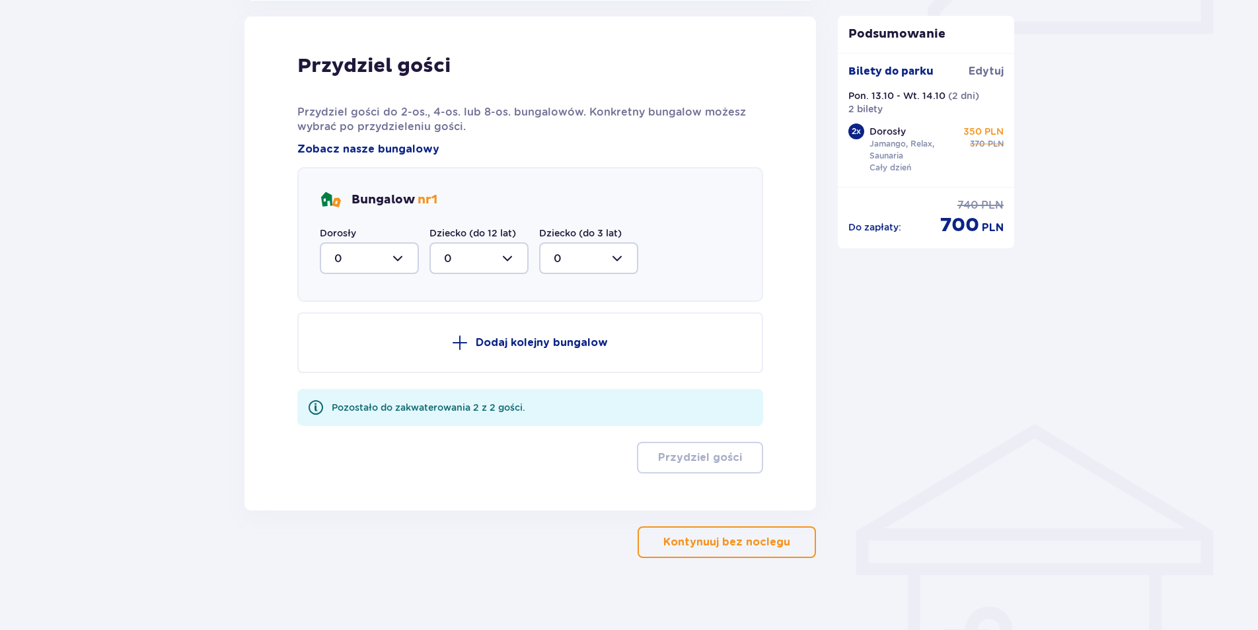
scroll to position [649, 0]
click at [398, 258] on div at bounding box center [369, 258] width 99 height 32
click at [360, 348] on div "2" at bounding box center [369, 353] width 70 height 15
type input "2"
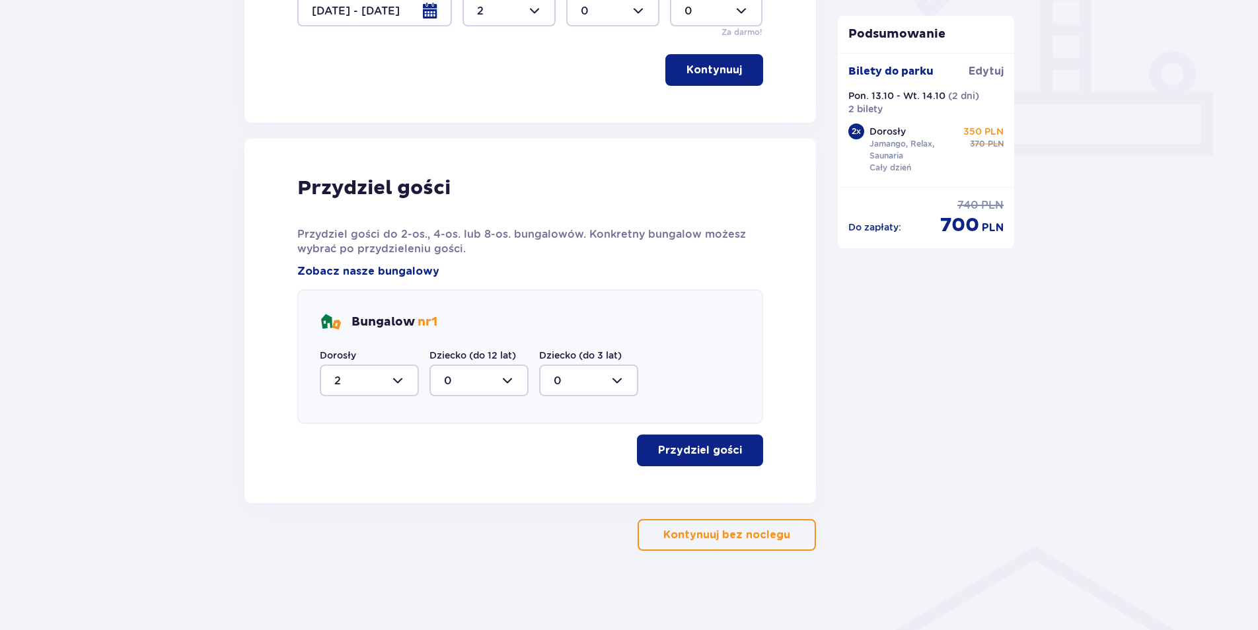
click at [707, 447] on p "Przydziel gości" at bounding box center [700, 450] width 84 height 15
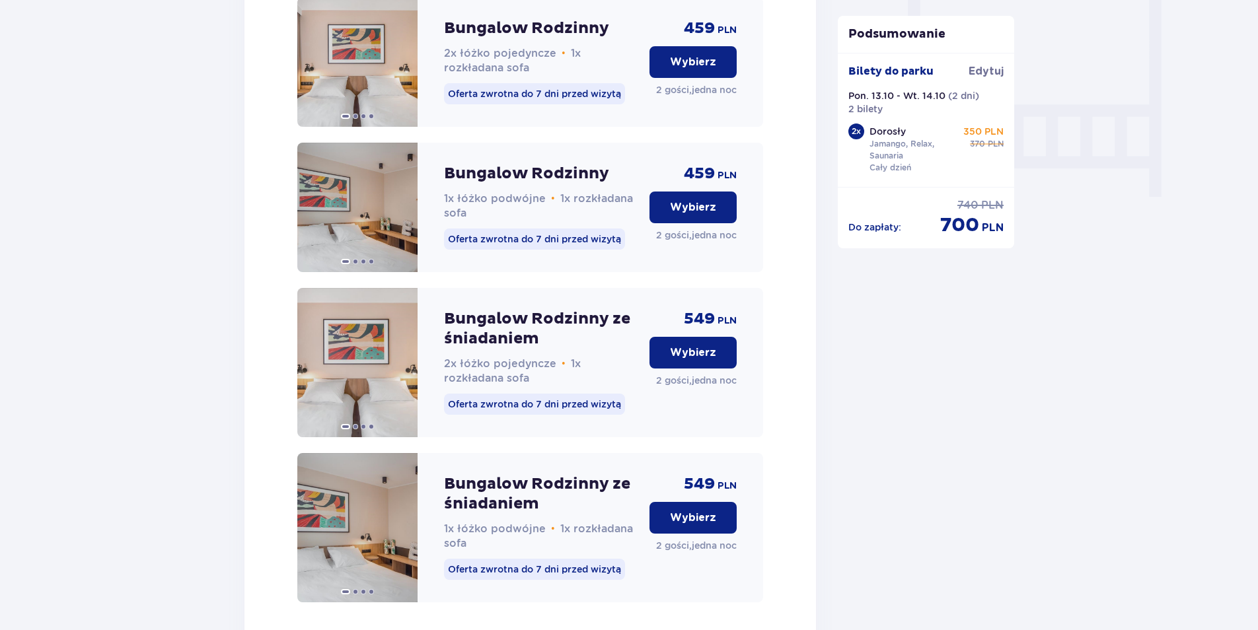
scroll to position [1360, 0]
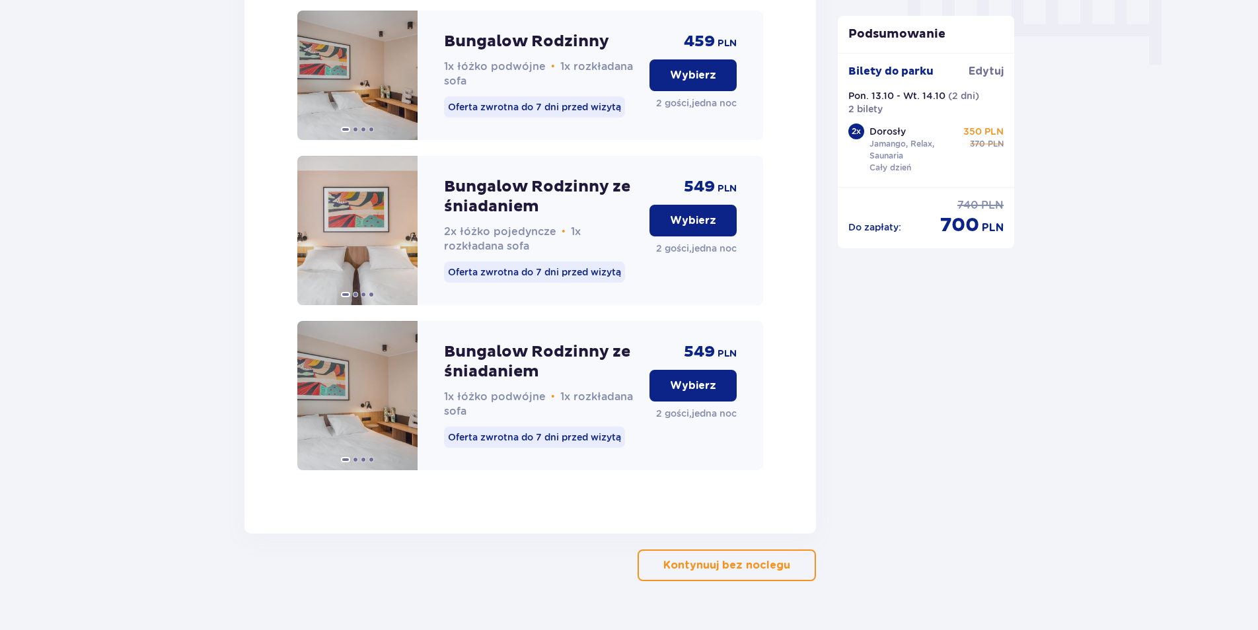
click at [691, 393] on p "Wybierz" at bounding box center [693, 385] width 46 height 15
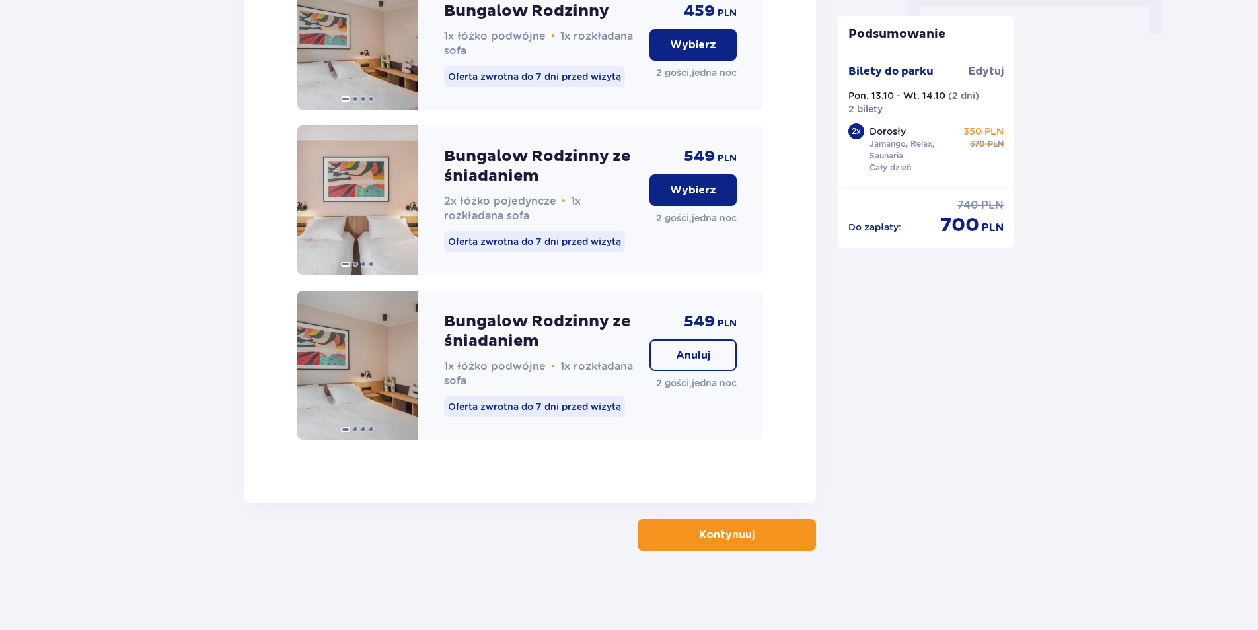
click at [711, 534] on p "Kontynuuj" at bounding box center [726, 535] width 55 height 15
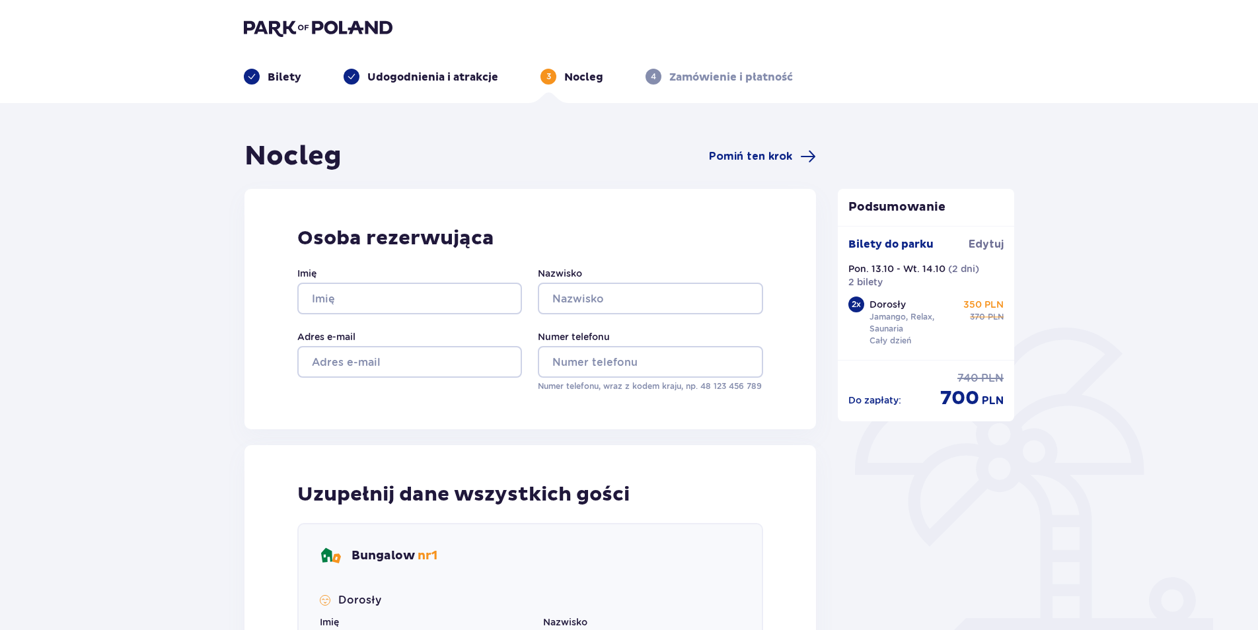
click at [283, 73] on p "Bilety" at bounding box center [284, 77] width 34 height 15
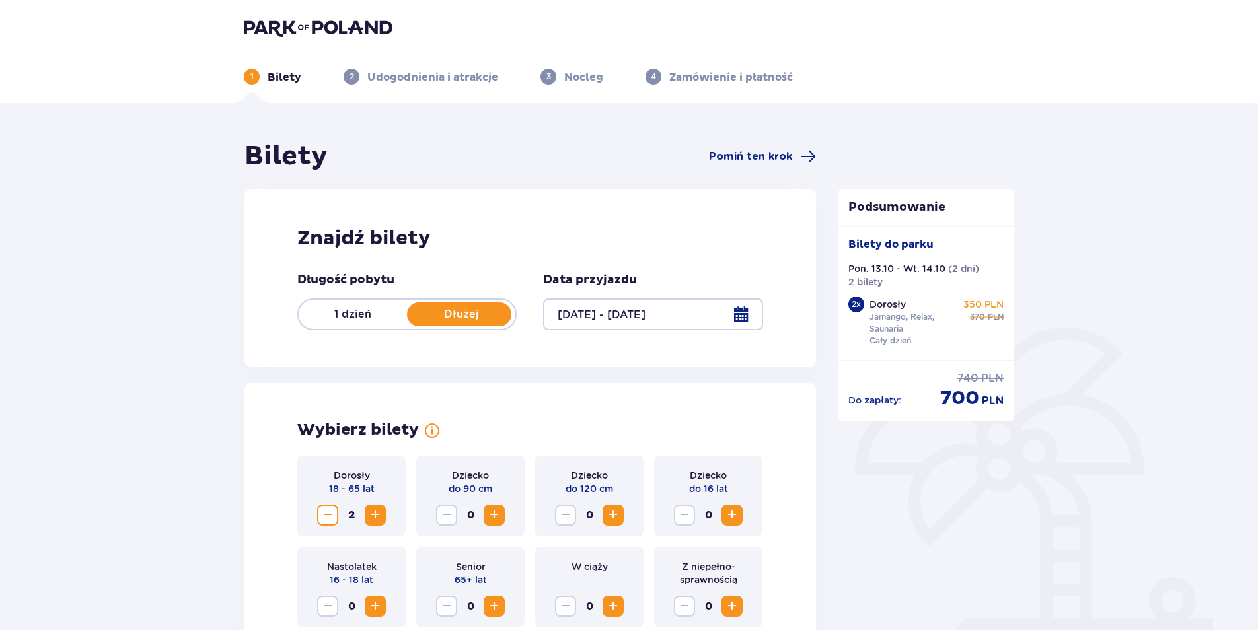
click at [741, 314] on div at bounding box center [652, 315] width 219 height 32
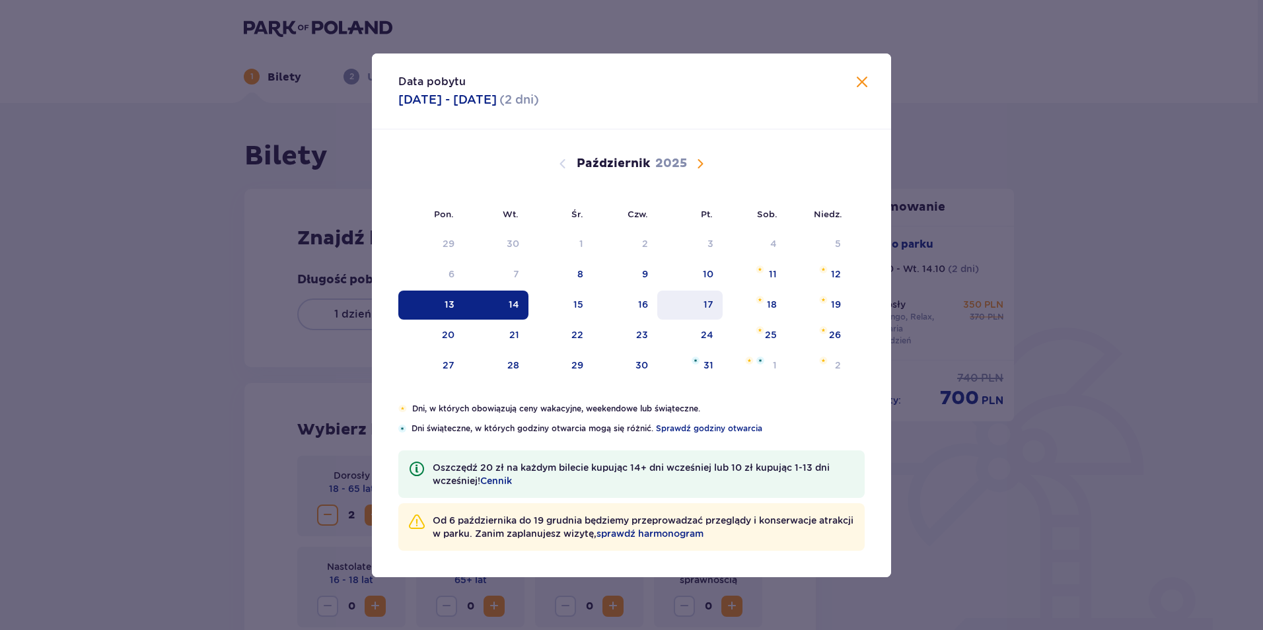
click at [708, 304] on div "17" at bounding box center [708, 304] width 10 height 13
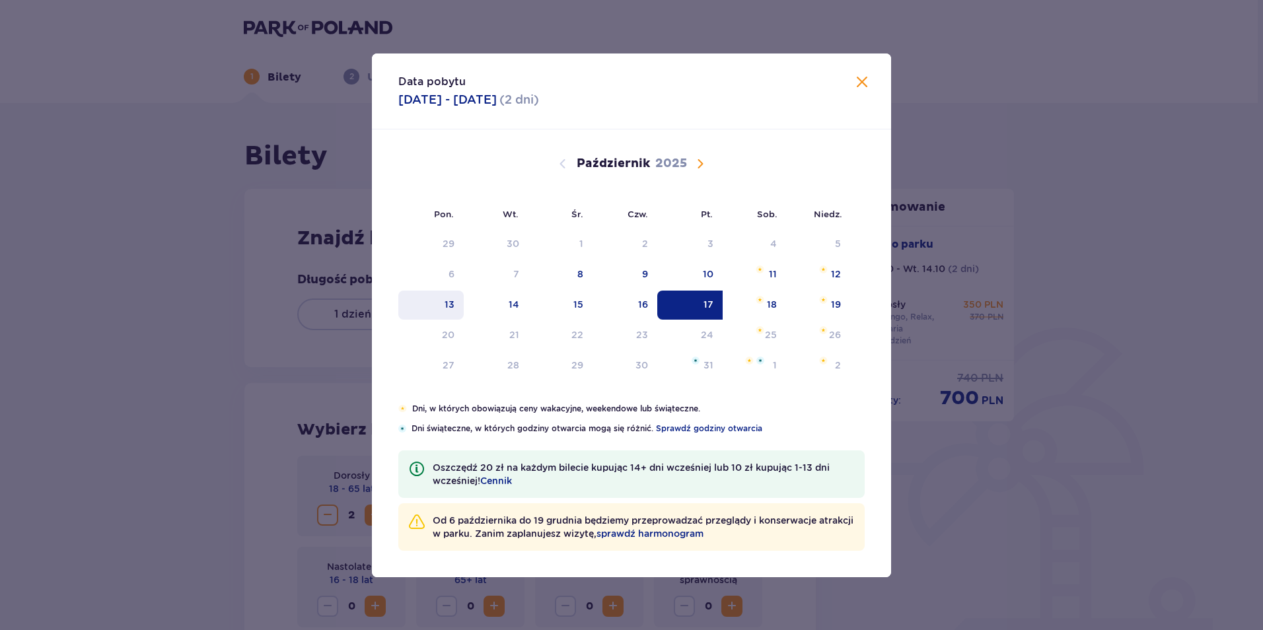
click at [452, 305] on div "13" at bounding box center [450, 304] width 10 height 13
click at [498, 306] on div "14" at bounding box center [496, 305] width 65 height 29
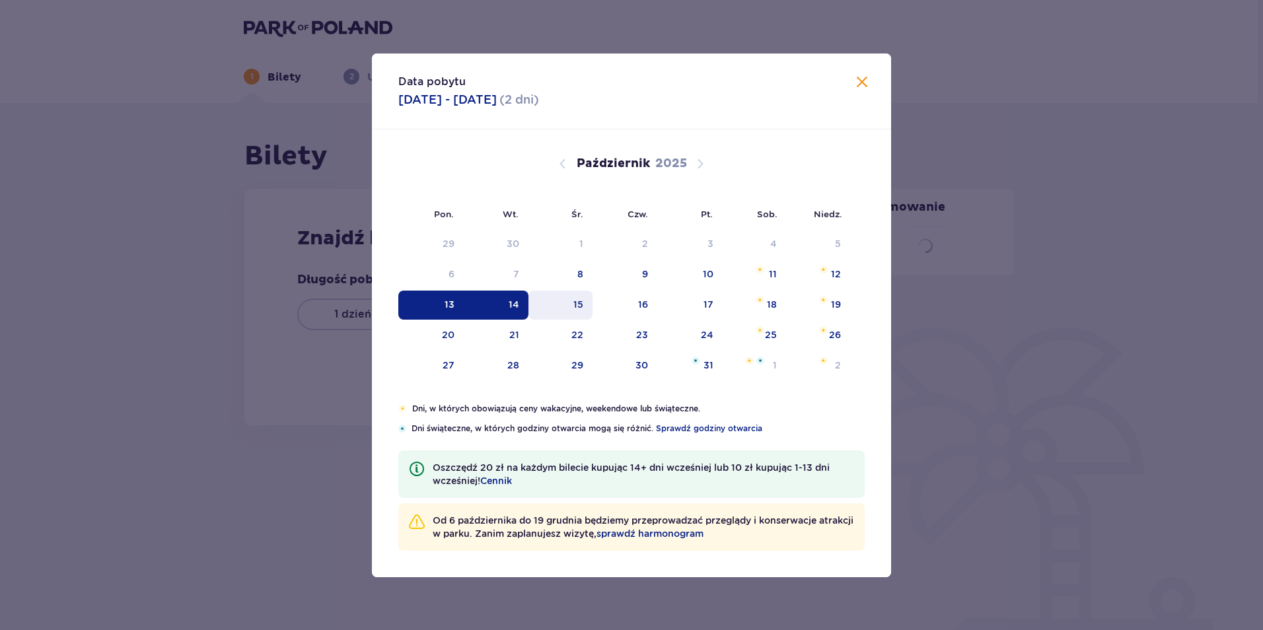
click at [581, 305] on div "15" at bounding box center [578, 304] width 10 height 13
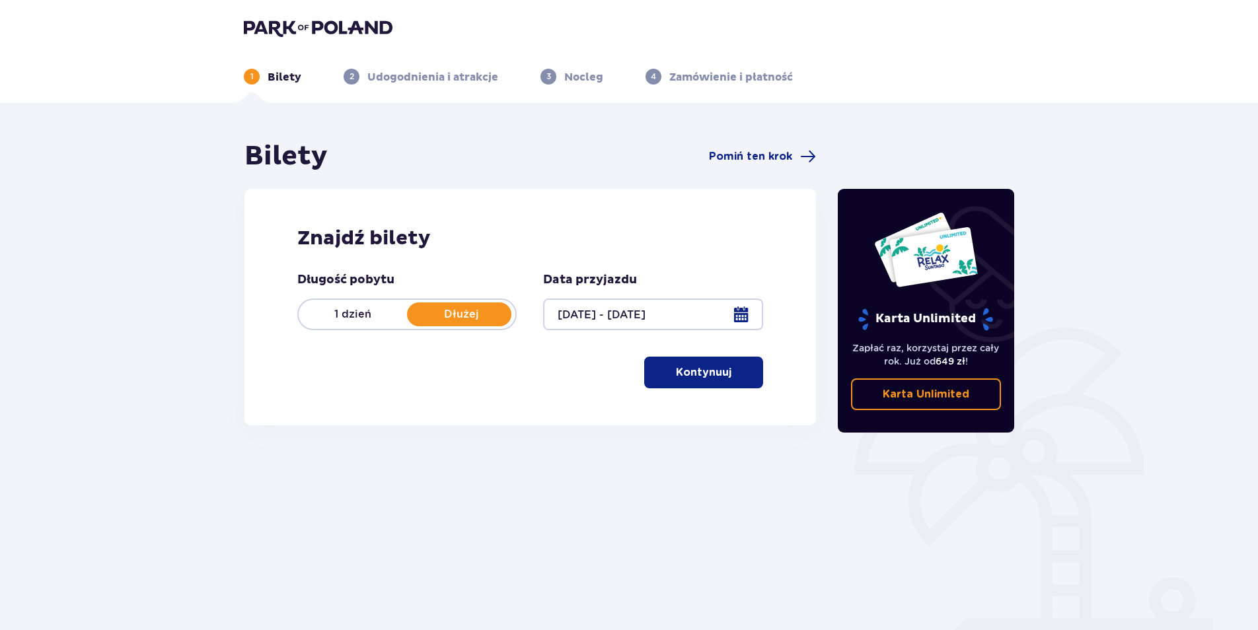
click at [742, 314] on div at bounding box center [652, 315] width 219 height 32
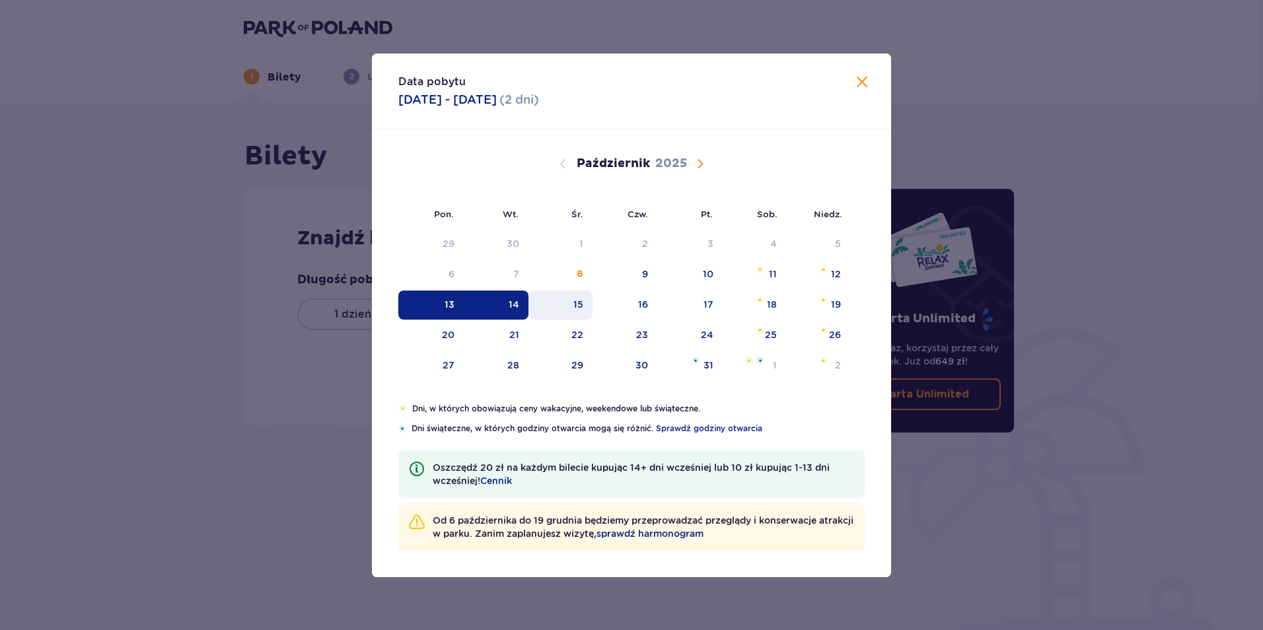
click at [579, 306] on div "15" at bounding box center [578, 304] width 10 height 13
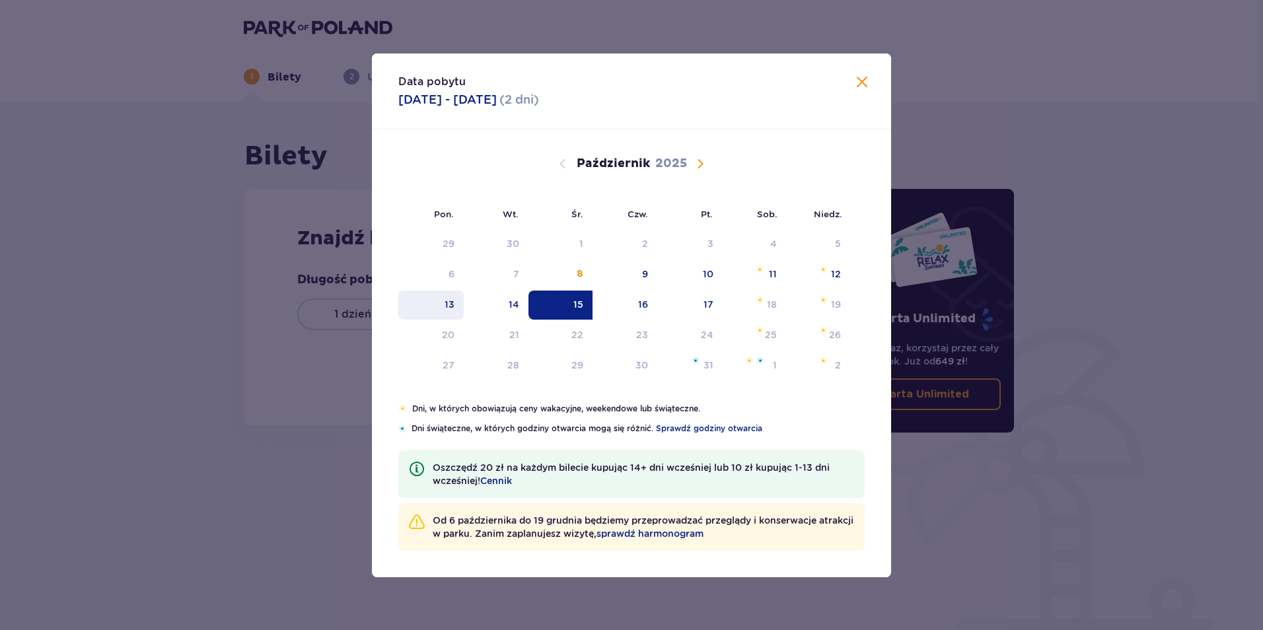
click at [454, 299] on div "13" at bounding box center [430, 305] width 65 height 29
click at [502, 308] on div "14" at bounding box center [496, 305] width 65 height 29
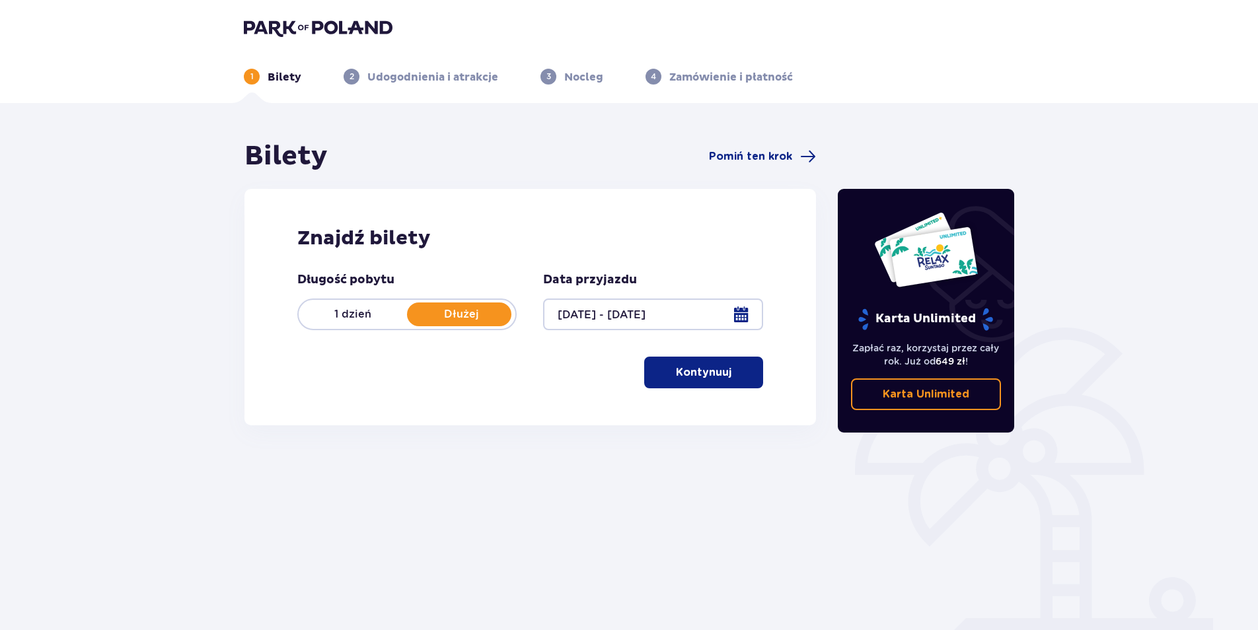
click at [573, 302] on div at bounding box center [652, 315] width 219 height 32
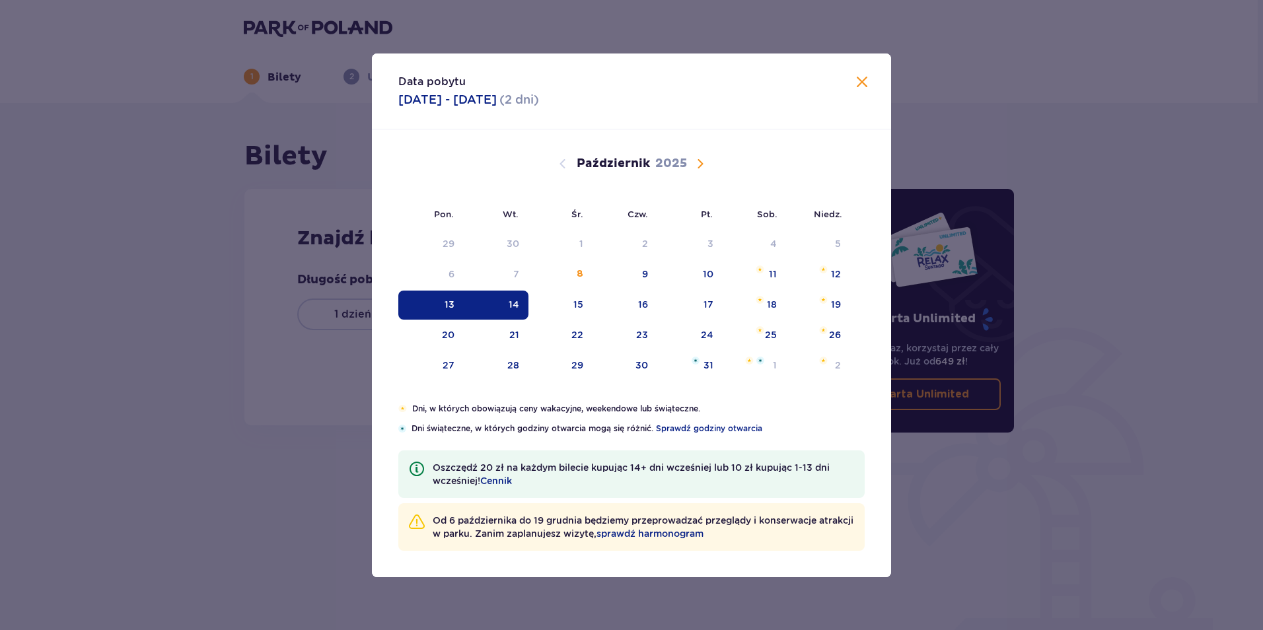
click at [573, 302] on div "15" at bounding box center [560, 305] width 64 height 29
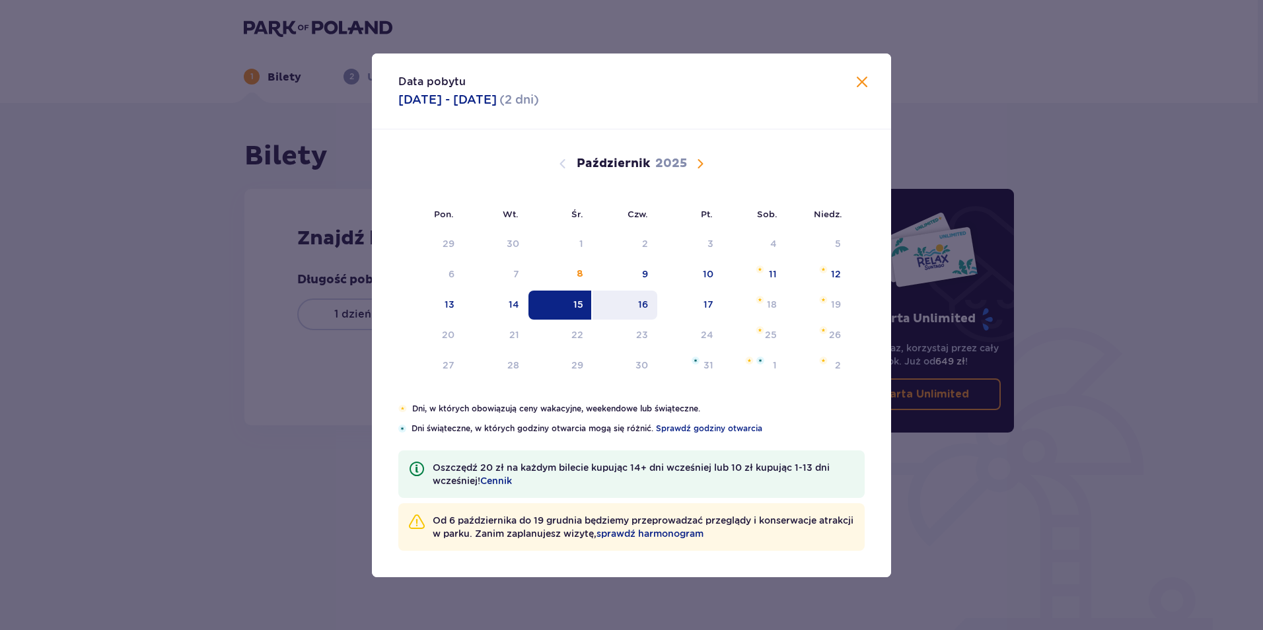
click at [635, 312] on div "16" at bounding box center [624, 305] width 65 height 29
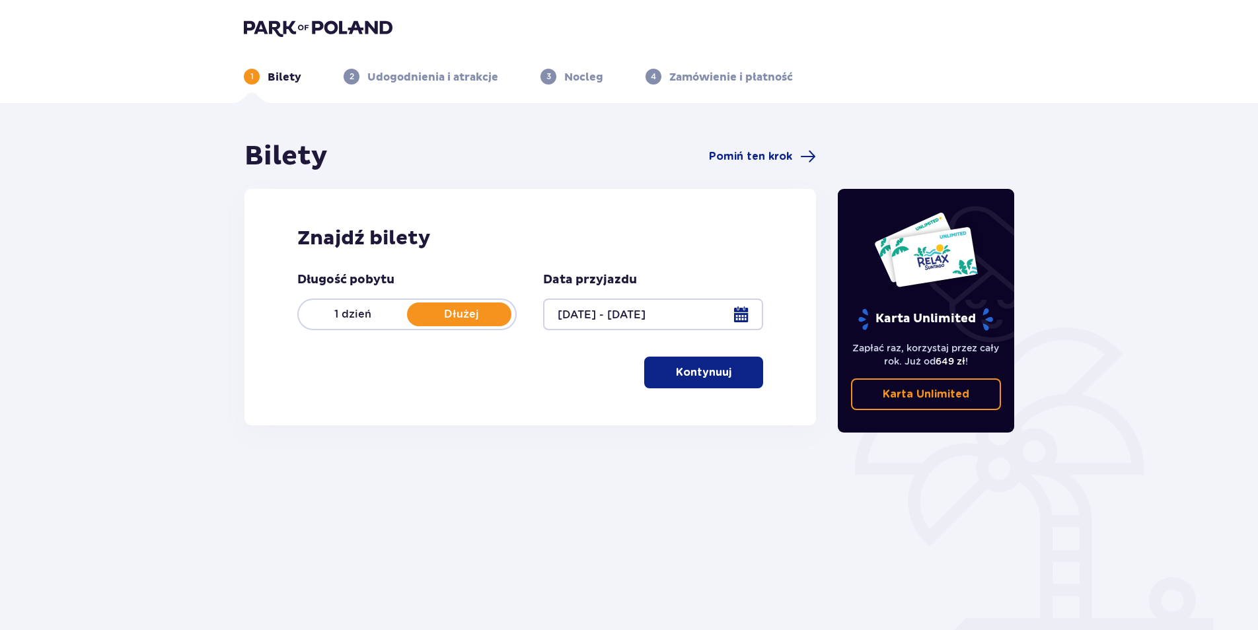
click at [738, 312] on div at bounding box center [652, 315] width 219 height 32
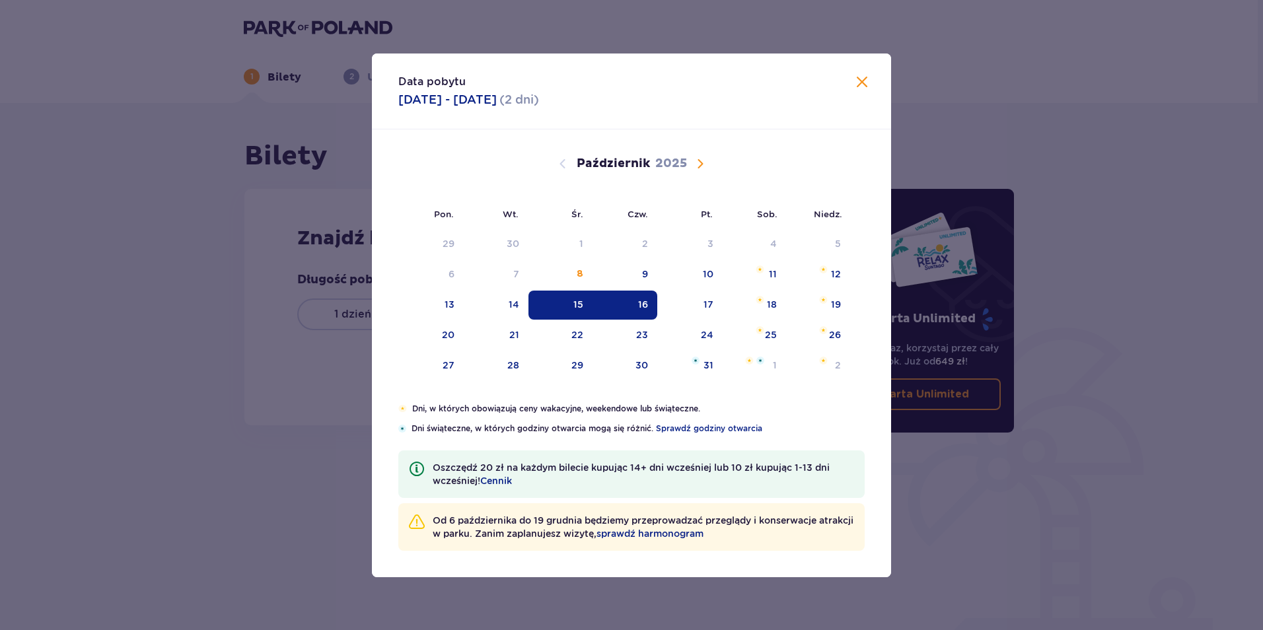
click at [642, 304] on div "16" at bounding box center [643, 304] width 10 height 13
click at [695, 305] on div "17" at bounding box center [689, 305] width 65 height 29
type input "16.10.25 - 17.10.25"
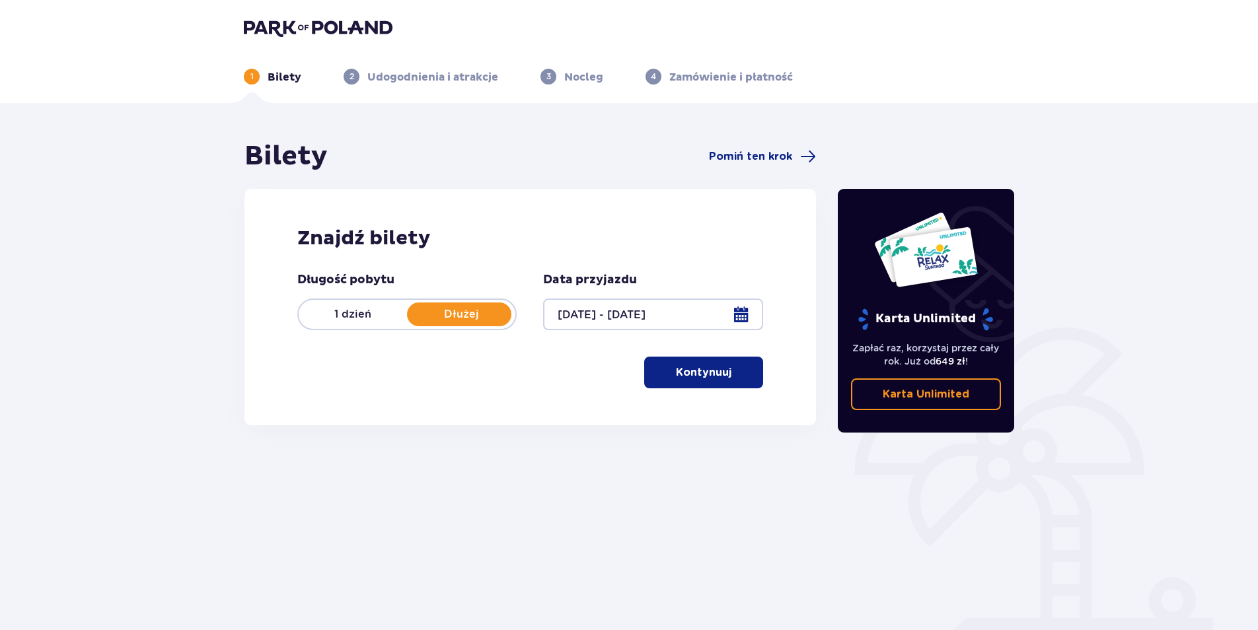
click at [462, 309] on p "Dłużej" at bounding box center [461, 314] width 108 height 15
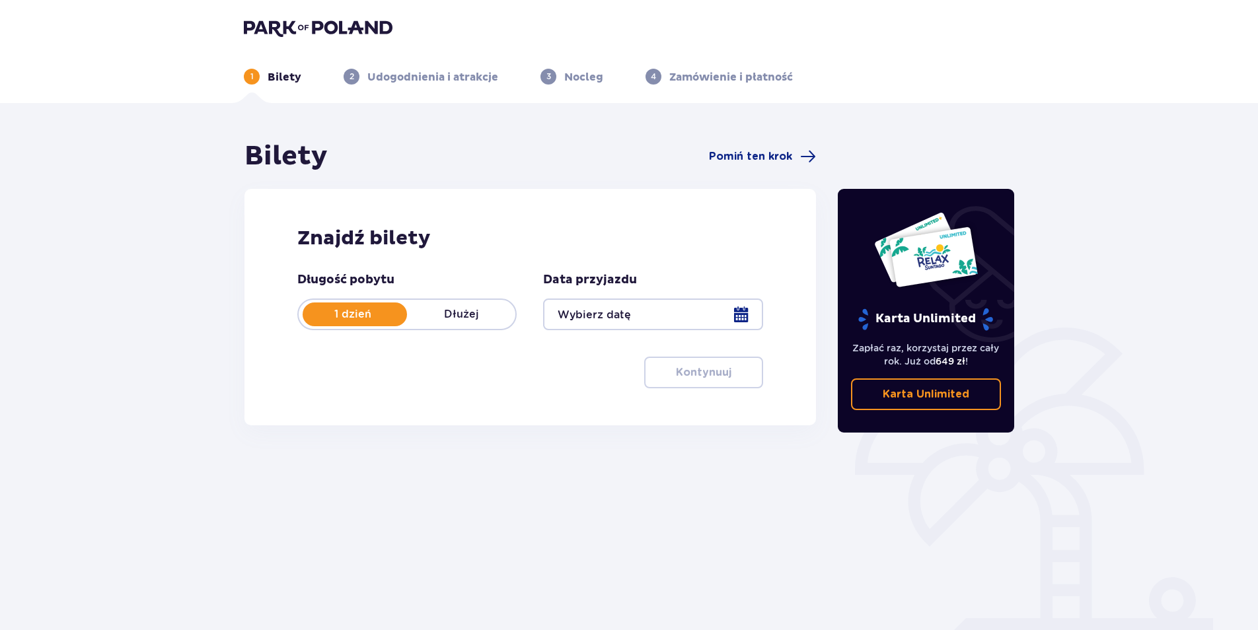
click at [462, 309] on p "Dłużej" at bounding box center [461, 314] width 108 height 15
click at [738, 311] on div at bounding box center [652, 315] width 219 height 32
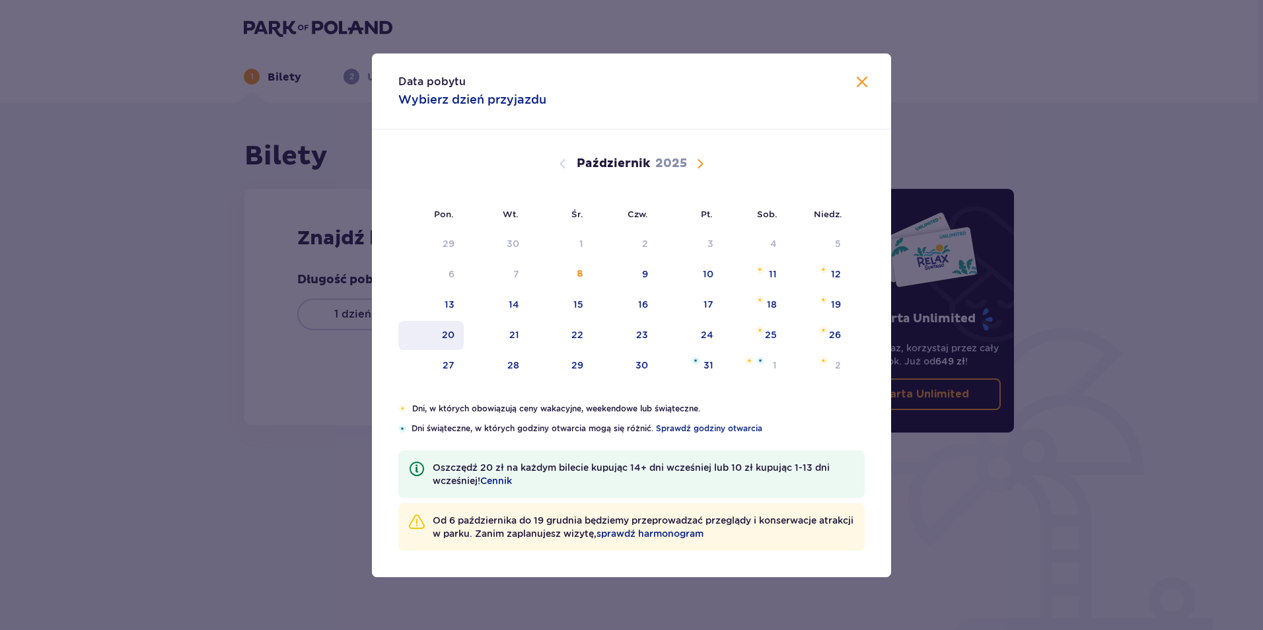
click at [447, 335] on div "20" at bounding box center [448, 334] width 13 height 13
click at [514, 339] on div "21" at bounding box center [514, 334] width 10 height 13
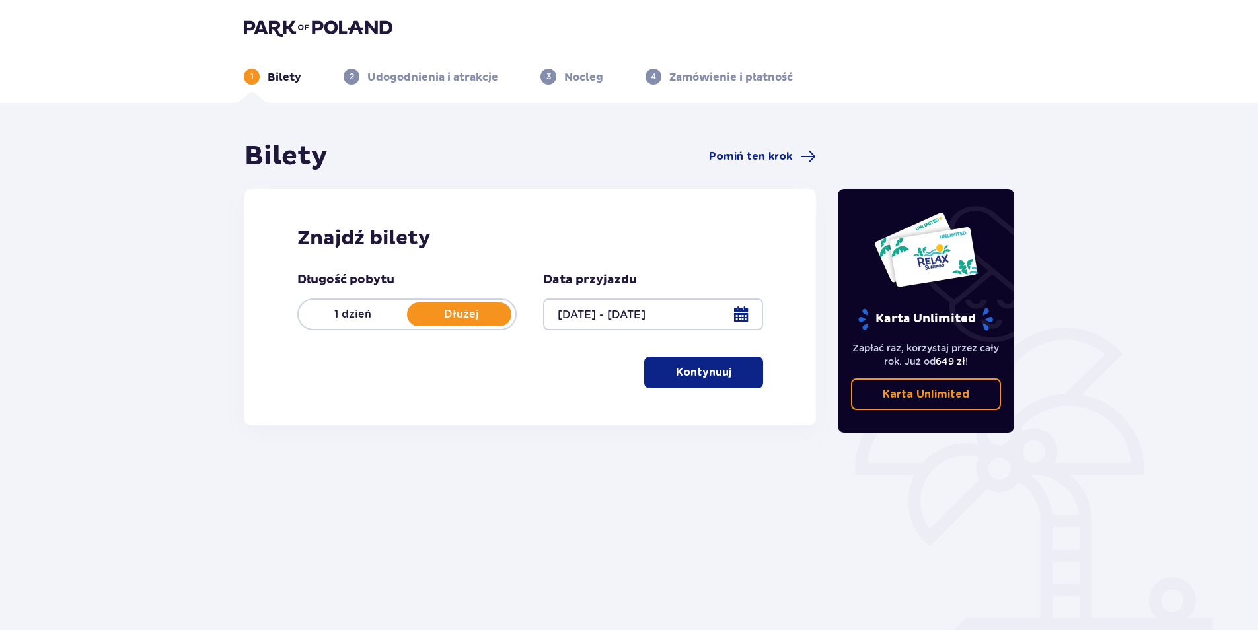
click at [568, 336] on div "Długość pobytu 1 dzień Dłużej Data przyjazdu 20.10.25 - 21.10.25 Kontynuuj Prze…" at bounding box center [530, 330] width 466 height 116
click at [748, 312] on div at bounding box center [652, 315] width 219 height 32
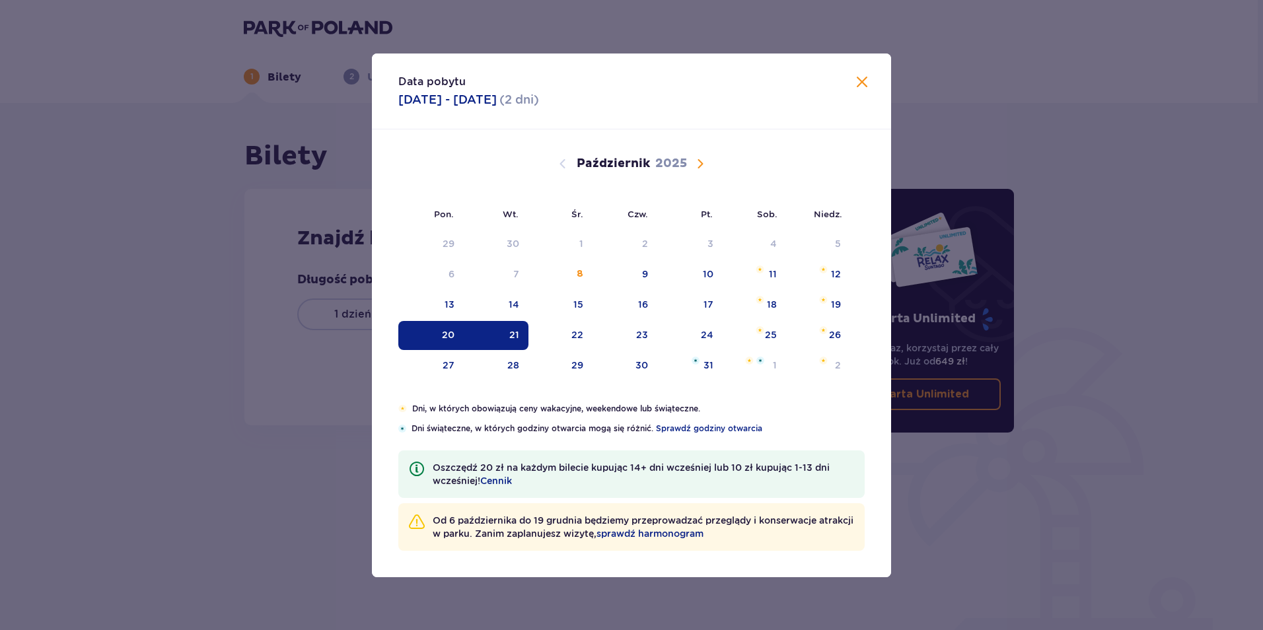
click at [445, 336] on div "20" at bounding box center [448, 334] width 13 height 13
click at [454, 308] on div "13" at bounding box center [430, 305] width 65 height 29
click at [707, 302] on div "17" at bounding box center [708, 304] width 10 height 13
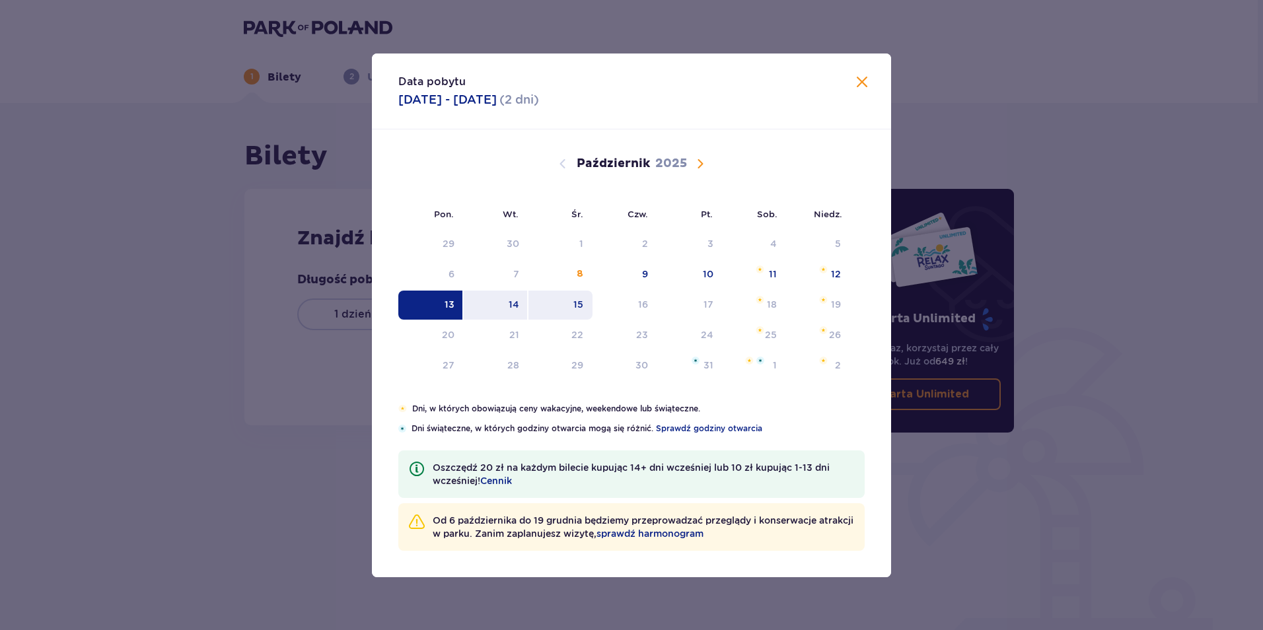
click at [579, 298] on div "15" at bounding box center [578, 304] width 10 height 13
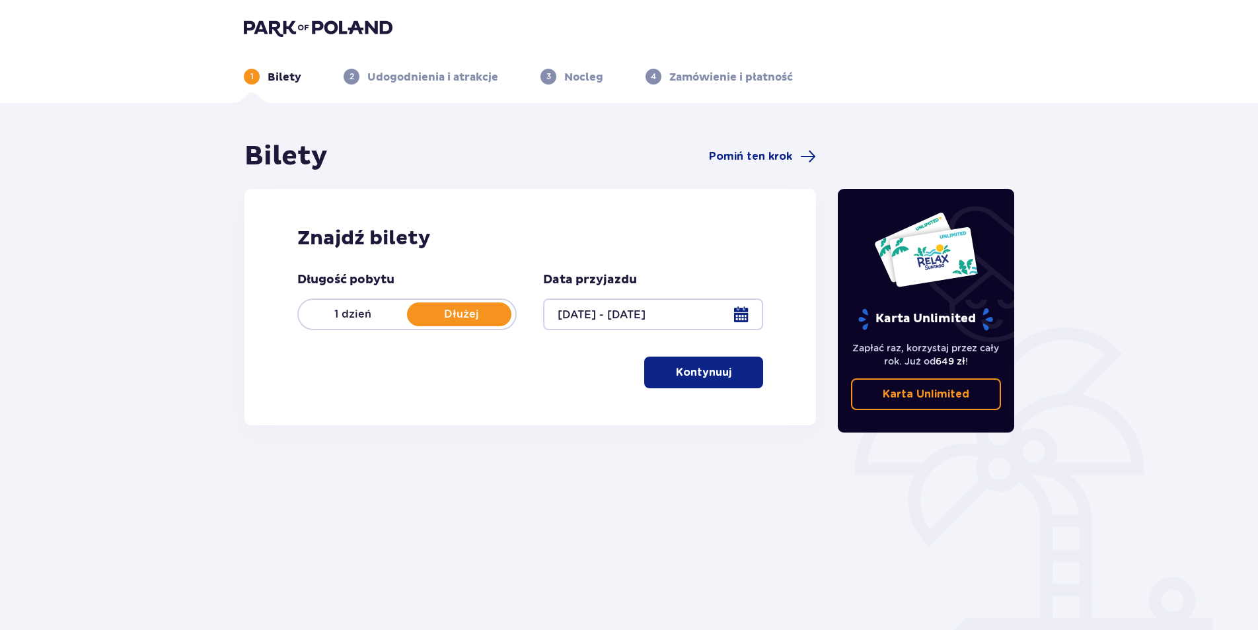
click at [742, 319] on div at bounding box center [652, 315] width 219 height 32
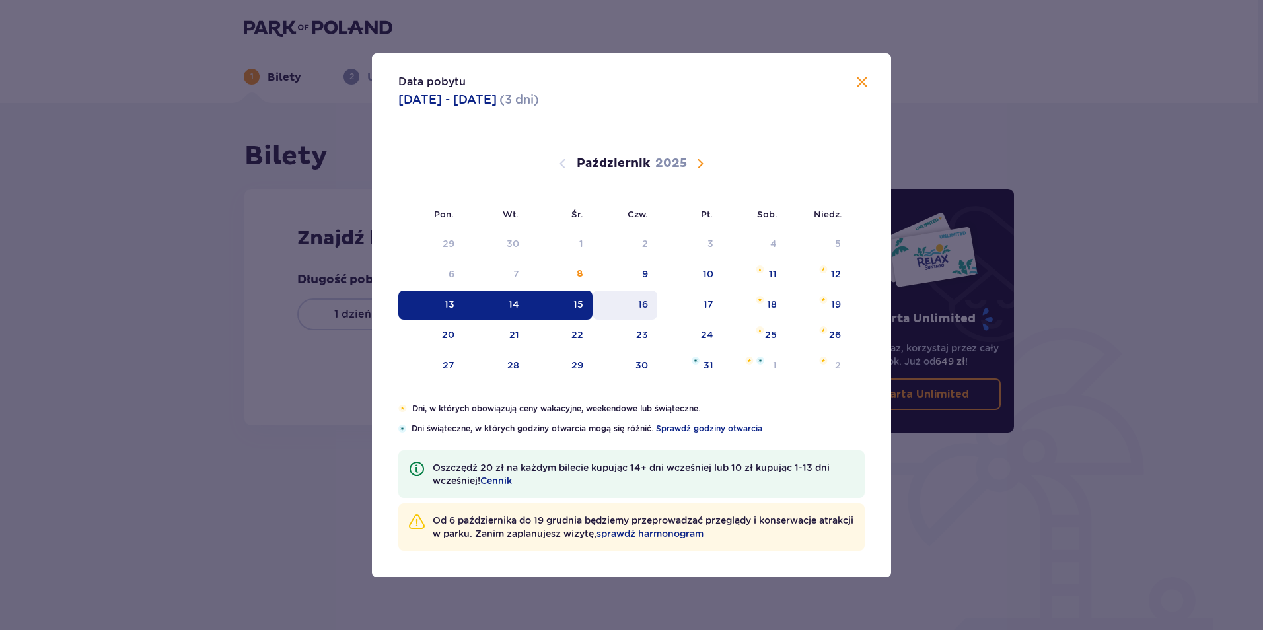
click at [647, 305] on div "16" at bounding box center [643, 304] width 10 height 13
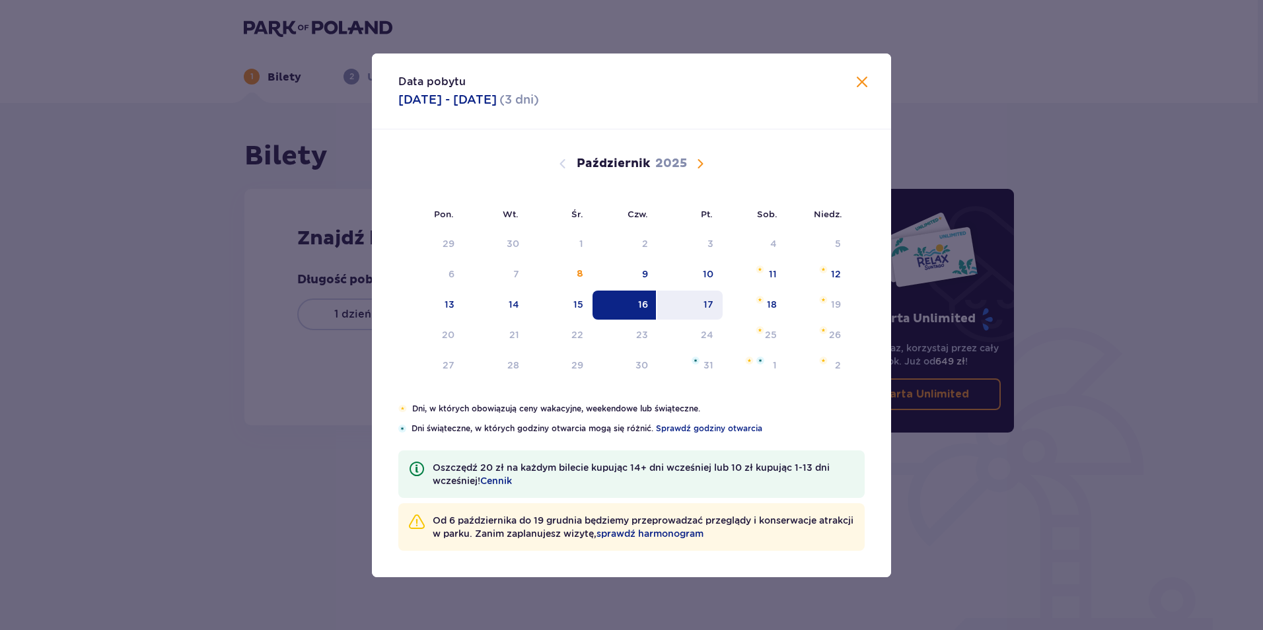
click at [689, 300] on div "17" at bounding box center [689, 305] width 65 height 29
click at [767, 304] on div "Znajdź bilety Długość pobytu 1 dzień Dłużej Data przyjazdu 16.10.25 - 17.10.25 …" at bounding box center [529, 307] width 571 height 236
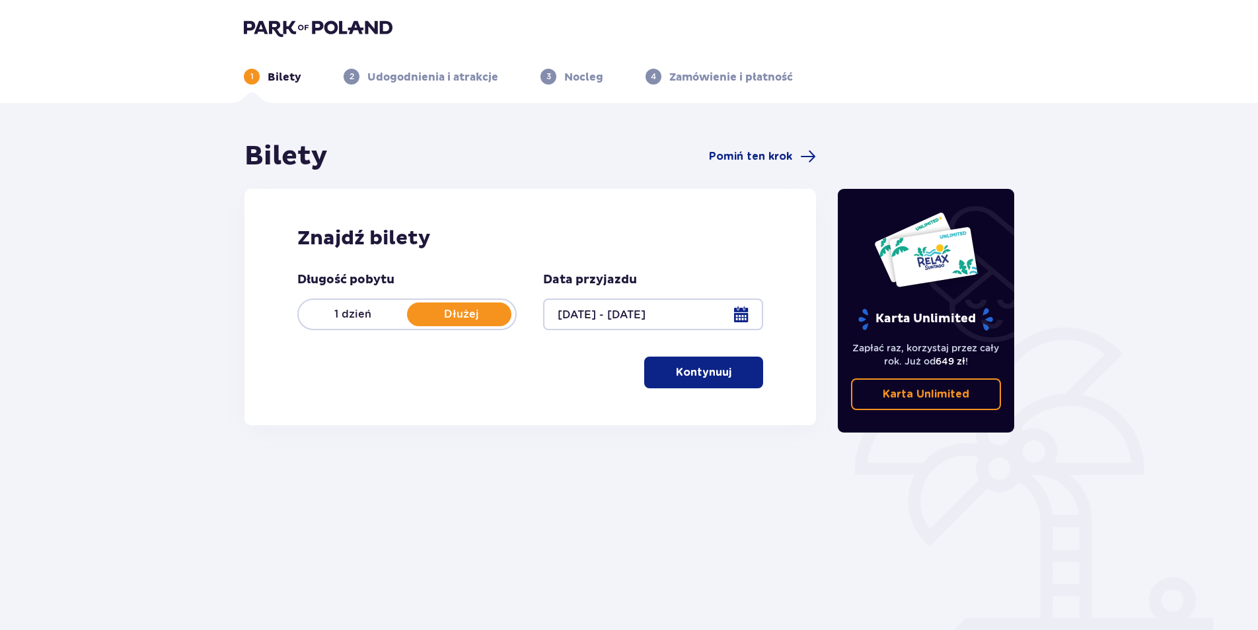
click at [742, 315] on div at bounding box center [652, 315] width 219 height 32
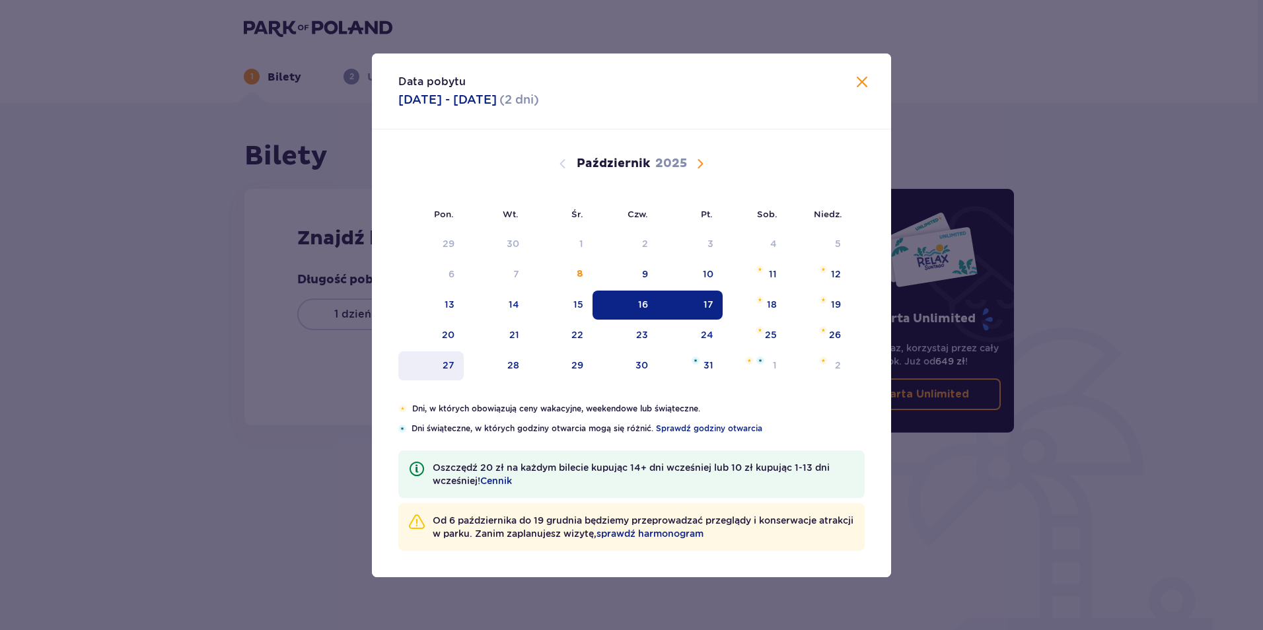
click at [450, 369] on div "27" at bounding box center [449, 365] width 12 height 13
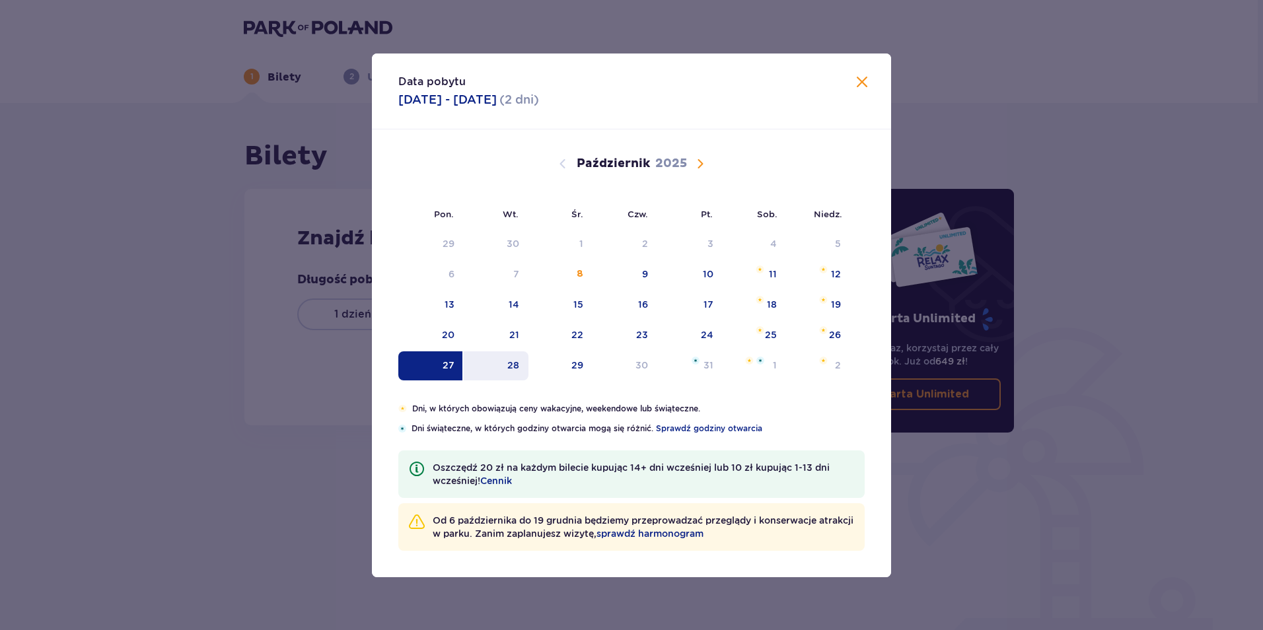
click at [513, 363] on div "28" at bounding box center [513, 365] width 12 height 13
click at [575, 363] on div "29" at bounding box center [577, 365] width 12 height 13
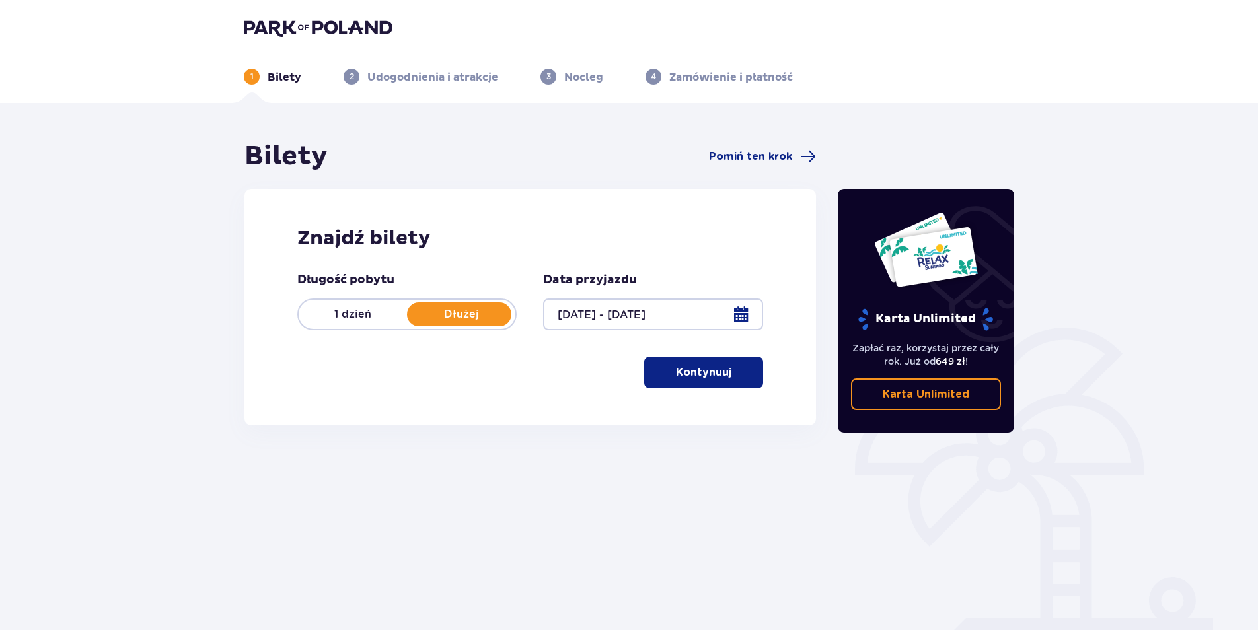
click at [745, 308] on div at bounding box center [652, 315] width 219 height 32
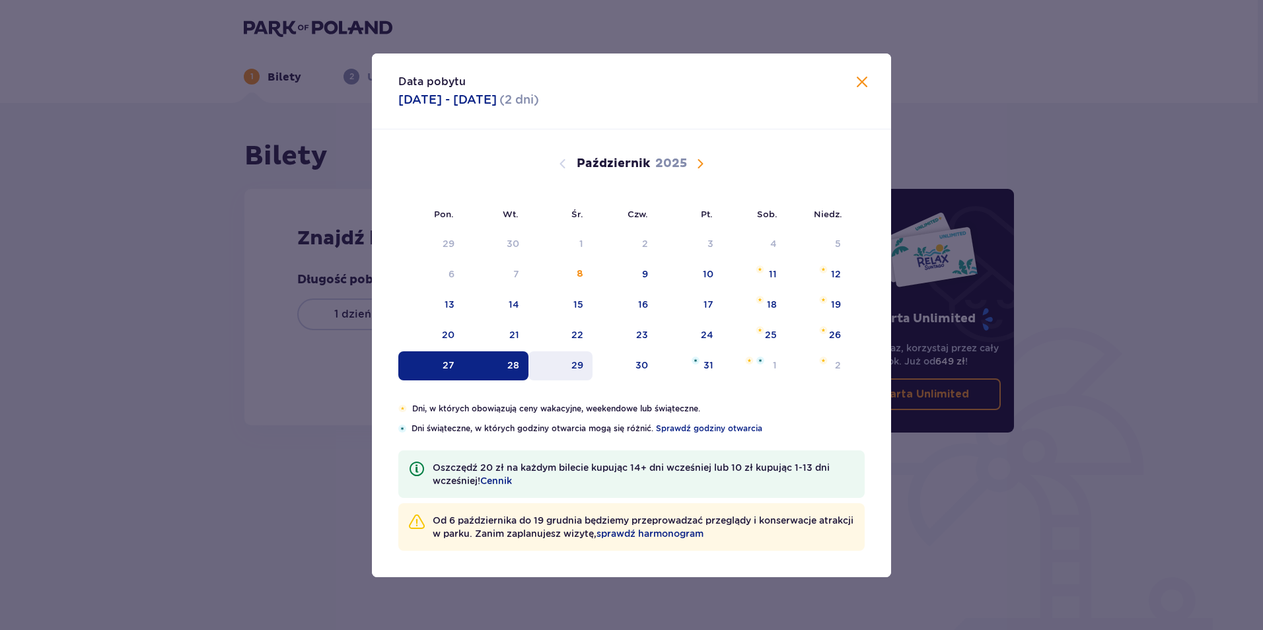
click at [571, 366] on div "29" at bounding box center [560, 365] width 64 height 29
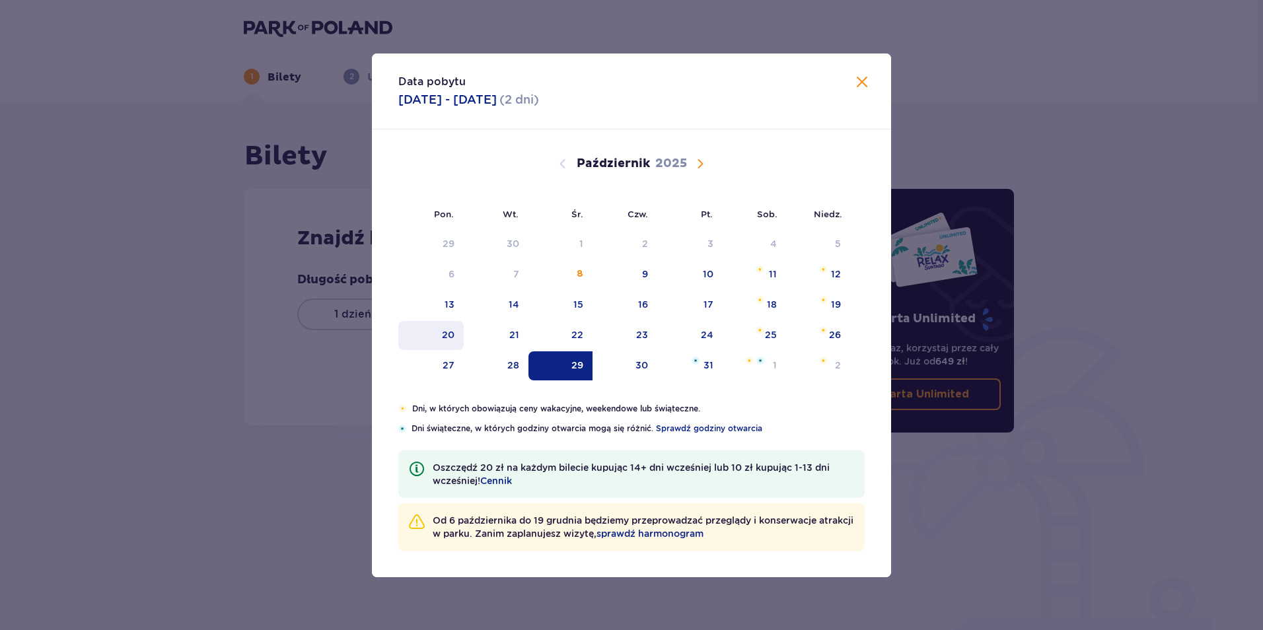
click at [437, 324] on div "20" at bounding box center [430, 335] width 65 height 29
click at [505, 332] on div "21" at bounding box center [496, 335] width 65 height 29
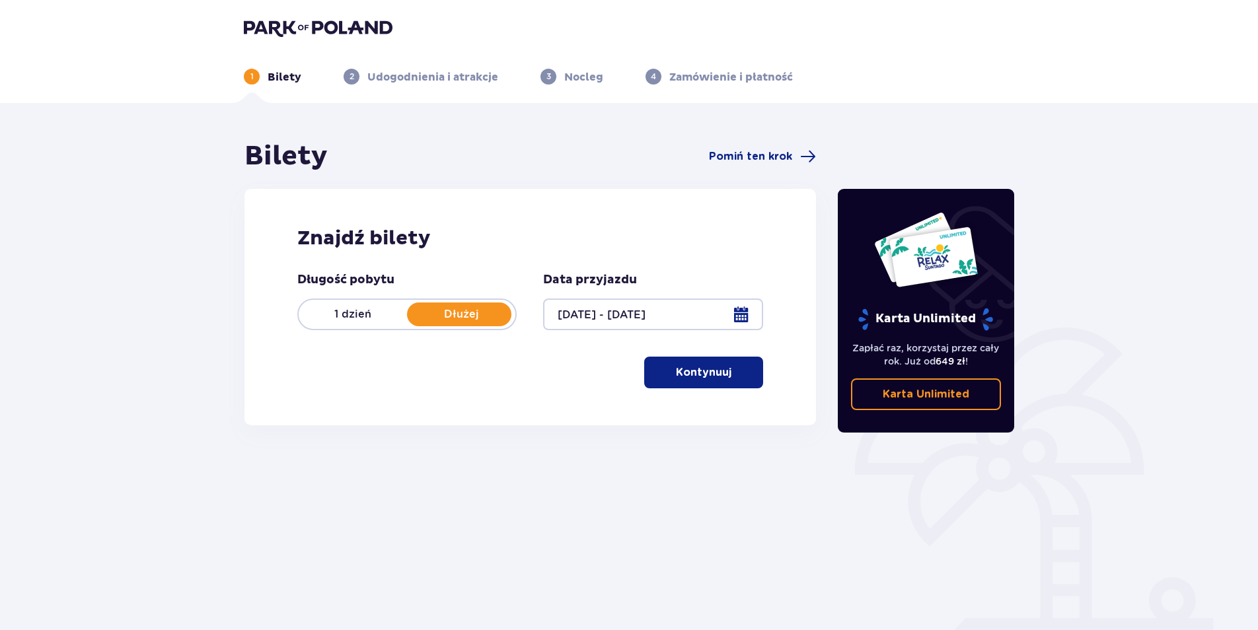
click at [738, 316] on div at bounding box center [652, 315] width 219 height 32
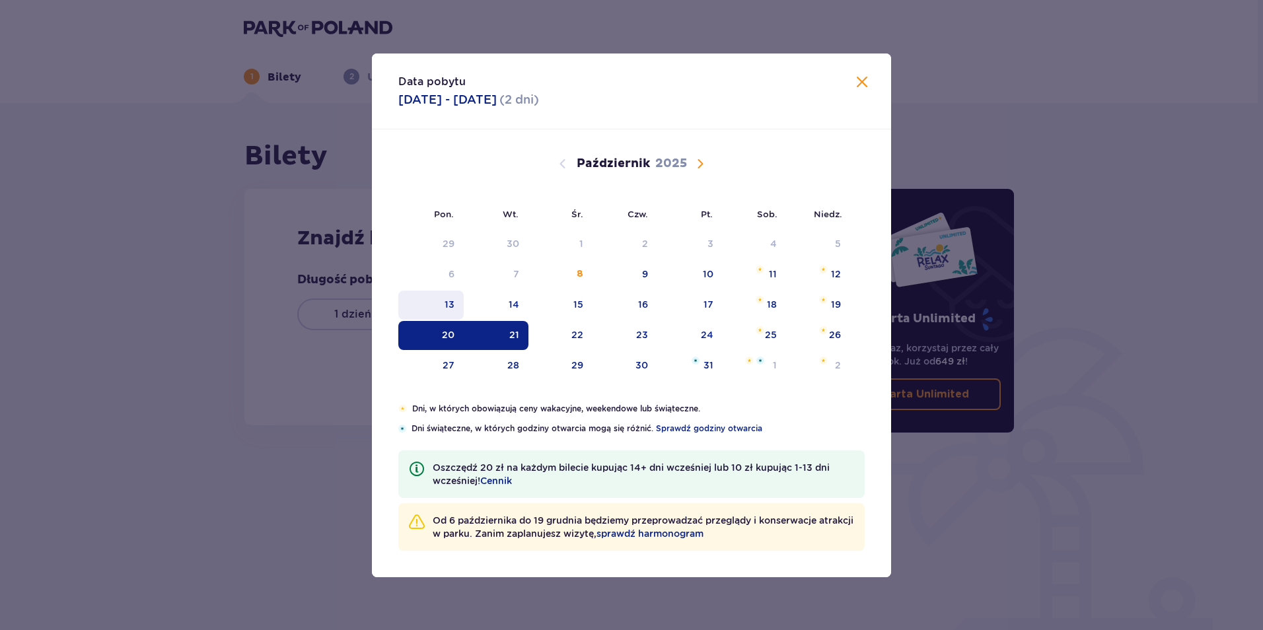
click at [443, 302] on div "13" at bounding box center [430, 305] width 65 height 29
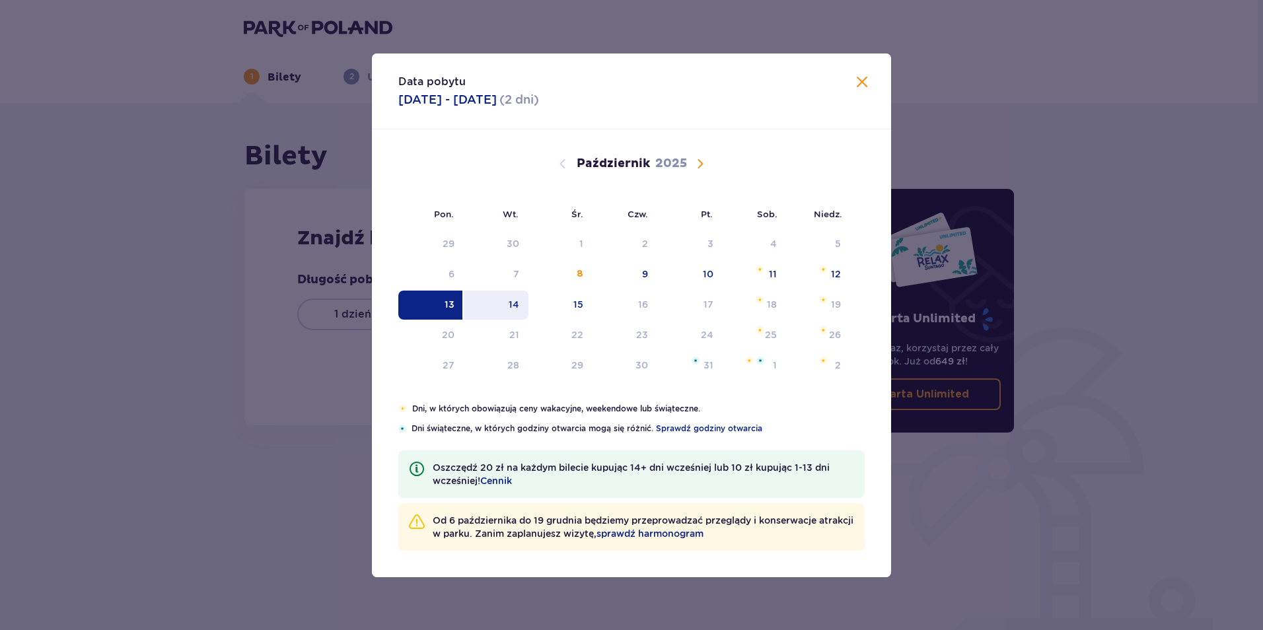
click at [509, 306] on div "14" at bounding box center [514, 304] width 11 height 13
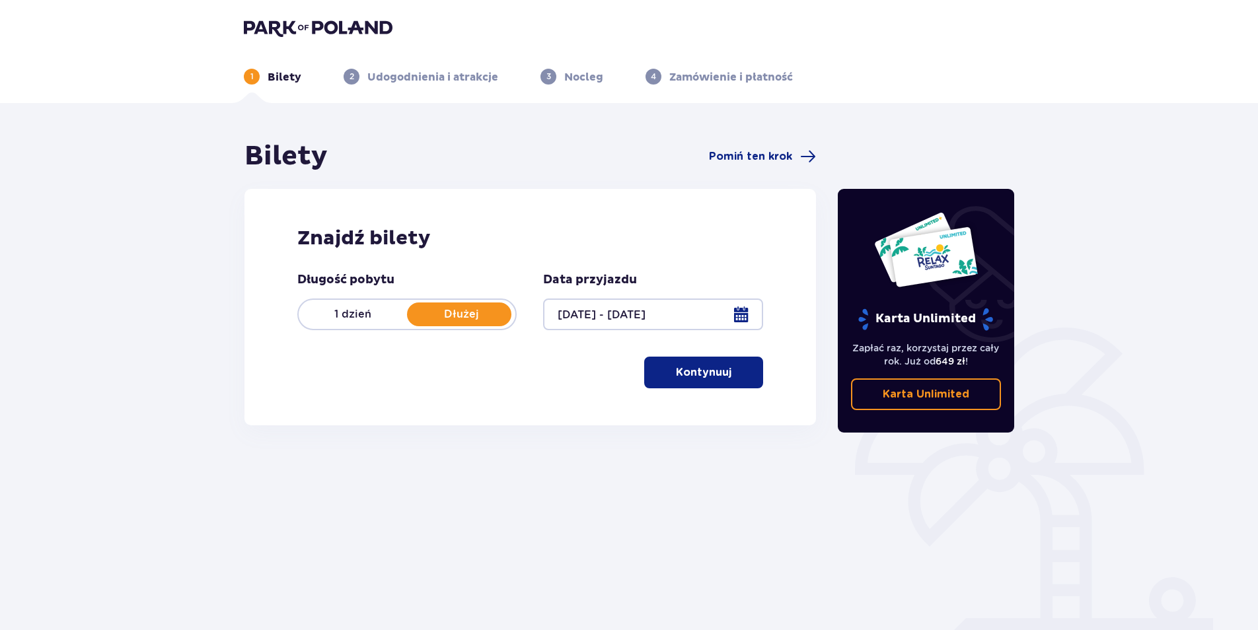
click at [740, 316] on div at bounding box center [652, 315] width 219 height 32
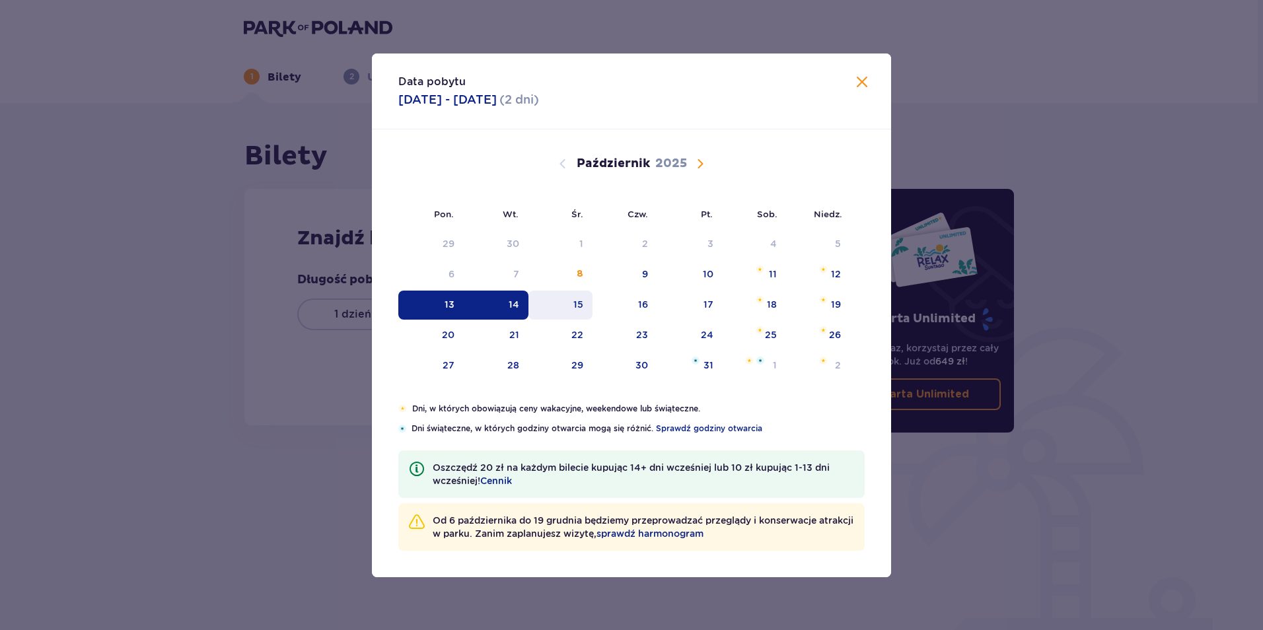
click at [582, 301] on div "15" at bounding box center [578, 304] width 10 height 13
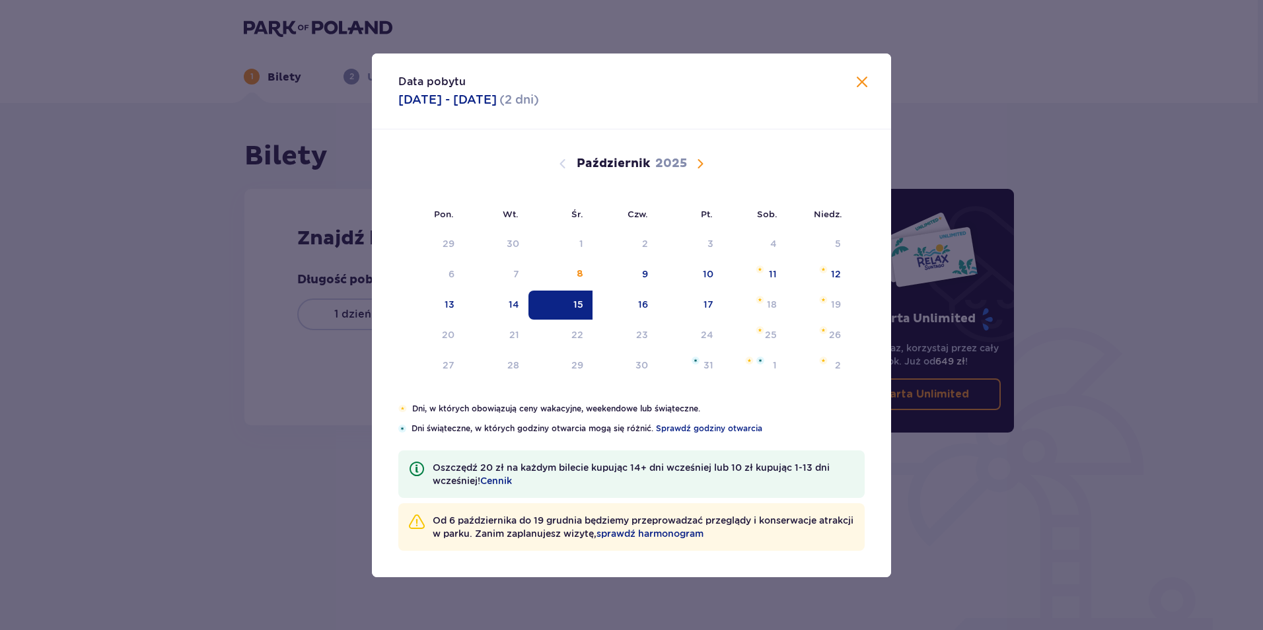
click at [701, 164] on span "Następny miesiąc" at bounding box center [700, 164] width 16 height 16
click at [446, 339] on div "17" at bounding box center [450, 334] width 10 height 13
click at [509, 330] on div "18" at bounding box center [514, 334] width 10 height 13
click at [765, 238] on div "1" at bounding box center [753, 244] width 64 height 29
click at [559, 161] on span "Poprzedni miesiąc" at bounding box center [563, 164] width 16 height 16
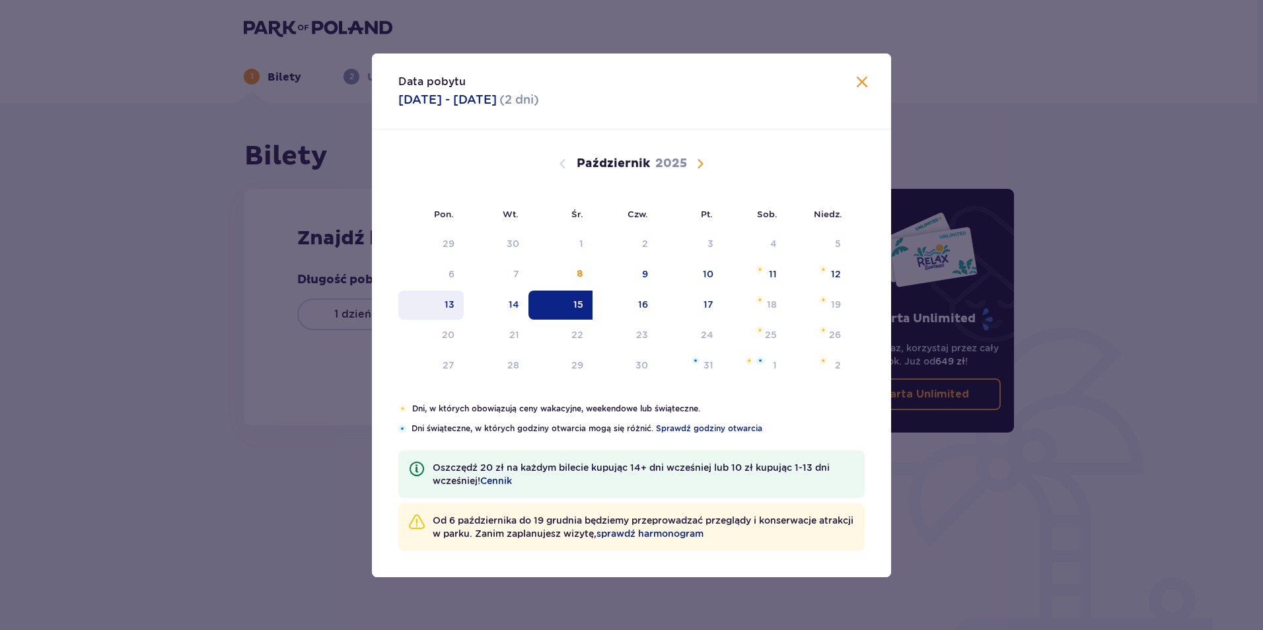
click at [450, 302] on div "13" at bounding box center [450, 304] width 10 height 13
click at [518, 304] on div "14" at bounding box center [514, 304] width 11 height 13
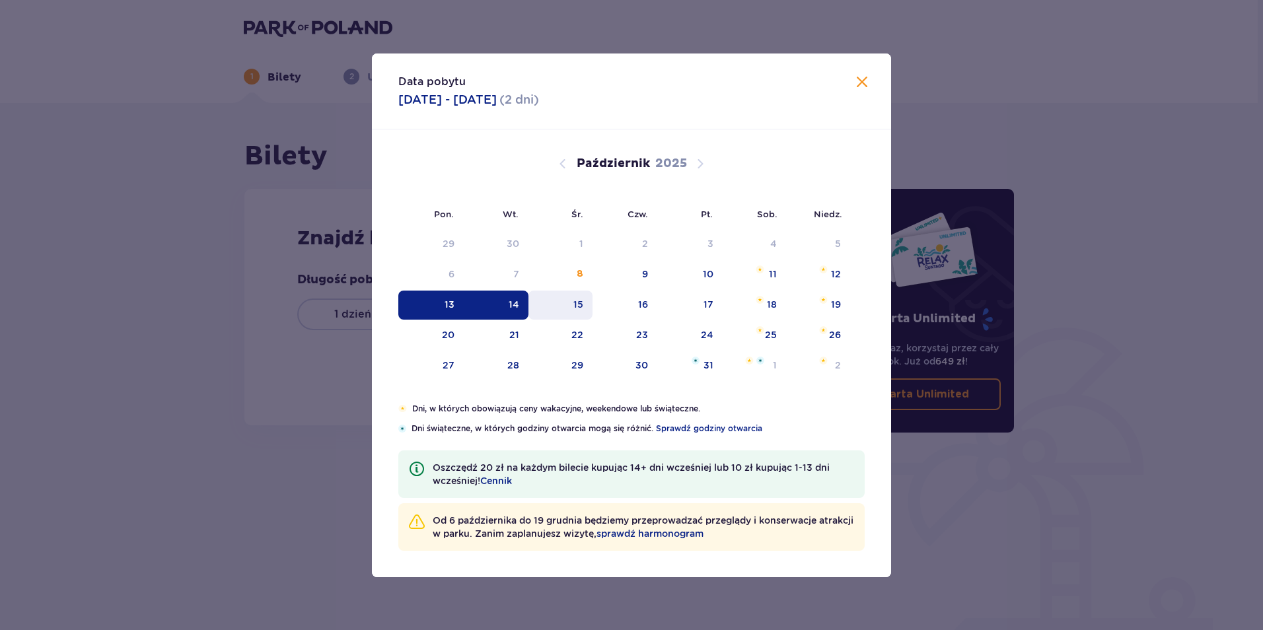
click at [566, 301] on div "15" at bounding box center [560, 305] width 64 height 29
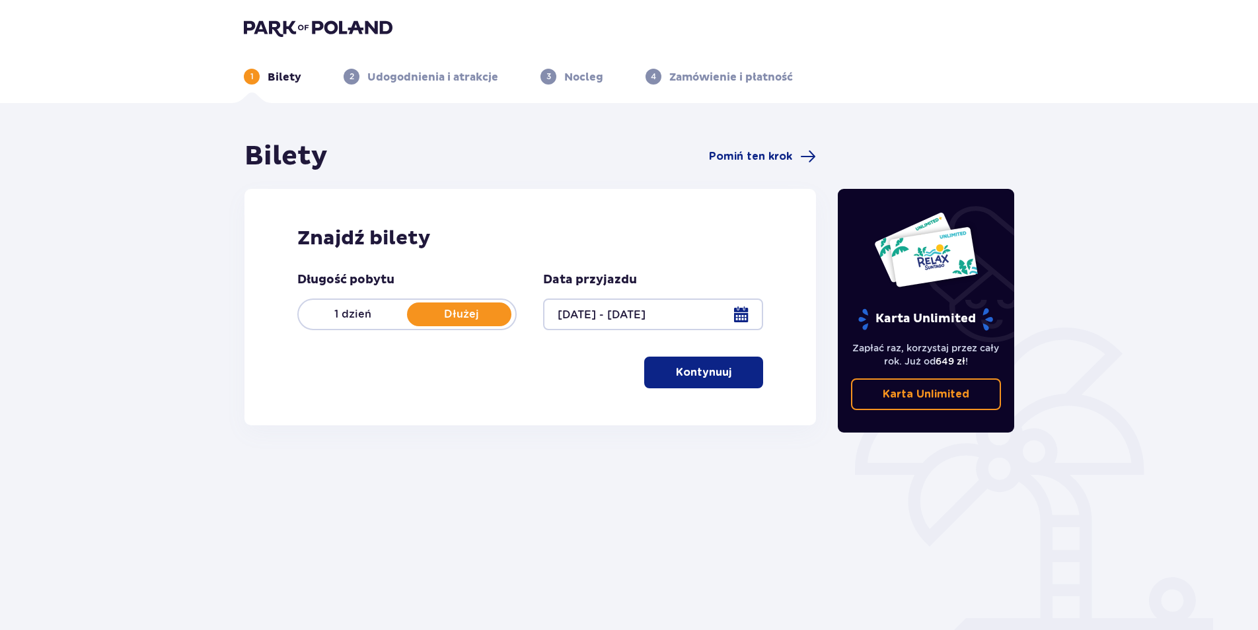
click at [740, 310] on div at bounding box center [652, 315] width 219 height 32
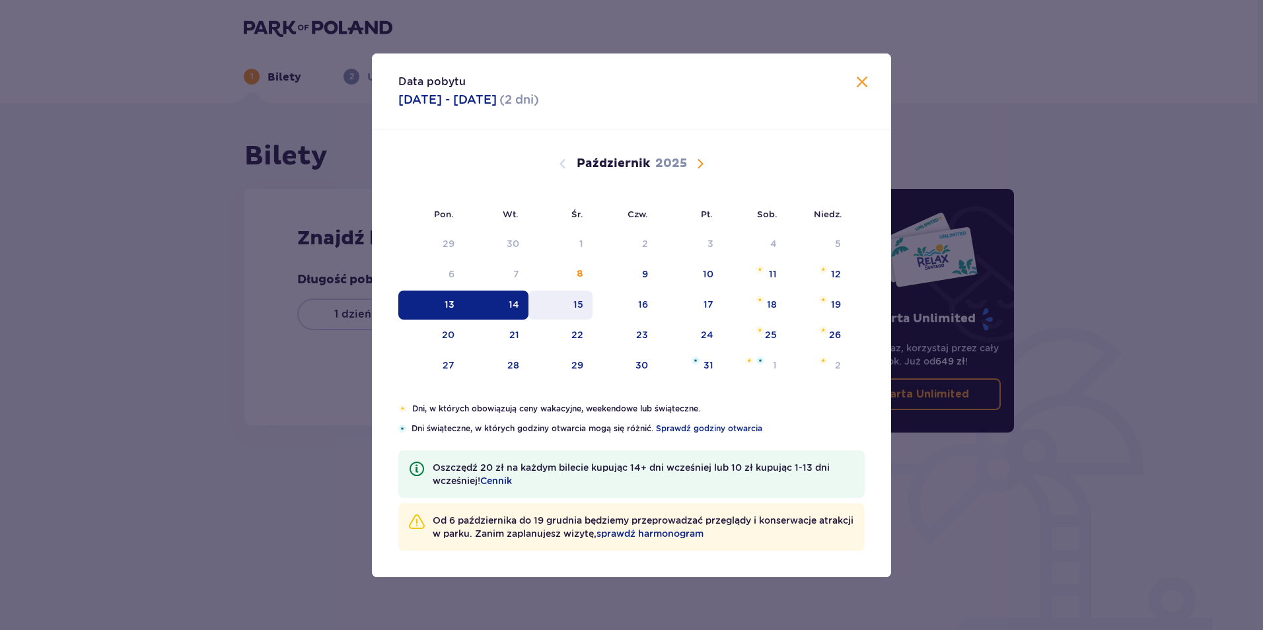
click at [573, 308] on div "15" at bounding box center [560, 305] width 64 height 29
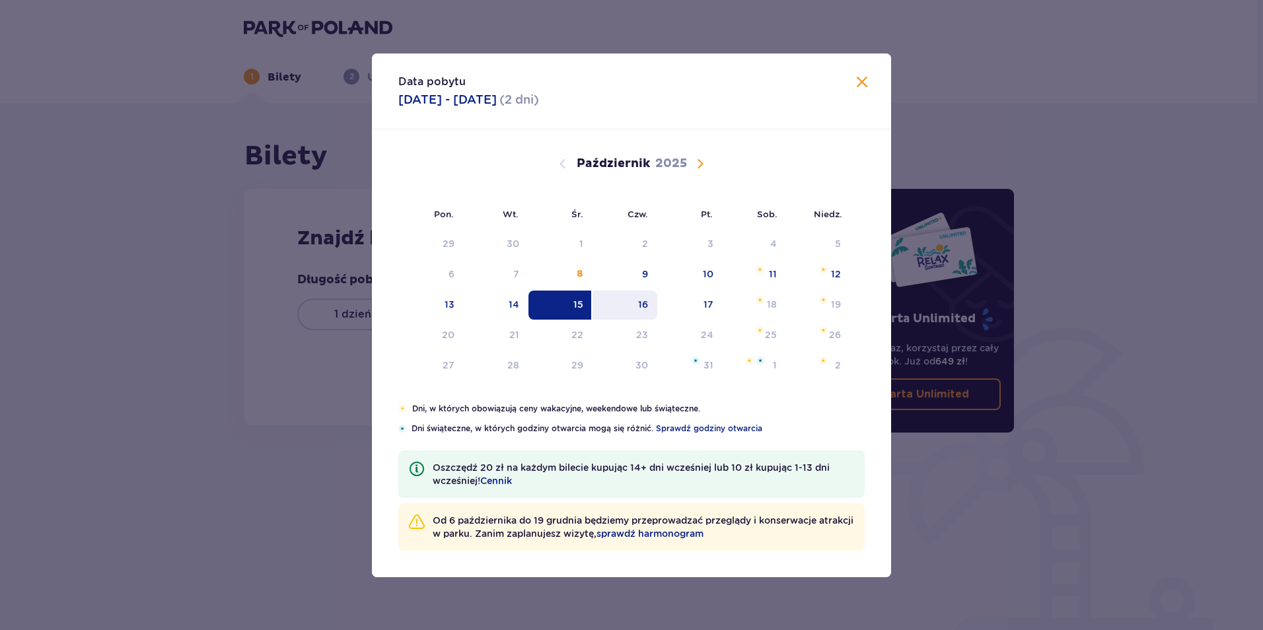
click at [649, 306] on div "16" at bounding box center [624, 305] width 65 height 29
click at [707, 313] on div "17" at bounding box center [689, 305] width 65 height 29
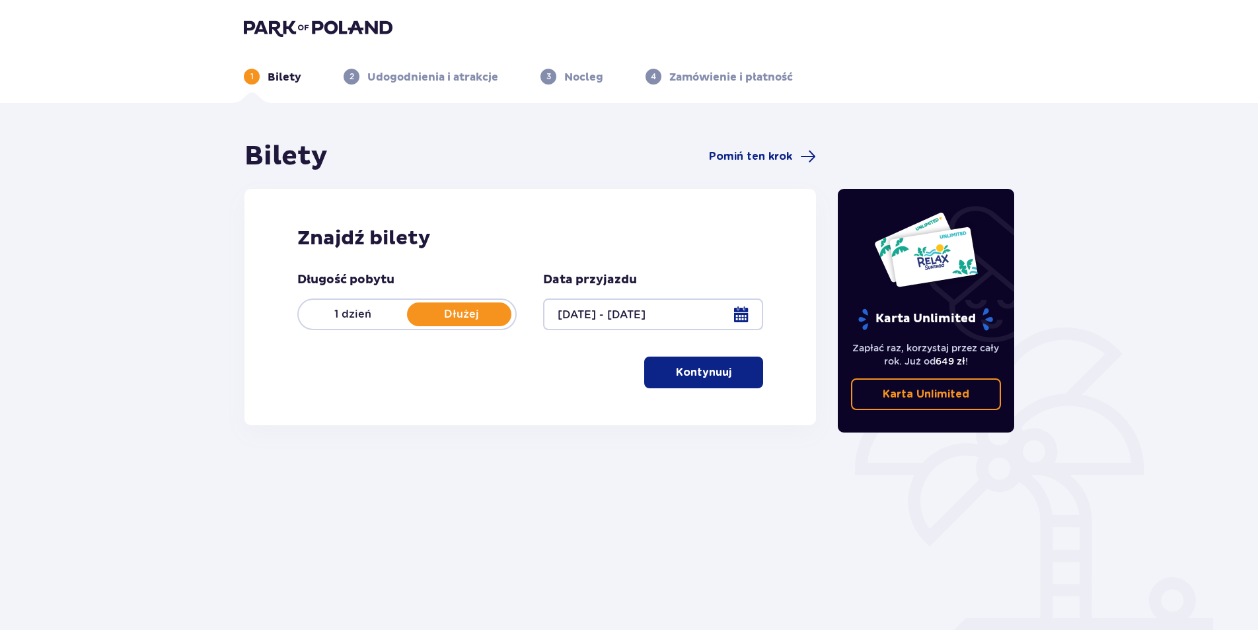
click at [738, 315] on div at bounding box center [652, 315] width 219 height 32
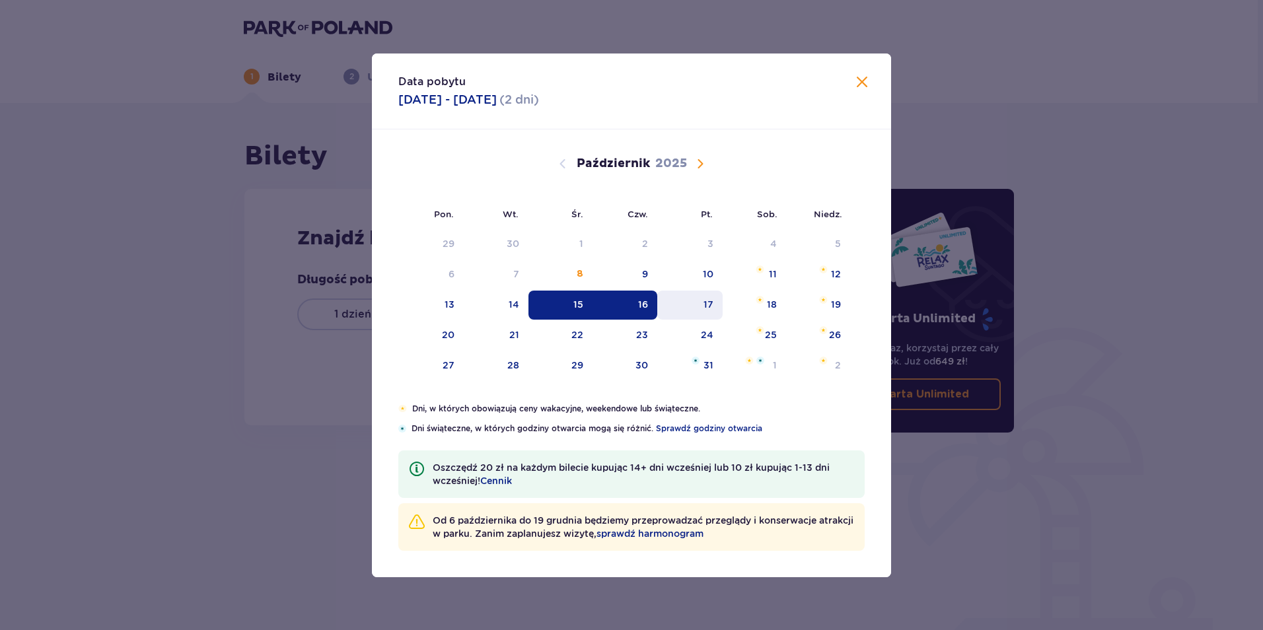
click at [703, 306] on div "17" at bounding box center [689, 305] width 65 height 29
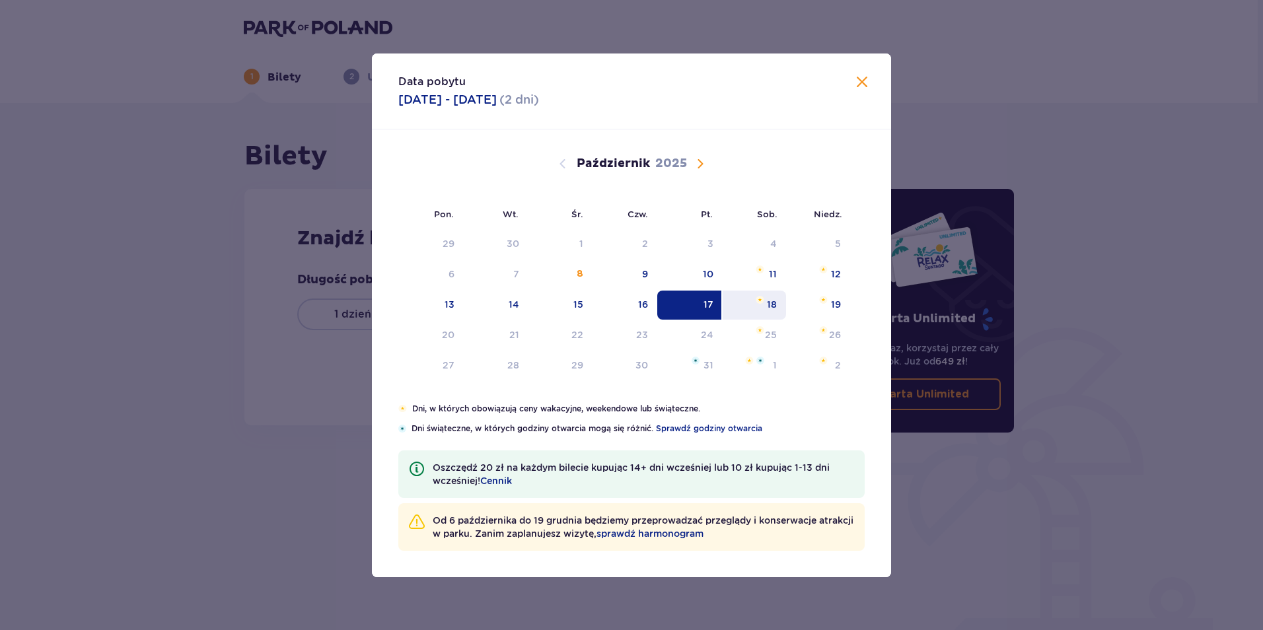
click at [765, 306] on div "18" at bounding box center [755, 305] width 64 height 29
click at [829, 302] on div "19" at bounding box center [818, 305] width 64 height 29
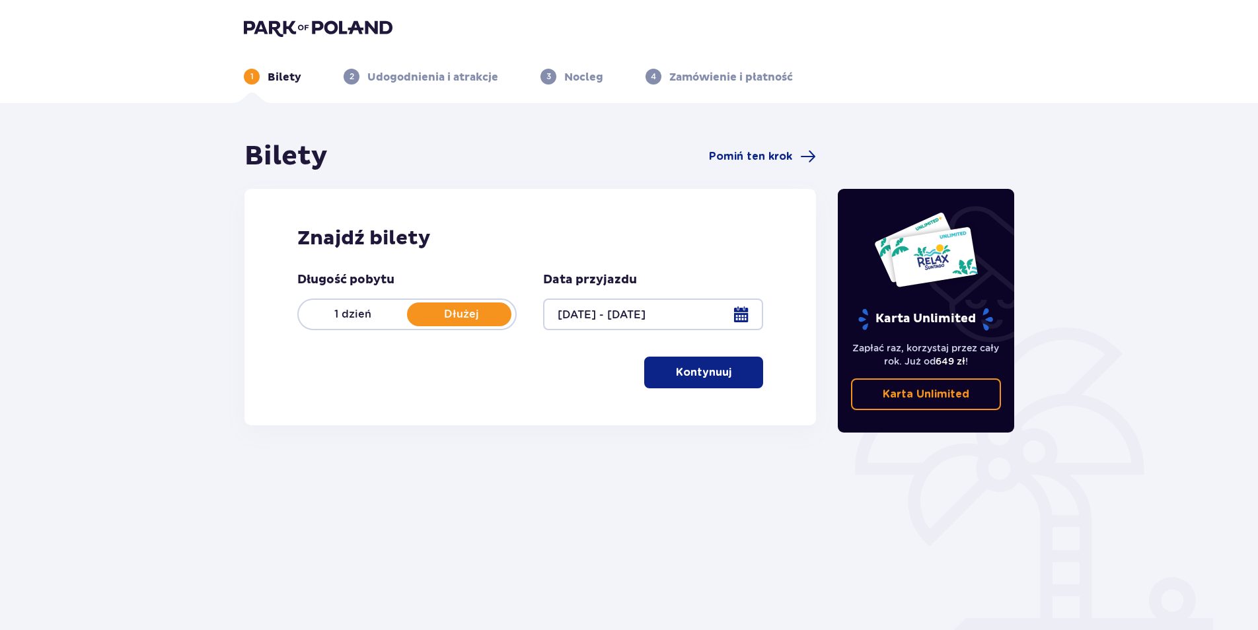
click at [742, 308] on div at bounding box center [652, 315] width 219 height 32
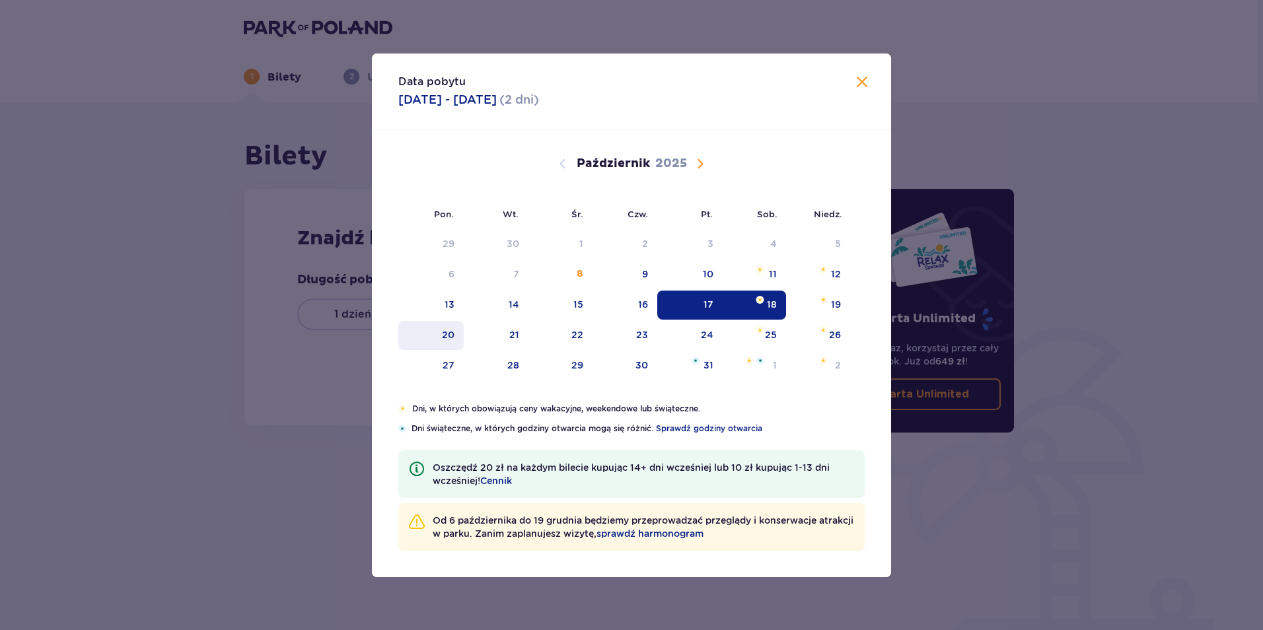
click at [443, 336] on div "20" at bounding box center [448, 334] width 13 height 13
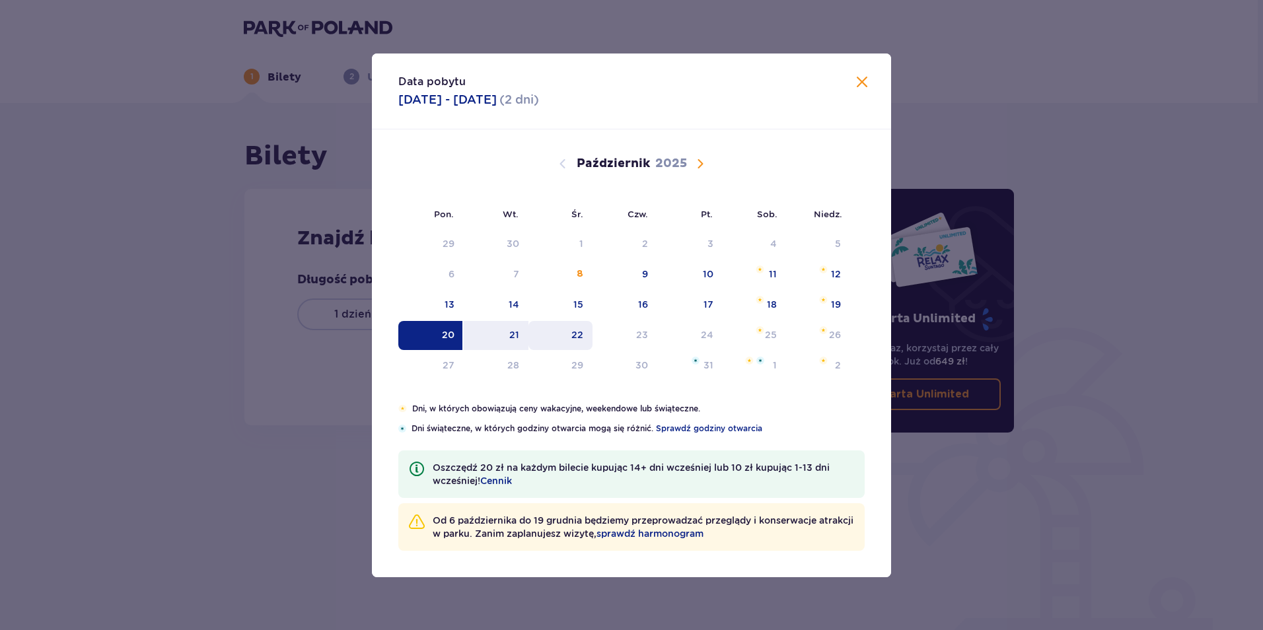
click at [499, 334] on div "21" at bounding box center [496, 335] width 65 height 29
click at [575, 333] on div "22" at bounding box center [577, 334] width 12 height 13
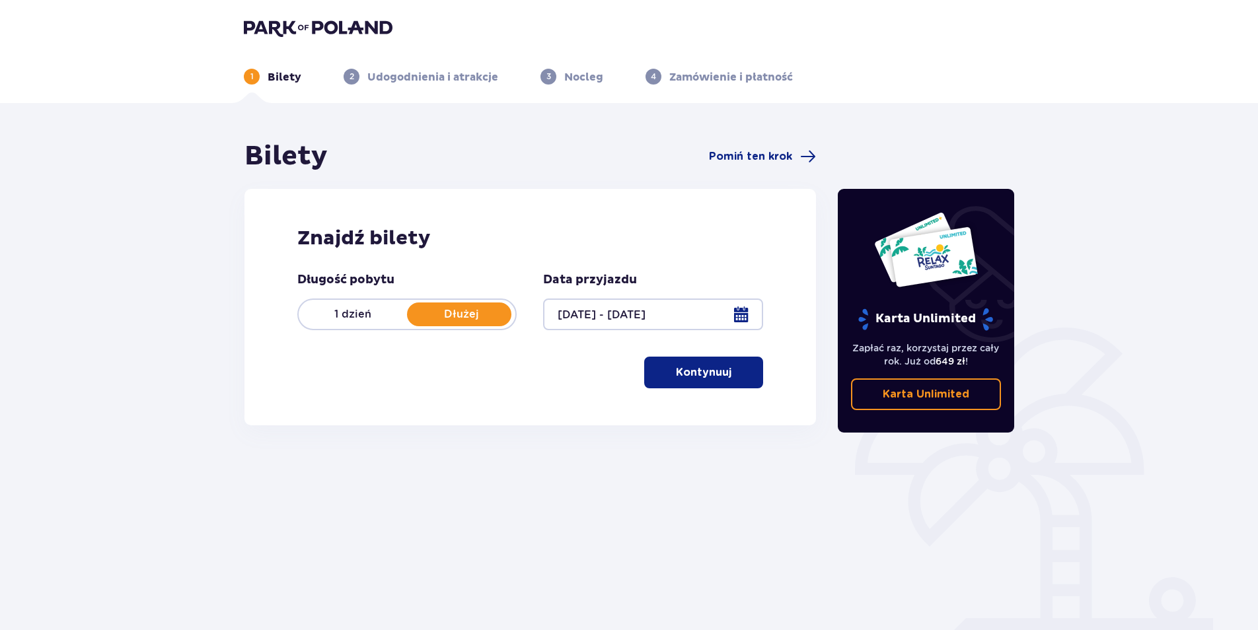
click at [747, 308] on div at bounding box center [652, 315] width 219 height 32
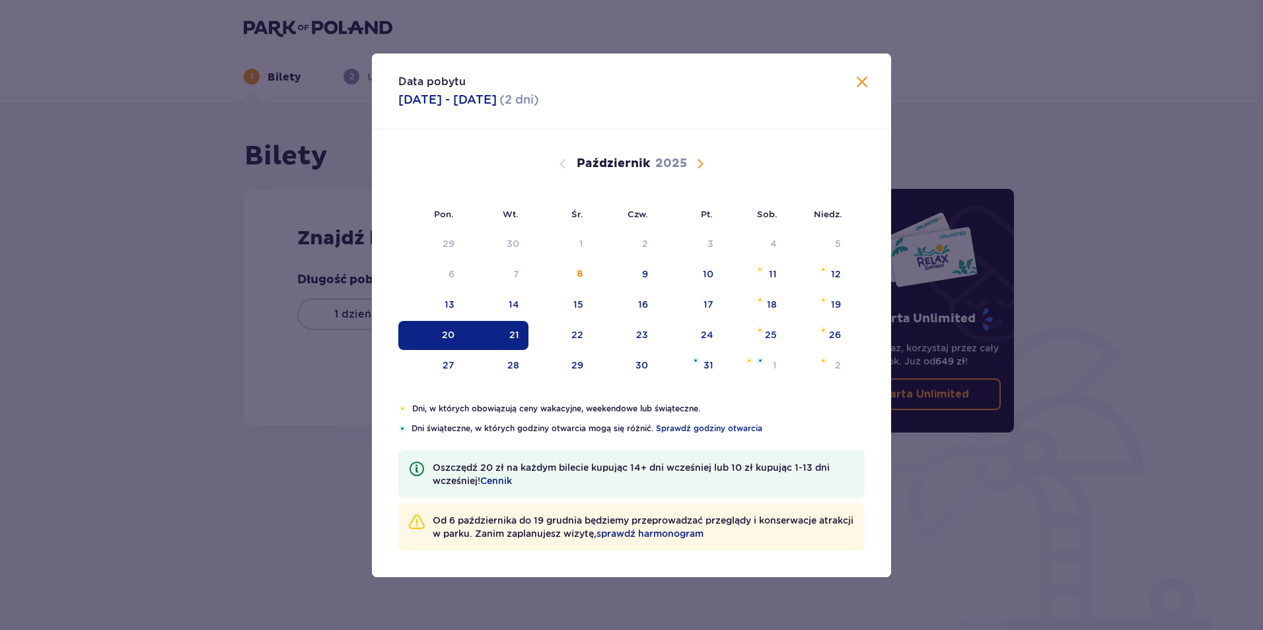
click at [431, 338] on div "20" at bounding box center [430, 335] width 65 height 29
click at [504, 333] on div "21" at bounding box center [496, 335] width 65 height 29
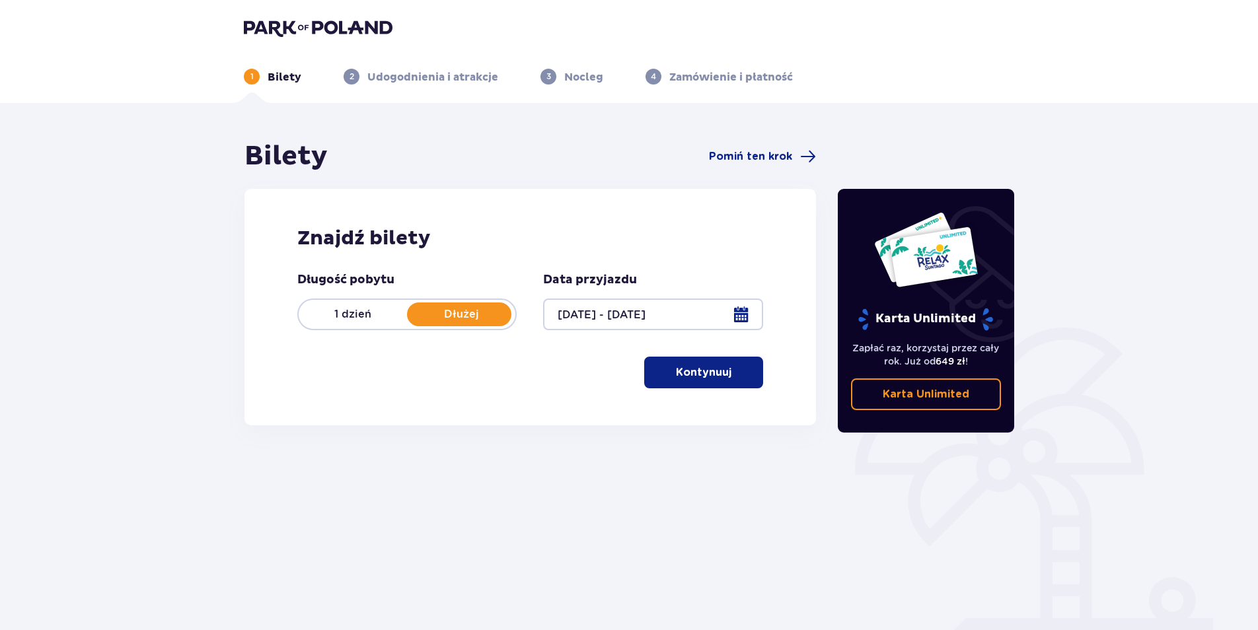
click at [741, 309] on div at bounding box center [652, 315] width 219 height 32
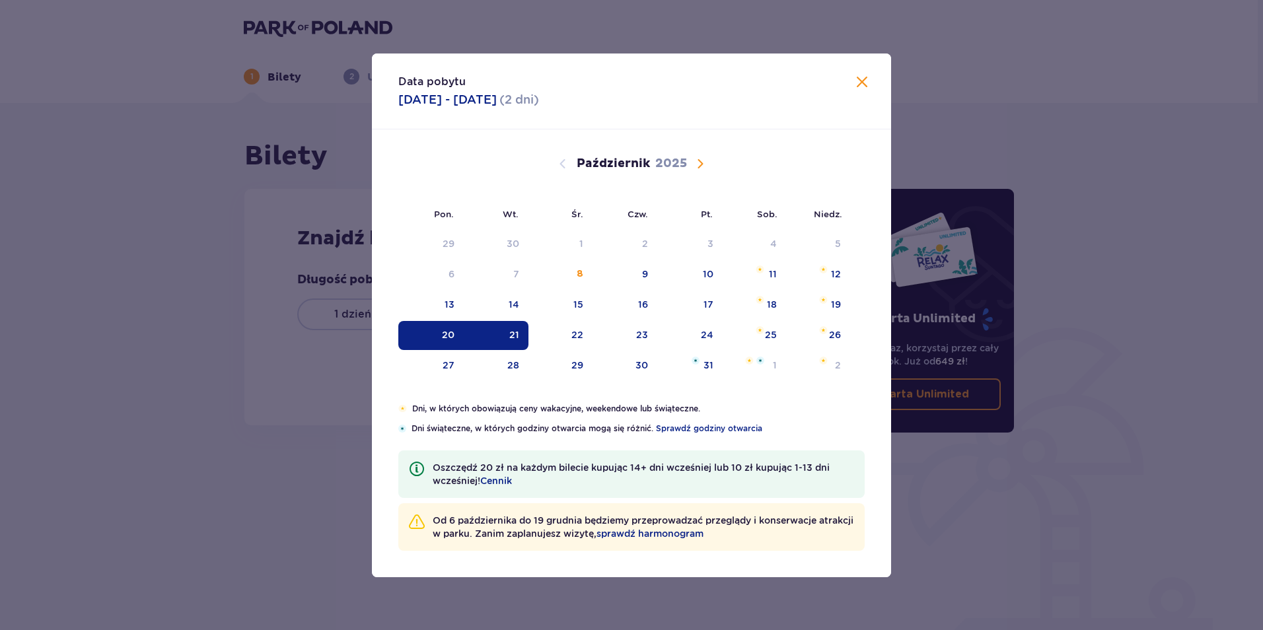
click at [441, 336] on div "20" at bounding box center [430, 335] width 65 height 29
click at [509, 330] on div "21" at bounding box center [496, 335] width 65 height 29
click at [600, 324] on div at bounding box center [652, 315] width 219 height 32
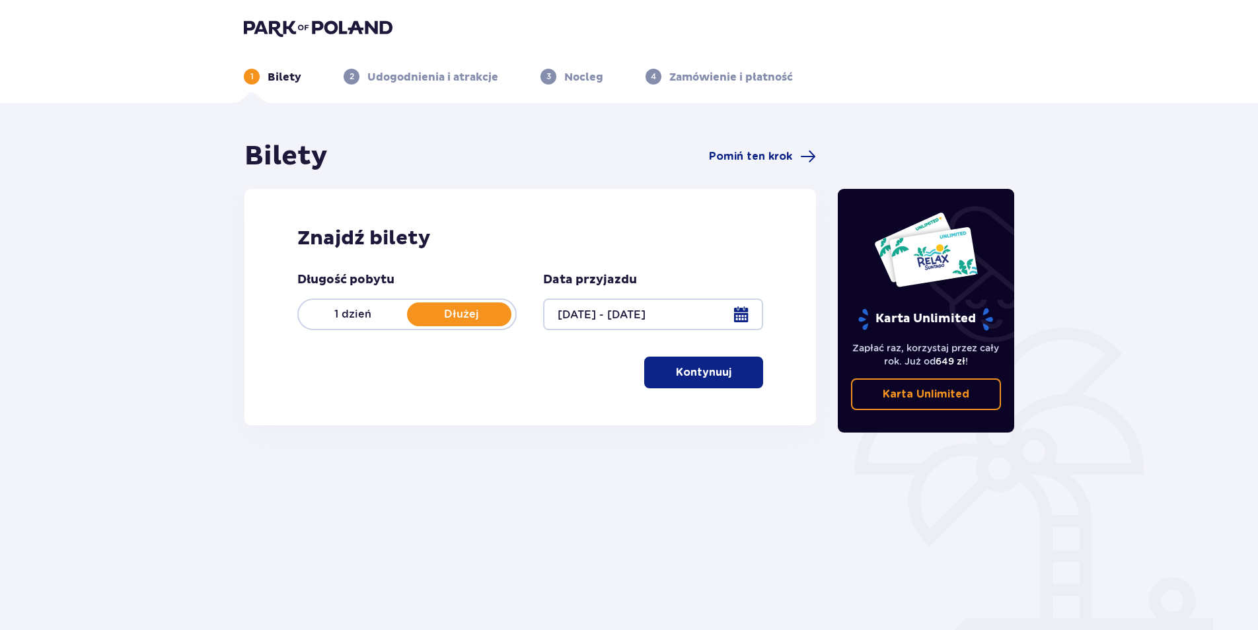
click at [581, 331] on div "Długość pobytu 1 dzień Dłużej Data przyjazdu 20.10.25 - 21.10.25 Kontynuuj Prze…" at bounding box center [530, 330] width 466 height 116
click at [739, 312] on div at bounding box center [652, 315] width 219 height 32
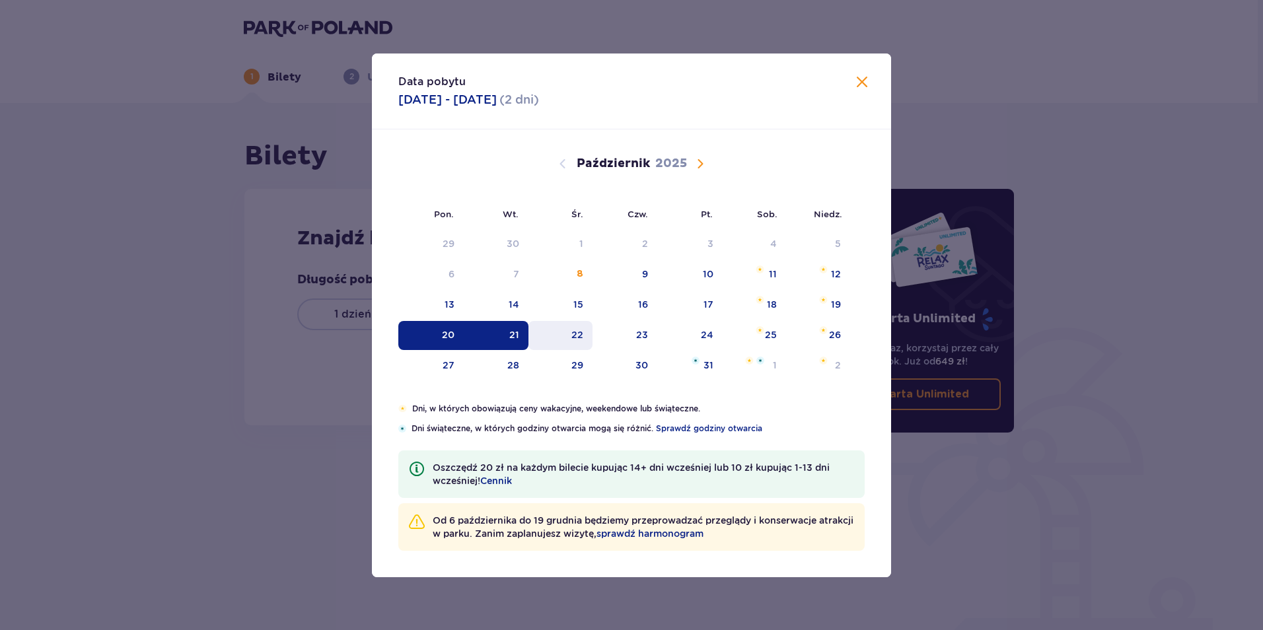
click at [565, 335] on div "22" at bounding box center [560, 335] width 64 height 29
click at [513, 336] on div "21" at bounding box center [514, 334] width 10 height 13
click at [581, 334] on div "22" at bounding box center [577, 334] width 12 height 13
type input "21.10.25 - 22.10.25"
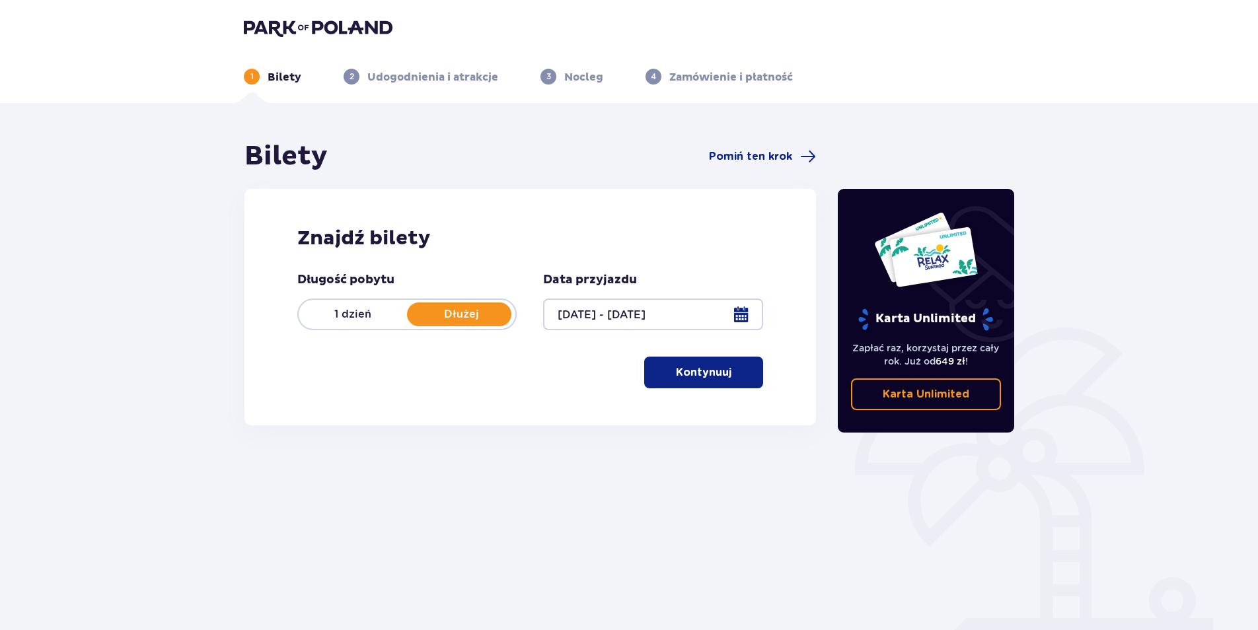
click at [636, 334] on div "Długość pobytu 1 dzień Dłużej Data przyjazdu 21.10.25 - 22.10.25 Kontynuuj Prze…" at bounding box center [530, 330] width 466 height 116
